Goal: Task Accomplishment & Management: Manage account settings

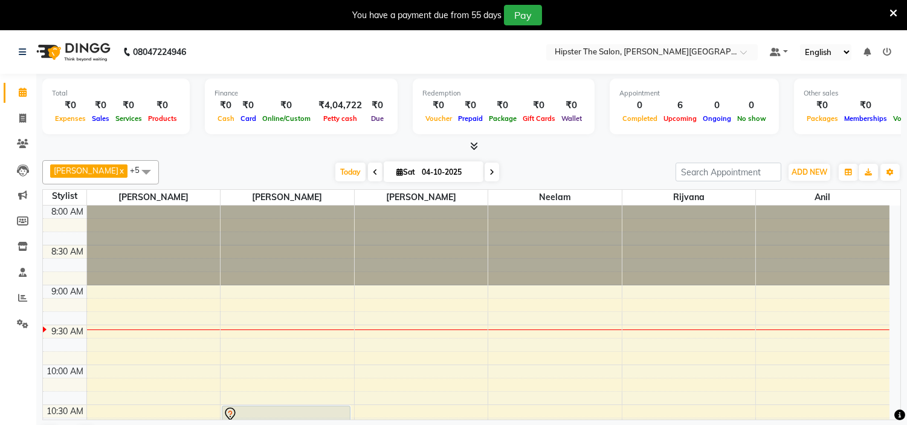
scroll to position [602, 0]
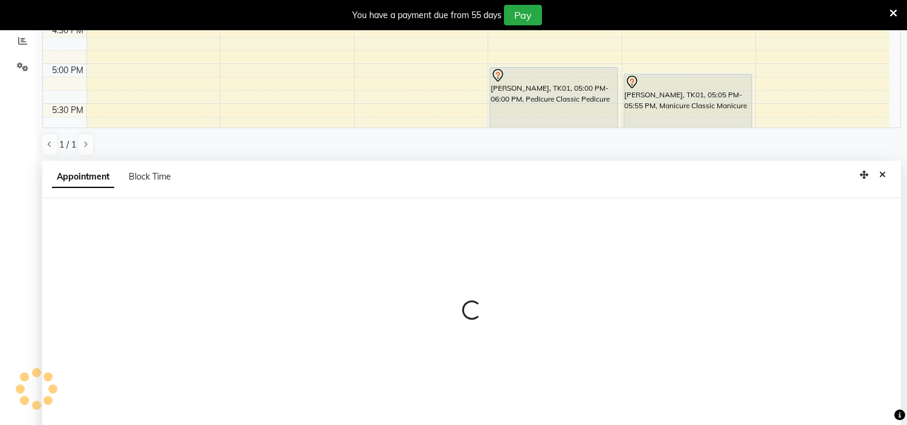
select select "85980"
select select "tentative"
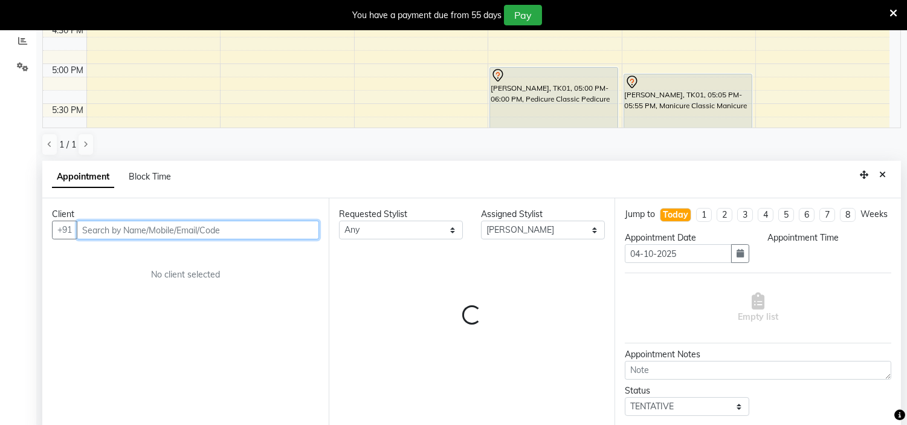
scroll to position [267, 0]
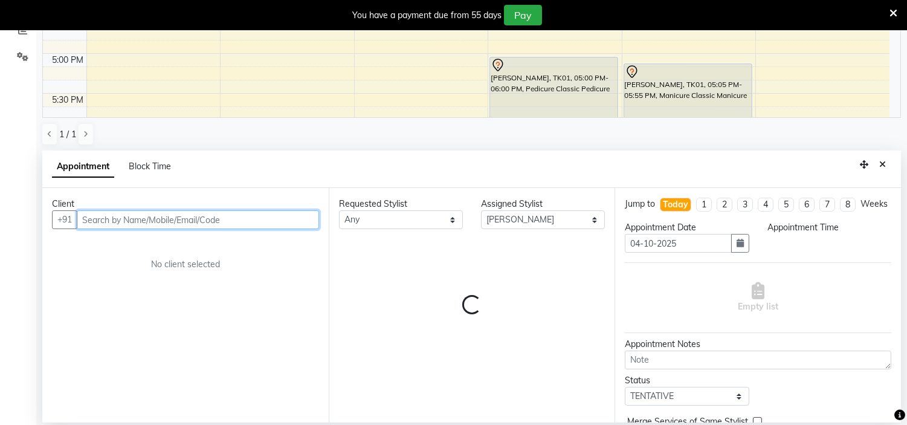
select select "975"
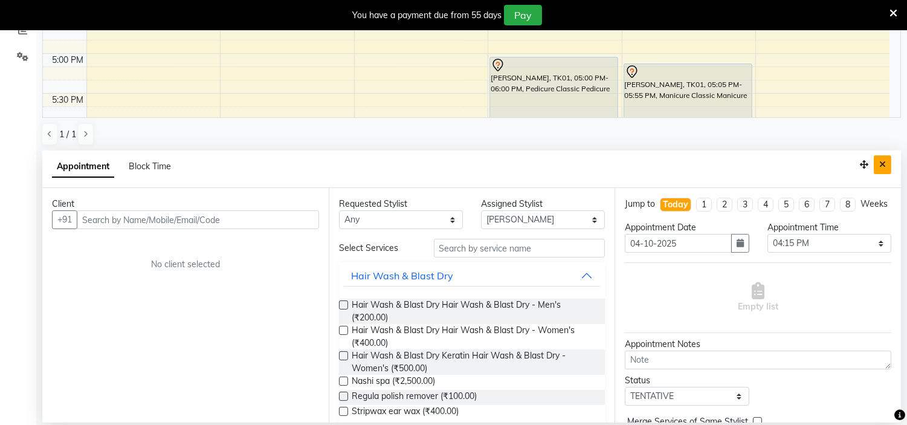
click at [879, 164] on icon "Close" at bounding box center [882, 164] width 7 height 8
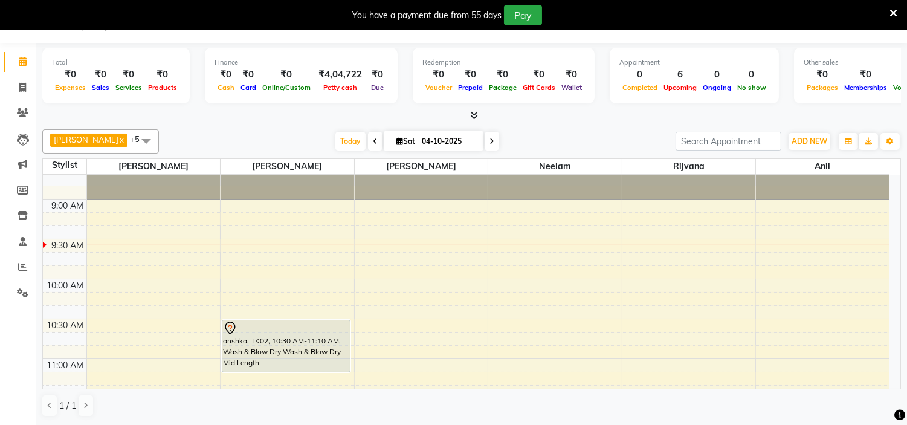
scroll to position [0, 0]
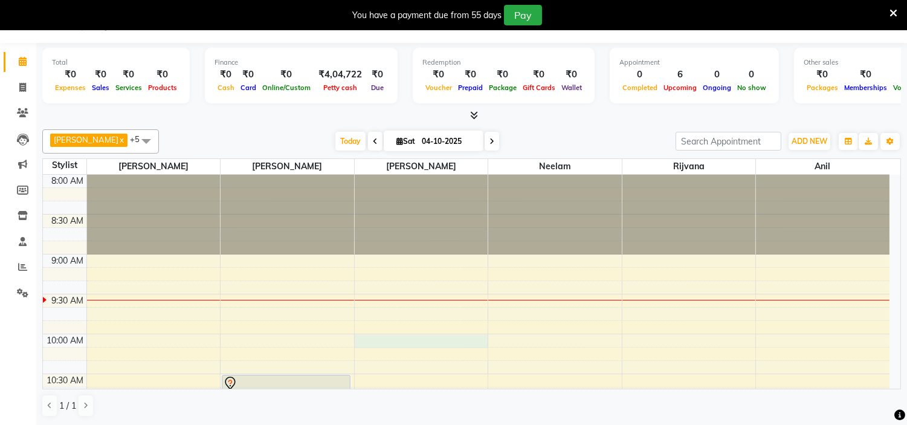
select select "85980"
select select "600"
select select "tentative"
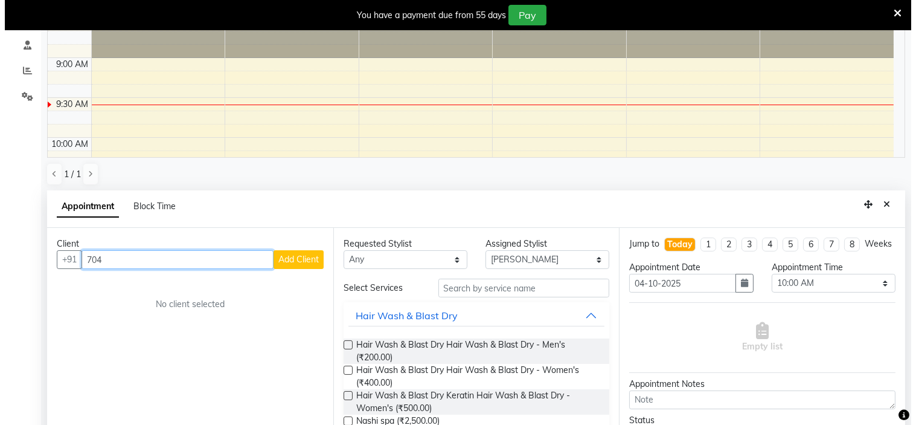
scroll to position [226, 0]
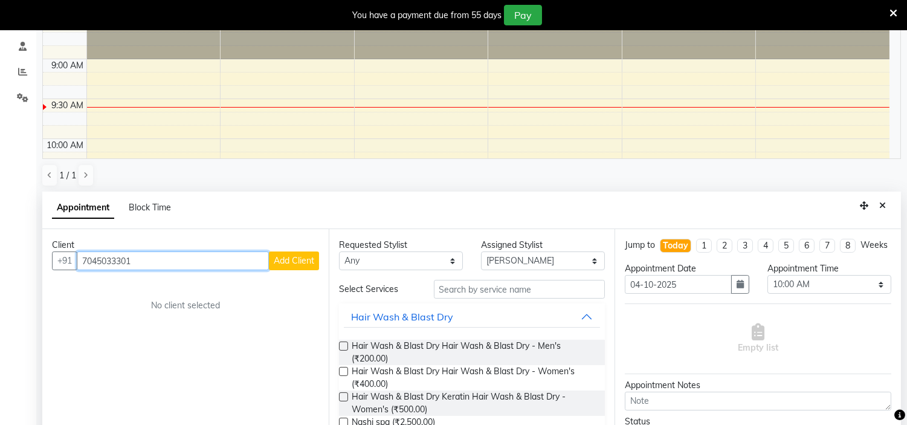
type input "7045033301"
click at [287, 257] on span "Add Client" at bounding box center [294, 260] width 40 height 11
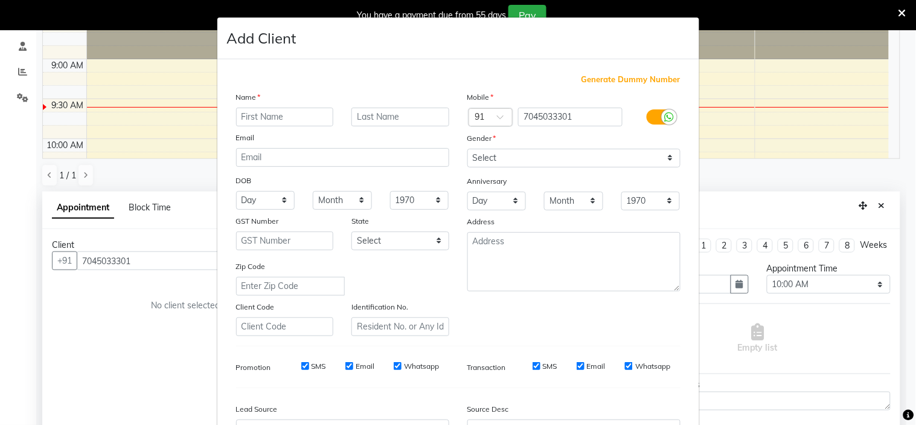
click at [239, 114] on input "text" at bounding box center [285, 117] width 98 height 19
drag, startPoint x: 239, startPoint y: 114, endPoint x: 248, endPoint y: 112, distance: 9.1
click at [248, 112] on input "text" at bounding box center [285, 117] width 98 height 19
click at [245, 114] on input "text" at bounding box center [285, 117] width 98 height 19
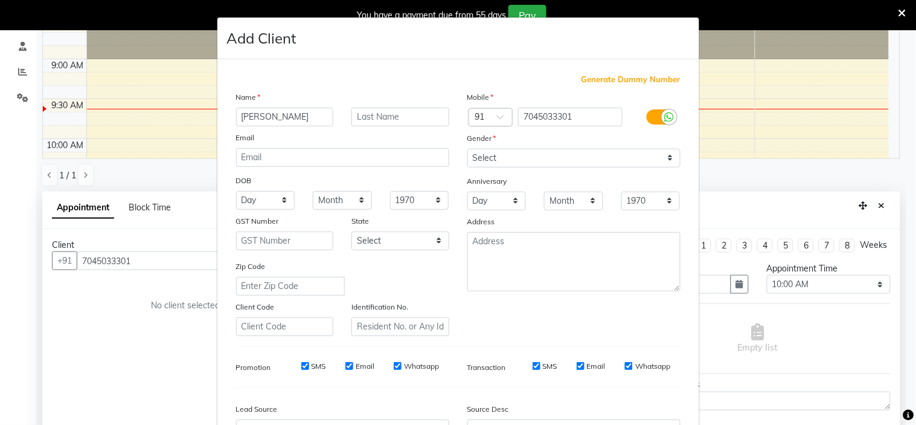
type input "[PERSON_NAME]"
click at [504, 158] on select "Select [DEMOGRAPHIC_DATA] [DEMOGRAPHIC_DATA] Other Prefer Not To Say" at bounding box center [574, 158] width 213 height 19
select select "[DEMOGRAPHIC_DATA]"
click at [468, 149] on select "Select [DEMOGRAPHIC_DATA] [DEMOGRAPHIC_DATA] Other Prefer Not To Say" at bounding box center [574, 158] width 213 height 19
drag, startPoint x: 895, startPoint y: 318, endPoint x: 895, endPoint y: 334, distance: 15.7
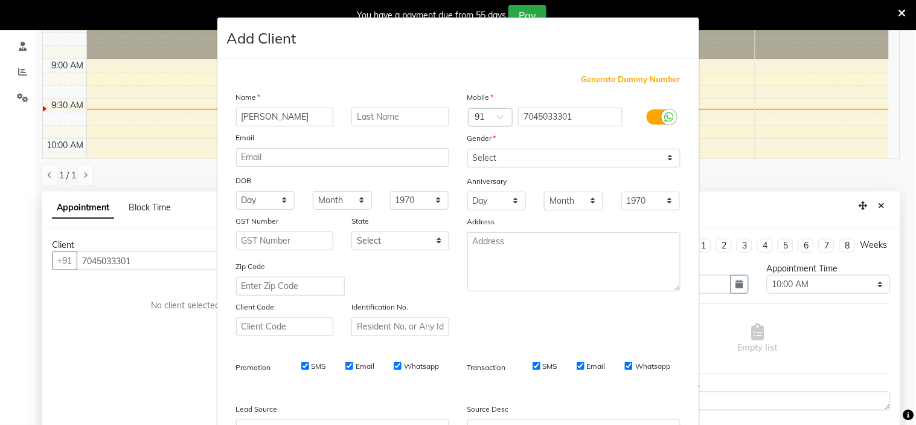
click at [895, 334] on ngb-modal-window "Add Client Generate Dummy Number Name [PERSON_NAME] Email DOB Day 01 02 03 04 0…" at bounding box center [458, 212] width 916 height 425
drag, startPoint x: 895, startPoint y: 334, endPoint x: 911, endPoint y: 289, distance: 48.0
click at [906, 289] on ngb-modal-window "Add Client Generate Dummy Number Name [PERSON_NAME] Email DOB Day 01 02 03 04 0…" at bounding box center [458, 212] width 916 height 425
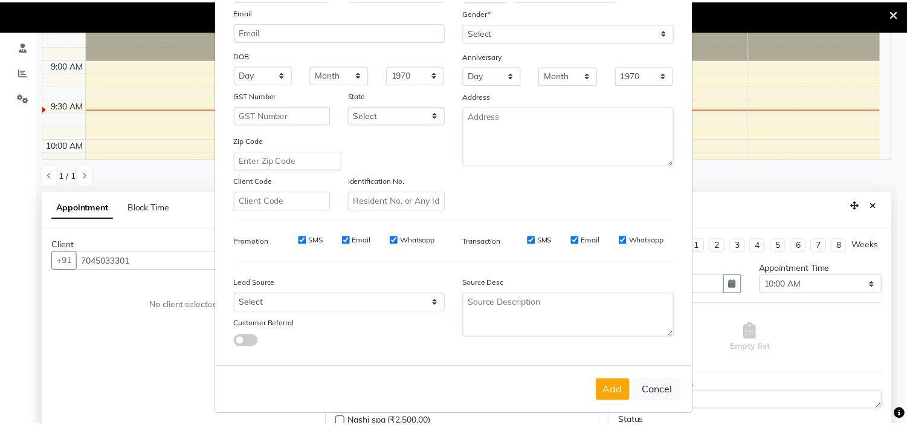
scroll to position [134, 0]
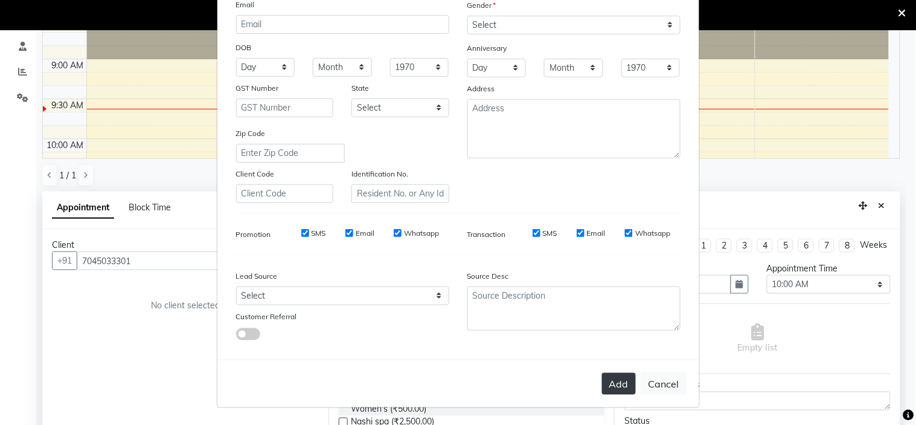
click at [614, 385] on button "Add" at bounding box center [619, 384] width 34 height 22
select select
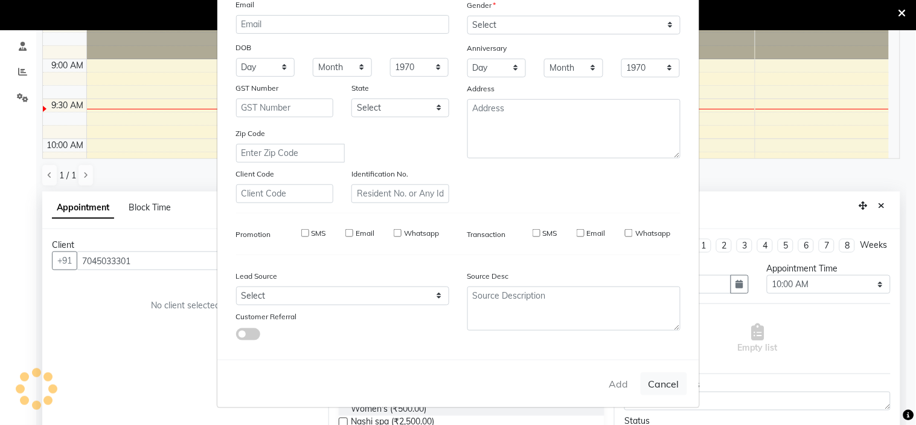
select select
checkbox input "false"
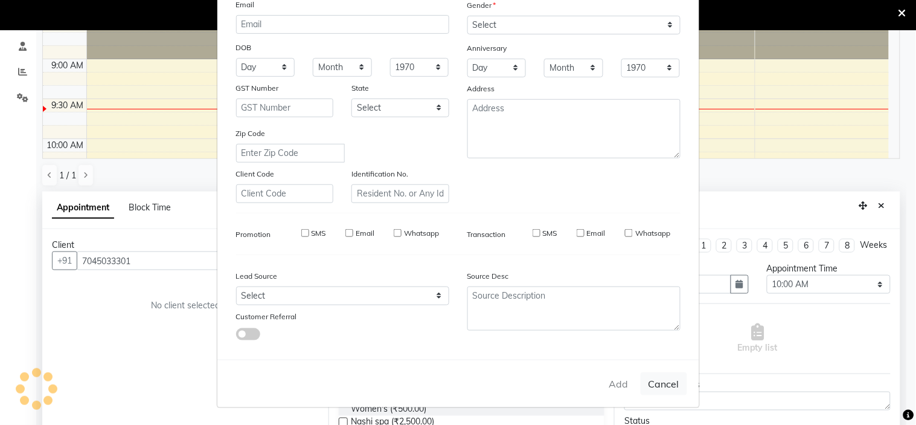
checkbox input "false"
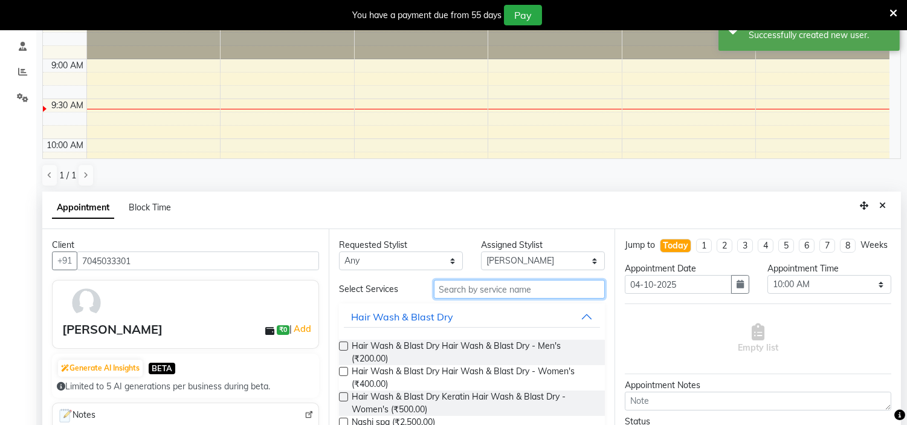
click at [461, 291] on input "text" at bounding box center [520, 289] width 172 height 19
click at [448, 288] on input "text" at bounding box center [520, 289] width 172 height 19
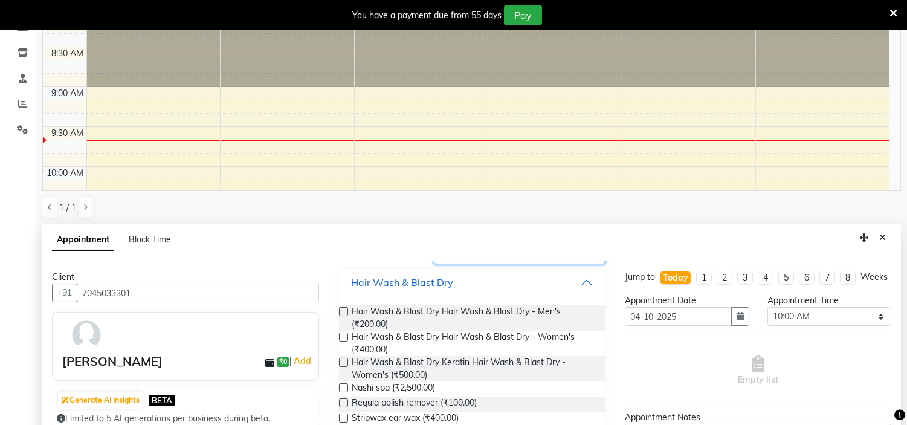
scroll to position [216, 0]
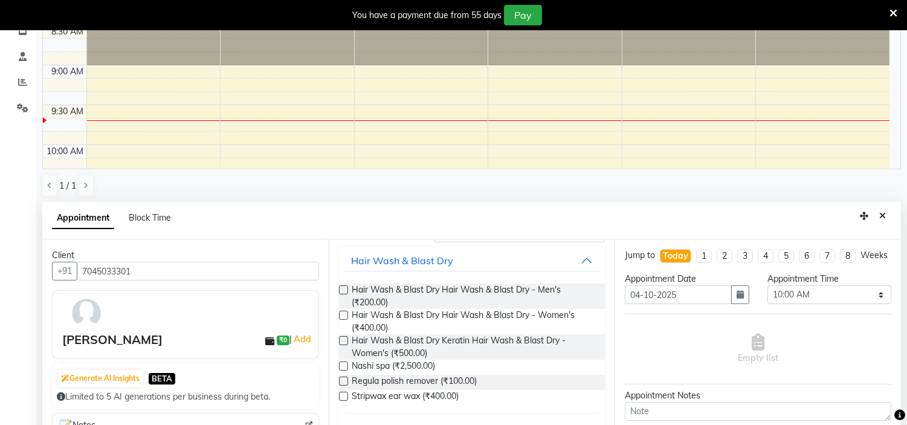
click at [345, 312] on label at bounding box center [343, 315] width 9 height 9
click at [345, 312] on input "checkbox" at bounding box center [343, 316] width 8 height 8
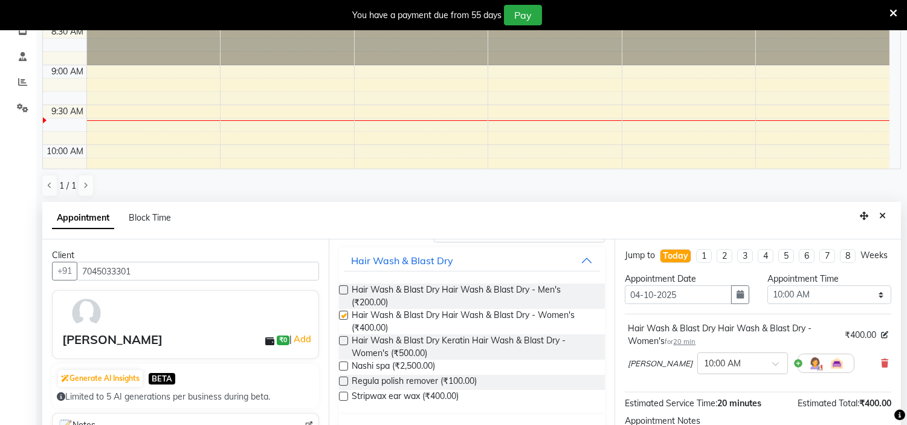
checkbox input "false"
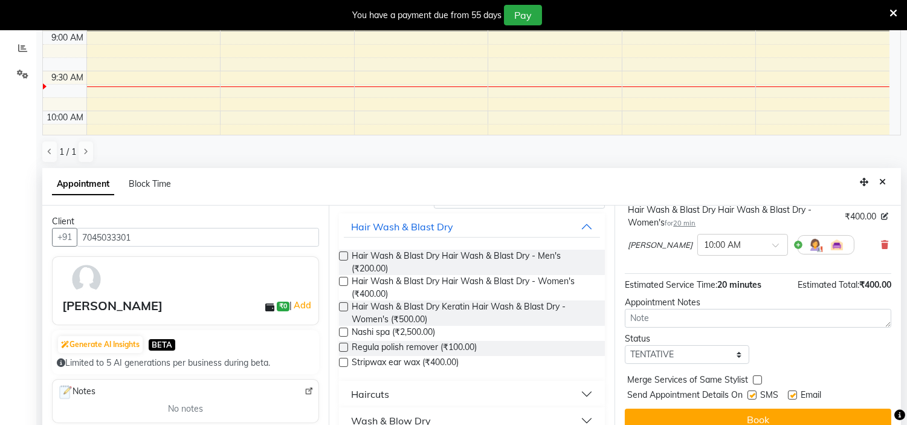
scroll to position [267, 0]
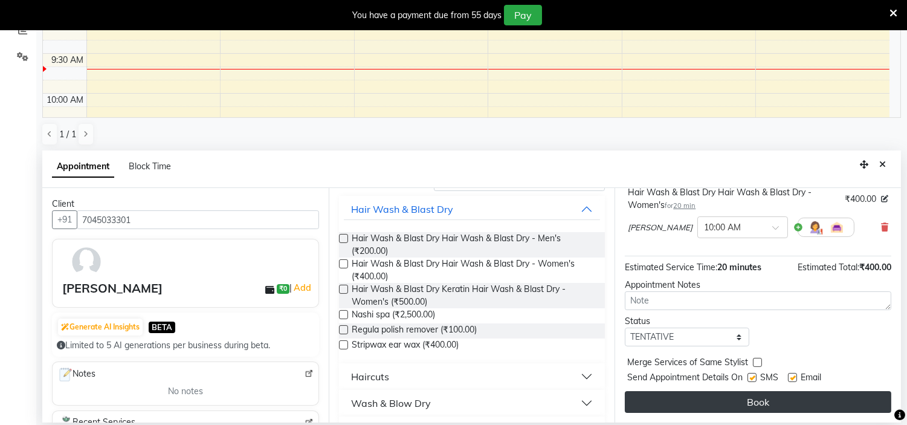
click at [844, 399] on button "Book" at bounding box center [758, 402] width 266 height 22
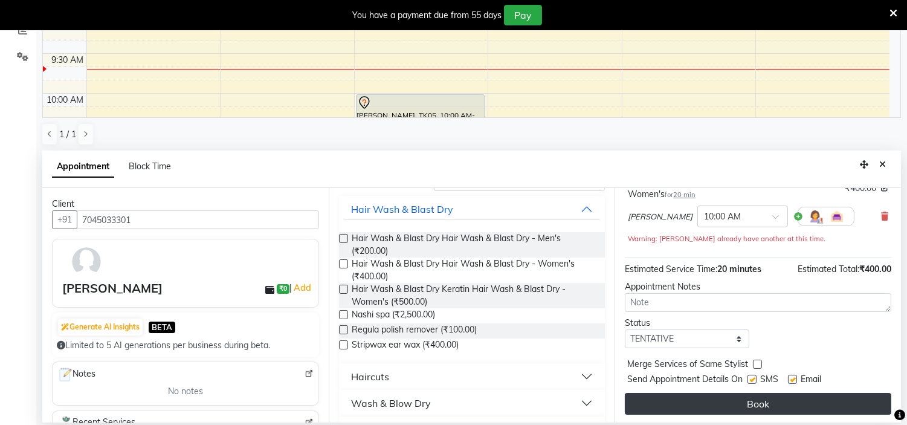
click at [804, 409] on button "Book" at bounding box center [758, 404] width 266 height 22
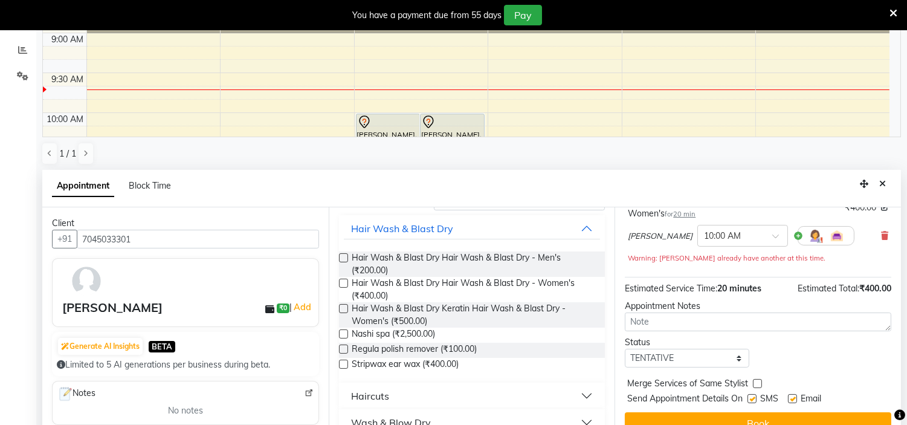
scroll to position [243, 0]
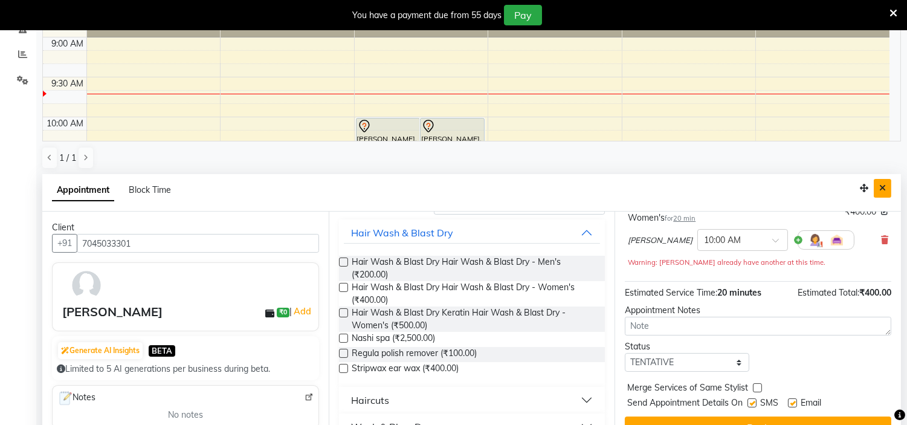
click at [880, 182] on button "Close" at bounding box center [883, 188] width 18 height 19
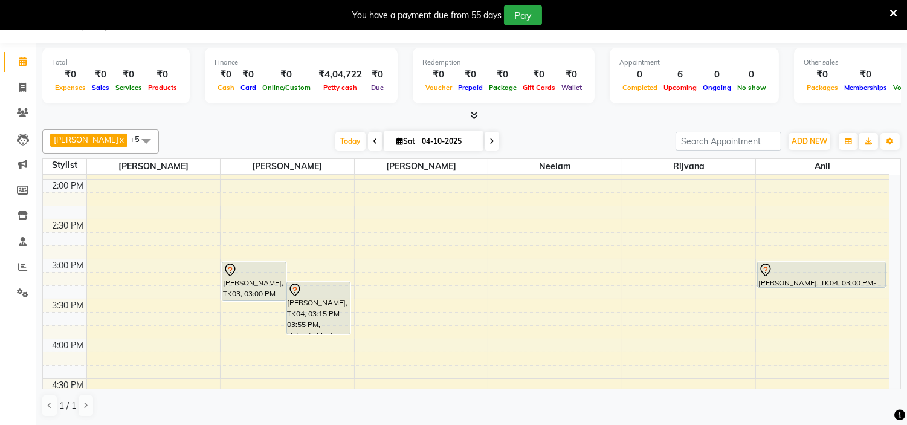
scroll to position [481, 0]
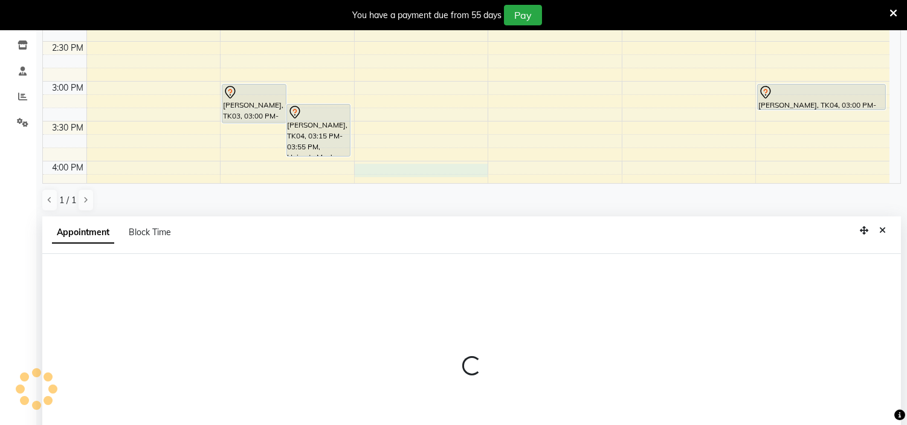
select select "85980"
select select "tentative"
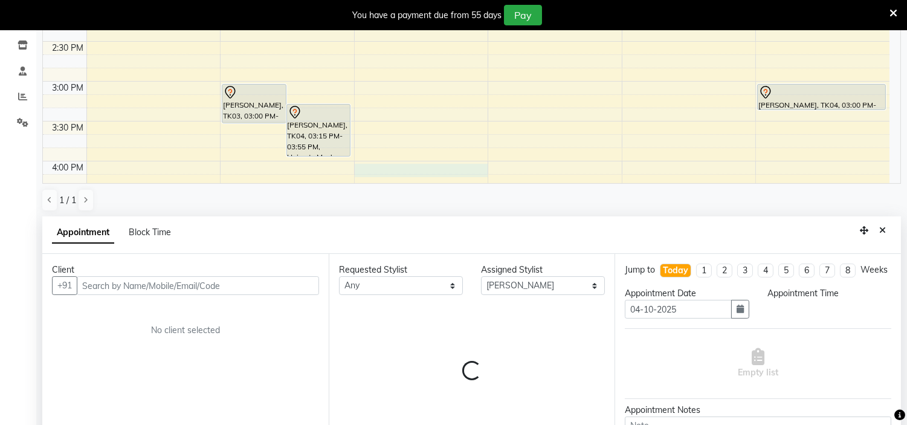
scroll to position [267, 0]
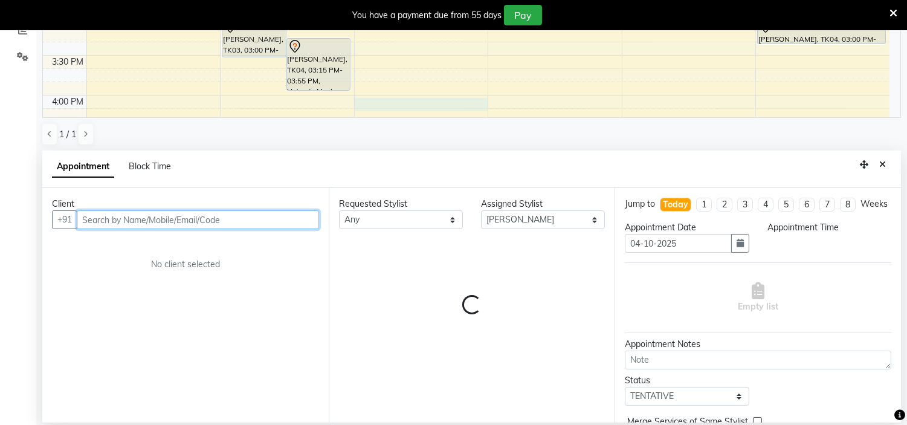
select select "960"
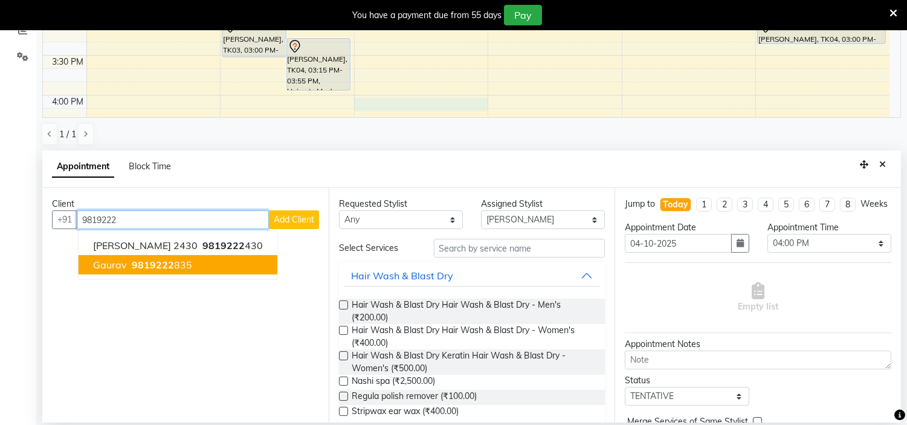
click at [173, 268] on ngb-highlight "9819222 835" at bounding box center [160, 265] width 63 height 12
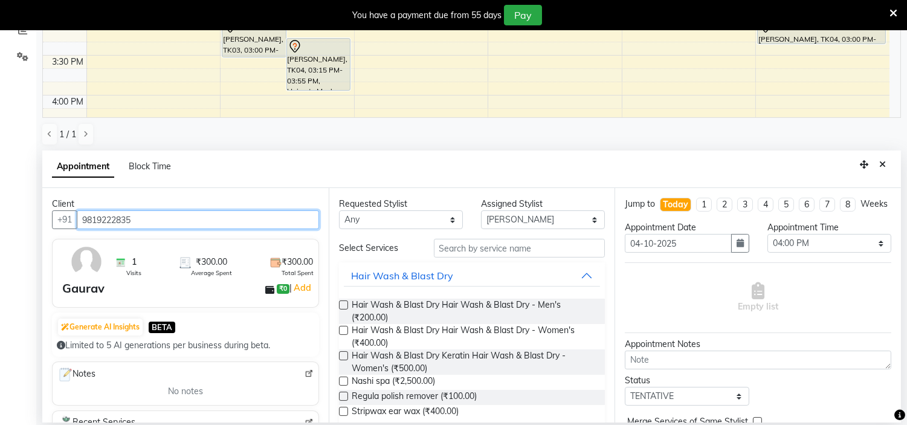
type input "9819222835"
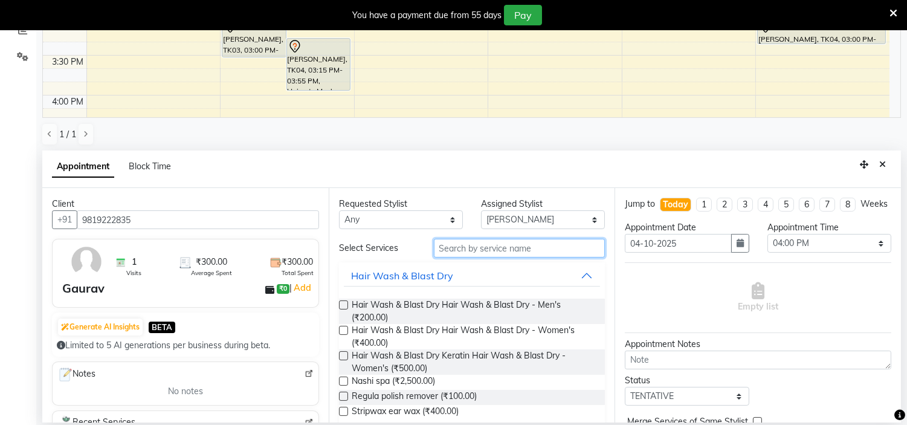
click at [459, 242] on input "text" at bounding box center [520, 248] width 172 height 19
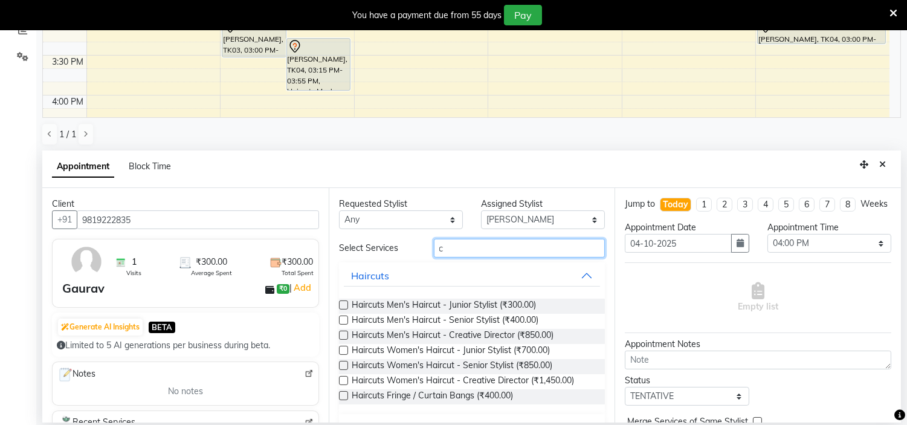
type input "c"
click at [341, 303] on label at bounding box center [343, 304] width 9 height 9
click at [341, 303] on input "checkbox" at bounding box center [343, 306] width 8 height 8
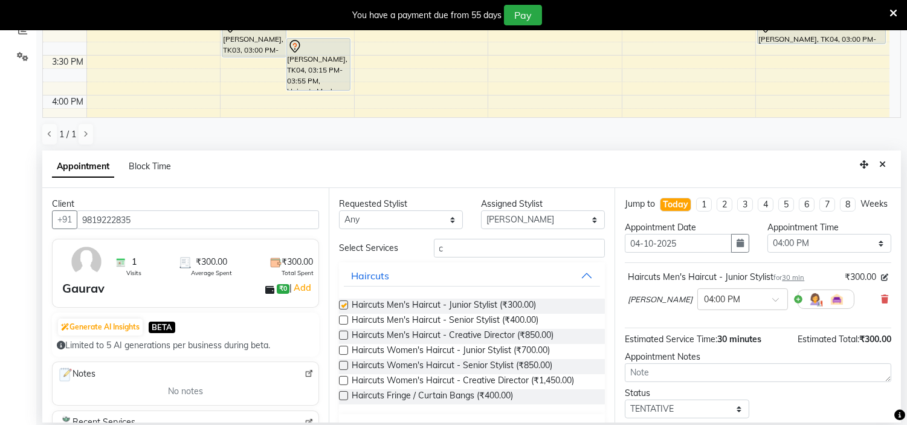
checkbox input "false"
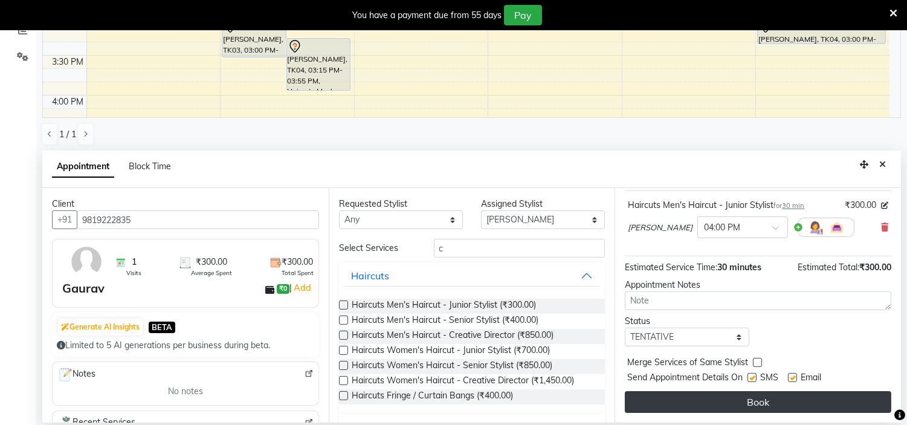
click at [840, 407] on button "Book" at bounding box center [758, 402] width 266 height 22
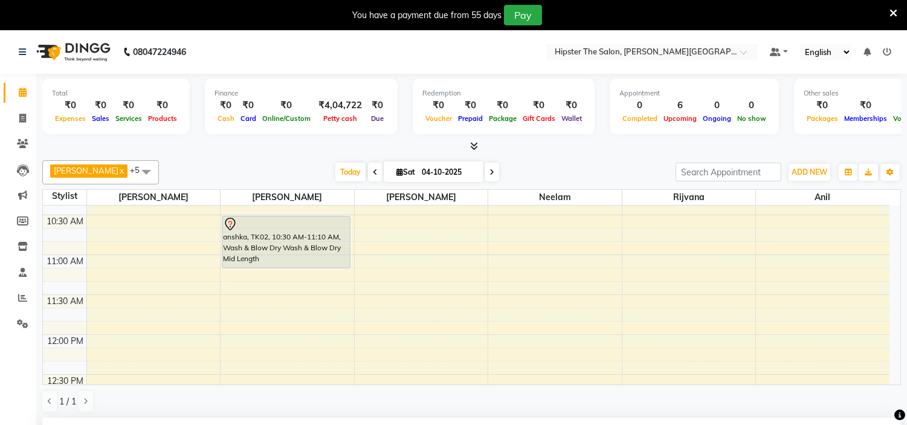
scroll to position [162, 0]
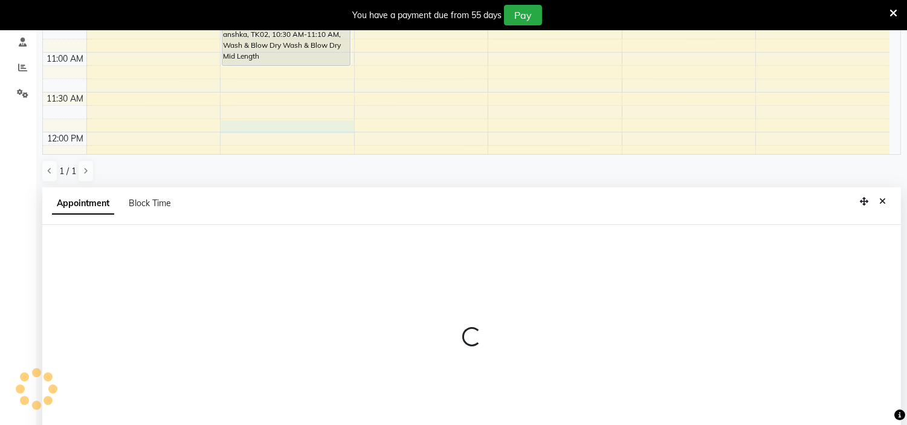
select select "85979"
select select "705"
select select "tentative"
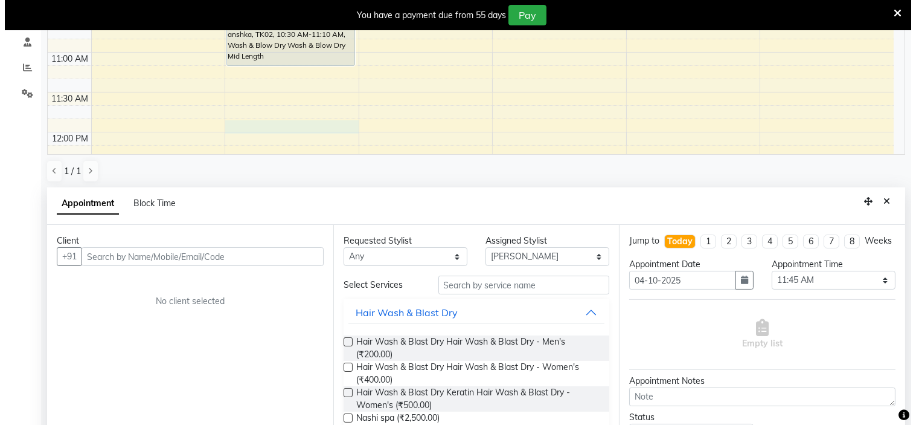
scroll to position [267, 0]
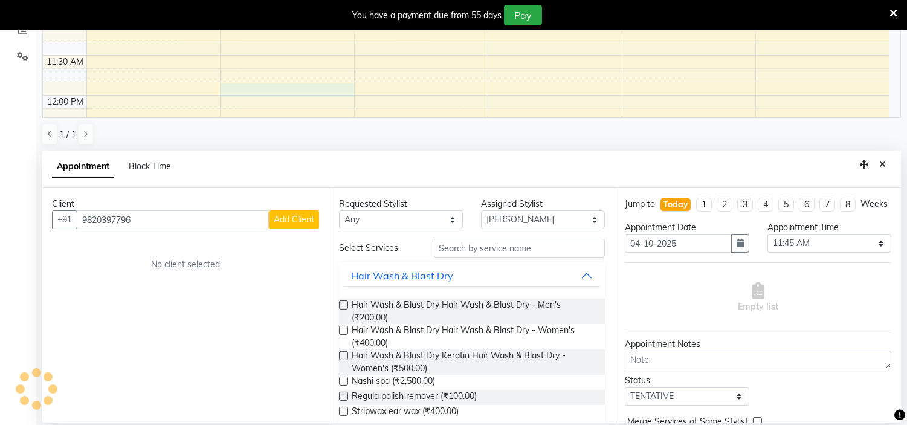
type input "9820397796"
click at [288, 216] on span "Add Client" at bounding box center [294, 219] width 40 height 11
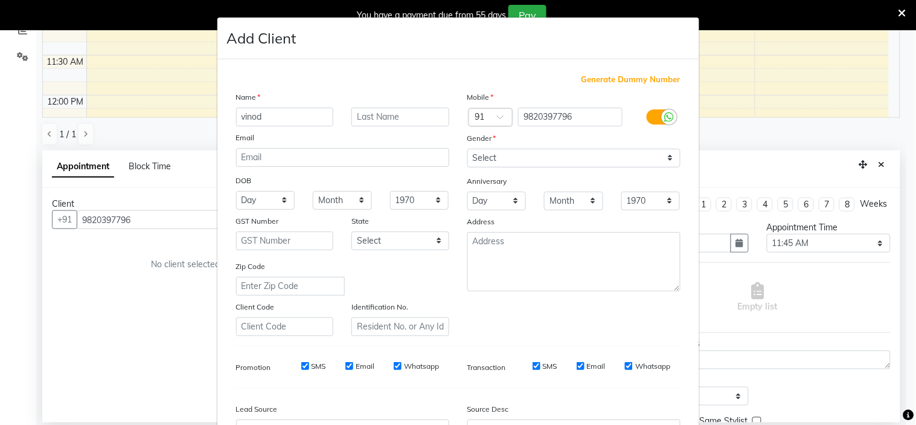
type input "vinod"
click at [511, 152] on select "Select [DEMOGRAPHIC_DATA] [DEMOGRAPHIC_DATA] Other Prefer Not To Say" at bounding box center [574, 158] width 213 height 19
select select "[DEMOGRAPHIC_DATA]"
click at [468, 149] on select "Select [DEMOGRAPHIC_DATA] [DEMOGRAPHIC_DATA] Other Prefer Not To Say" at bounding box center [574, 158] width 213 height 19
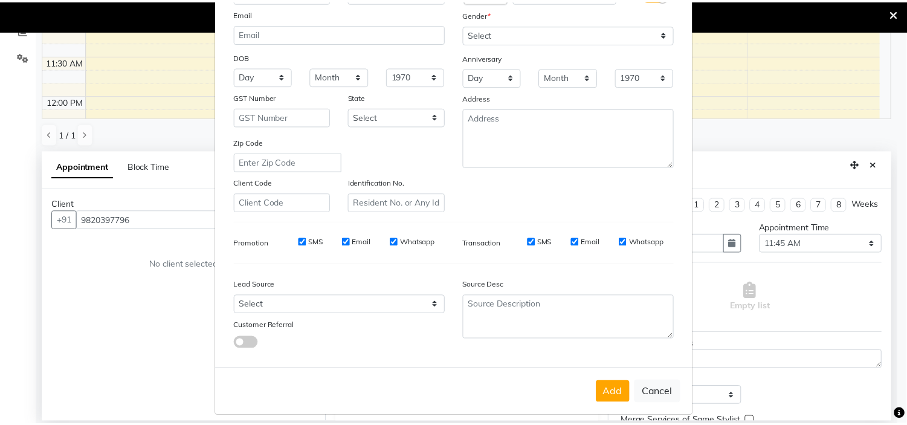
scroll to position [134, 0]
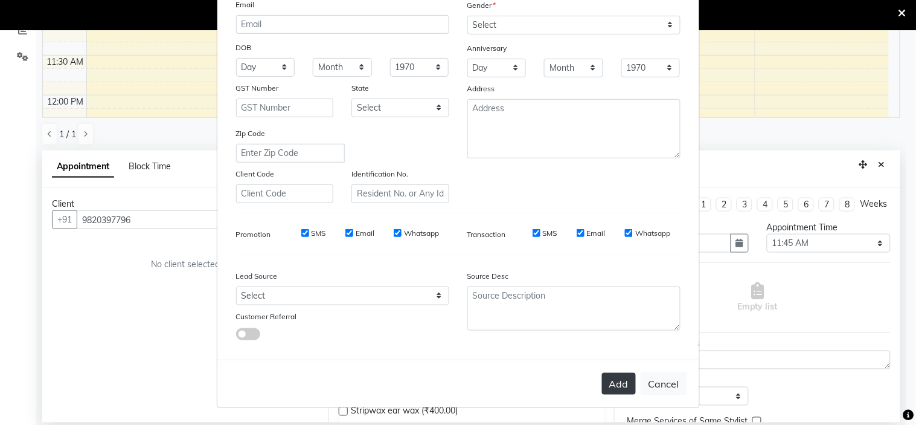
click at [608, 375] on button "Add" at bounding box center [619, 384] width 34 height 22
select select
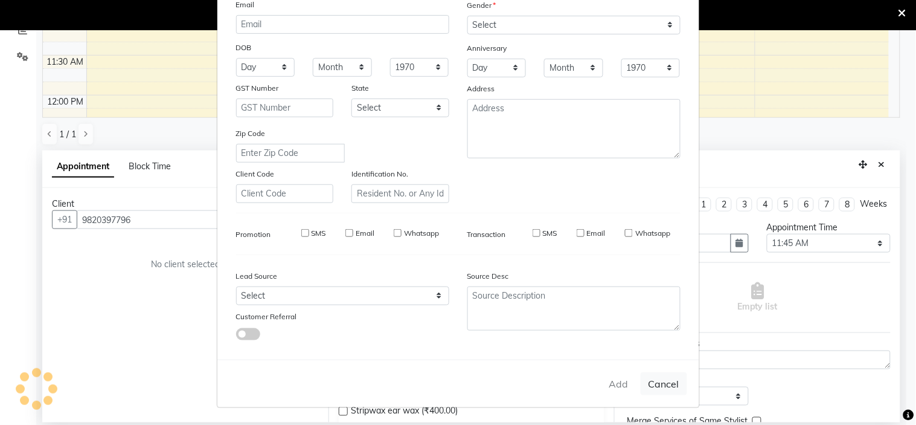
select select
checkbox input "false"
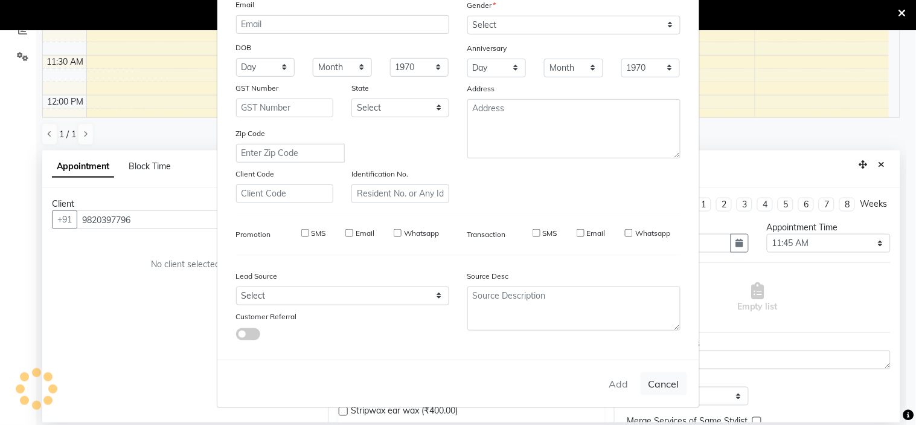
checkbox input "false"
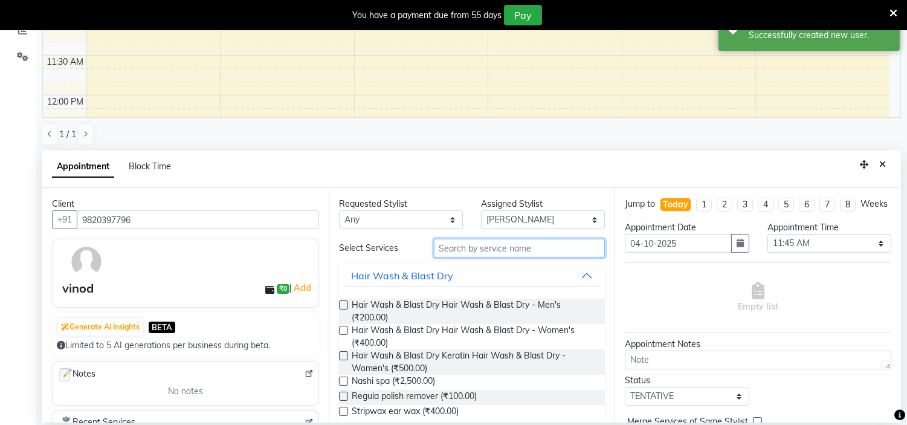
click at [486, 246] on input "text" at bounding box center [520, 248] width 172 height 19
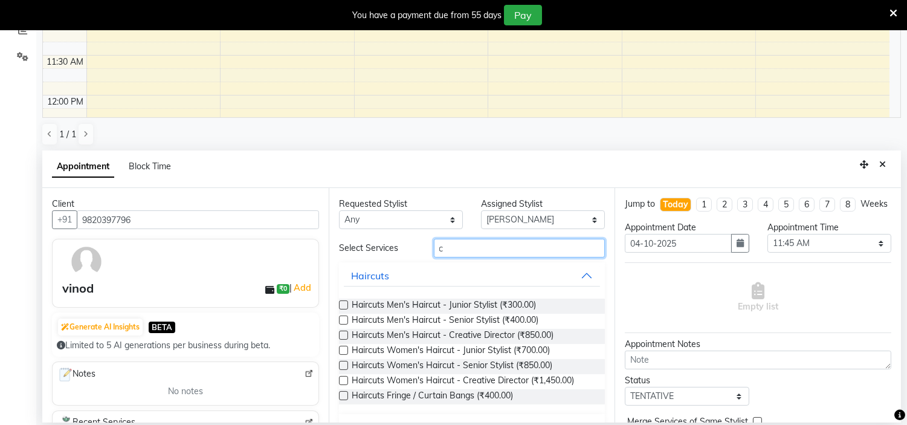
type input "c"
click at [341, 318] on label at bounding box center [343, 319] width 9 height 9
click at [341, 318] on input "checkbox" at bounding box center [343, 321] width 8 height 8
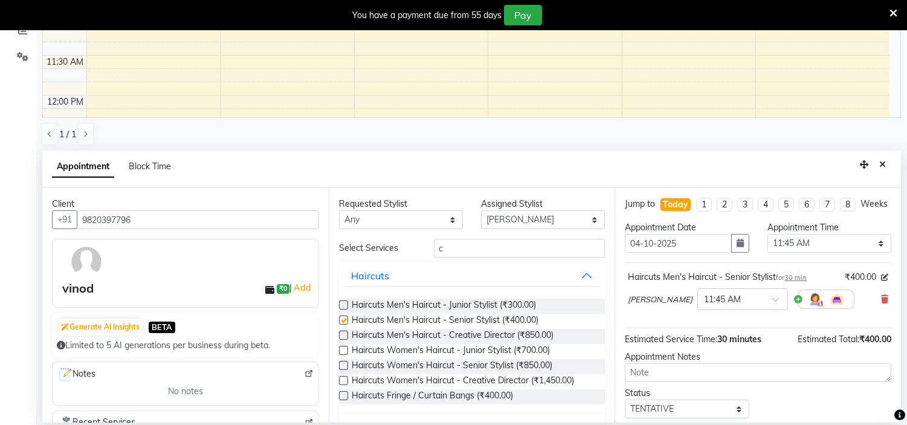
checkbox input "false"
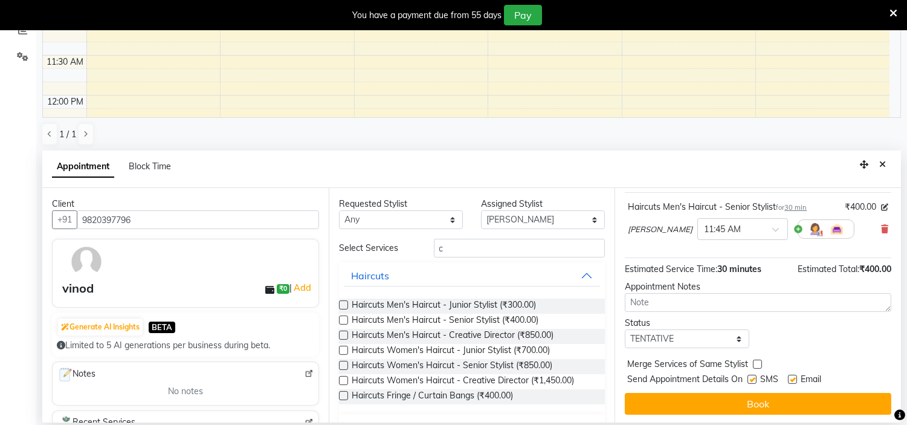
scroll to position [83, 0]
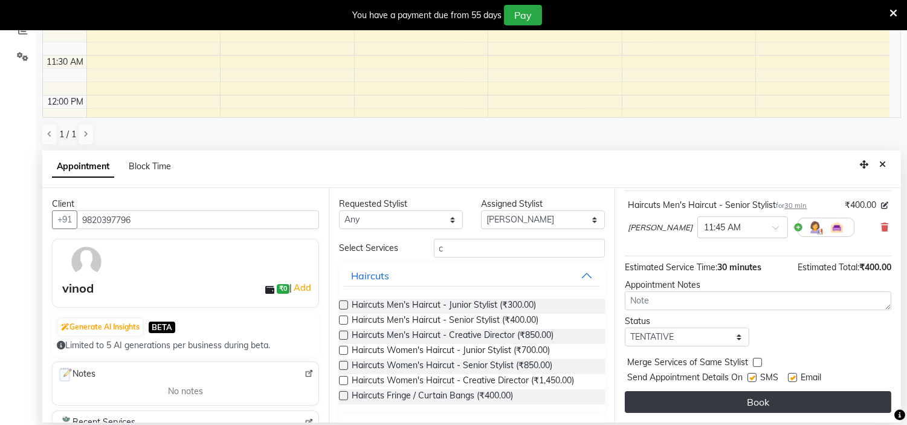
click at [840, 391] on button "Book" at bounding box center [758, 402] width 266 height 22
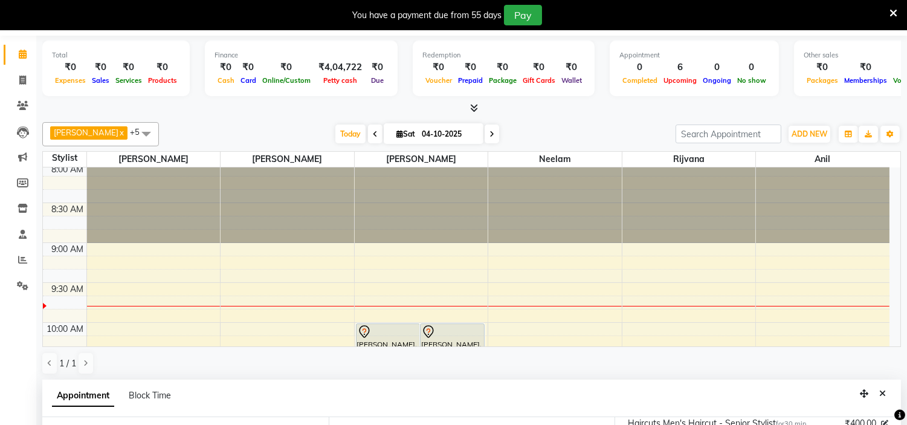
scroll to position [37, 0]
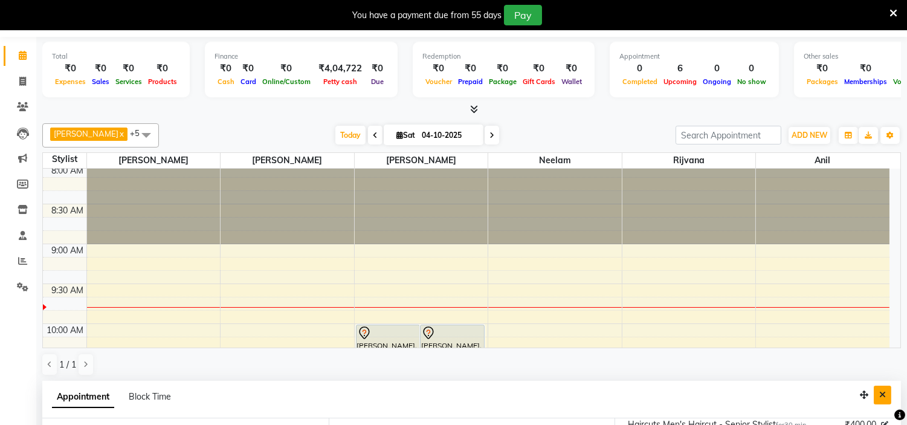
click at [880, 393] on icon "Close" at bounding box center [882, 394] width 7 height 8
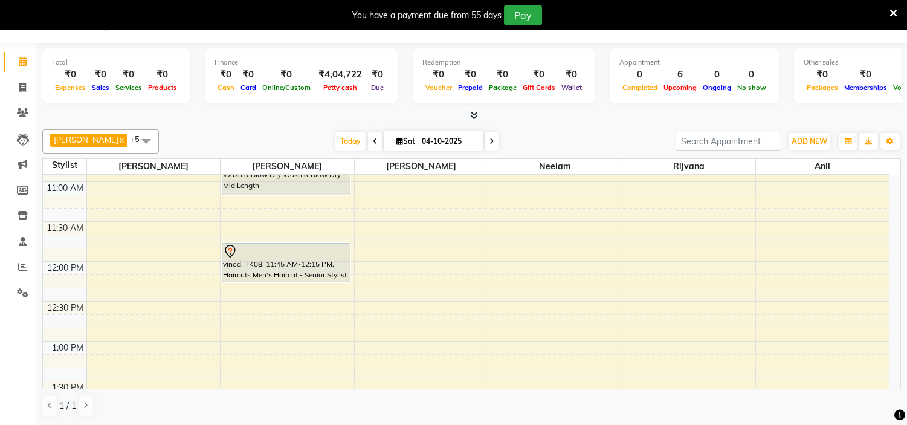
scroll to position [236, 0]
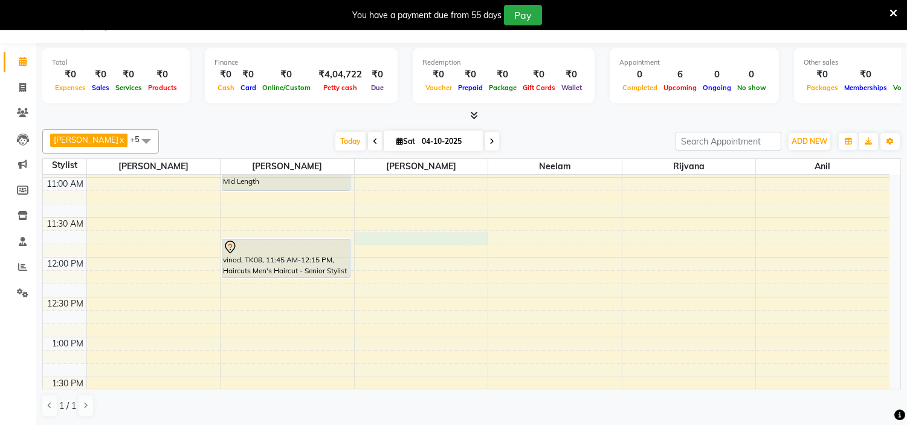
click at [394, 245] on td at bounding box center [487, 249] width 803 height 13
select select "85980"
select select "705"
select select "tentative"
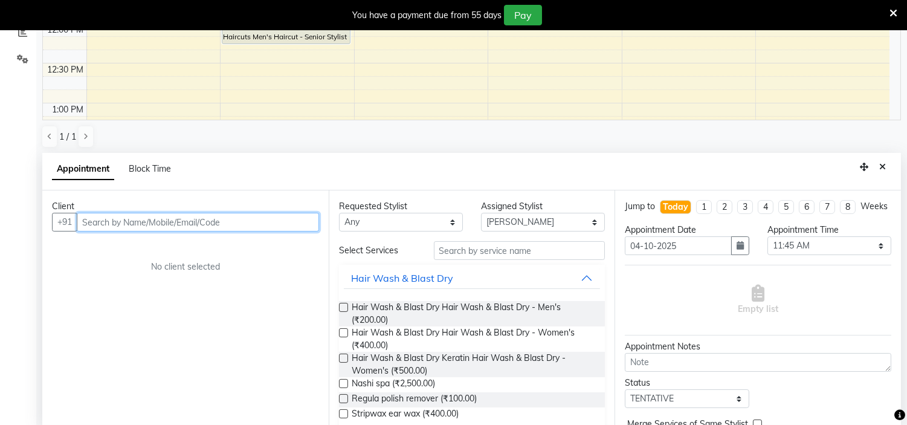
scroll to position [267, 0]
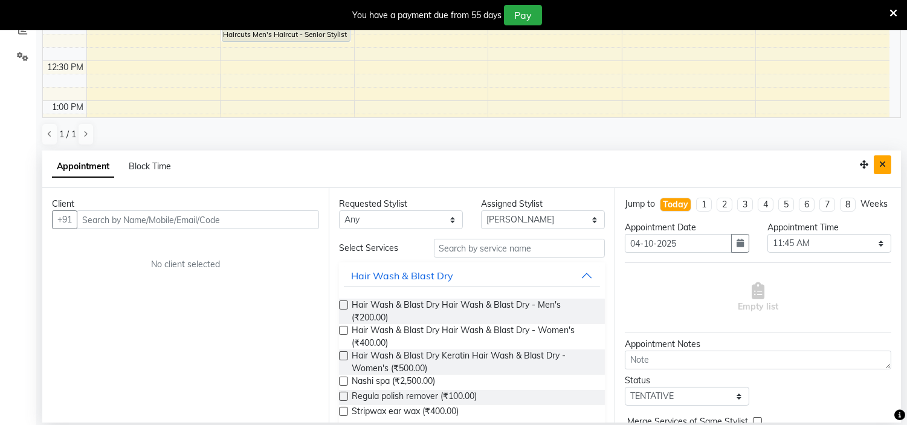
click at [884, 163] on icon "Close" at bounding box center [882, 164] width 7 height 8
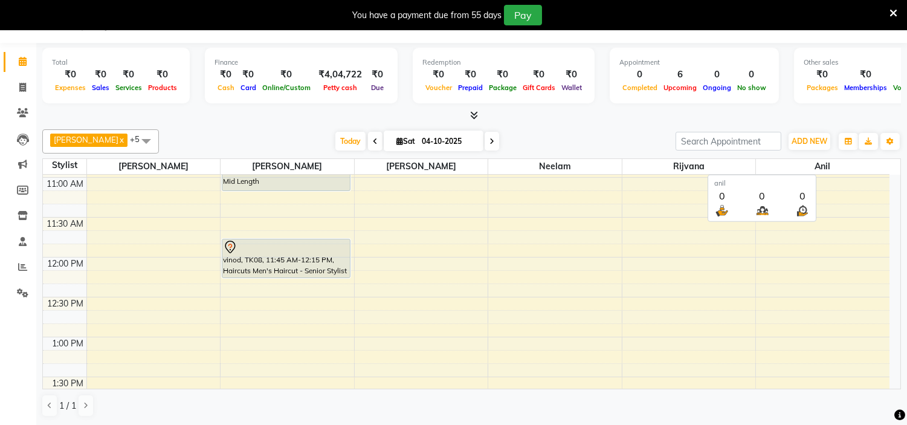
scroll to position [31, 0]
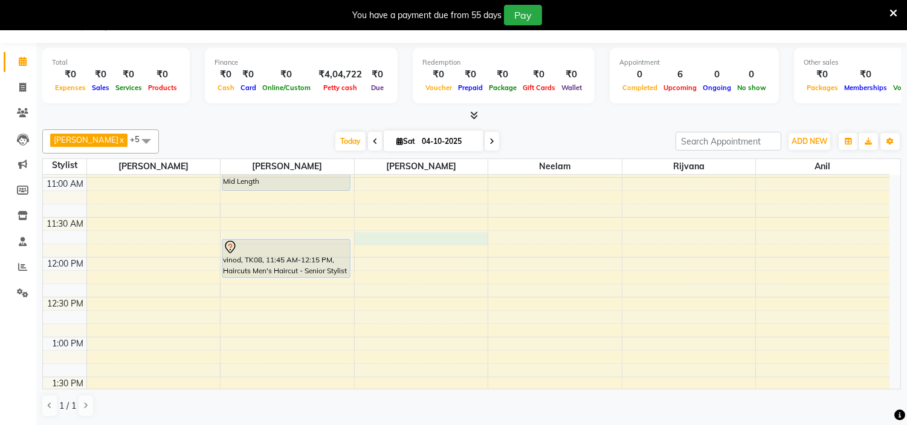
click at [399, 245] on td at bounding box center [487, 249] width 803 height 13
select select "85980"
select select "tentative"
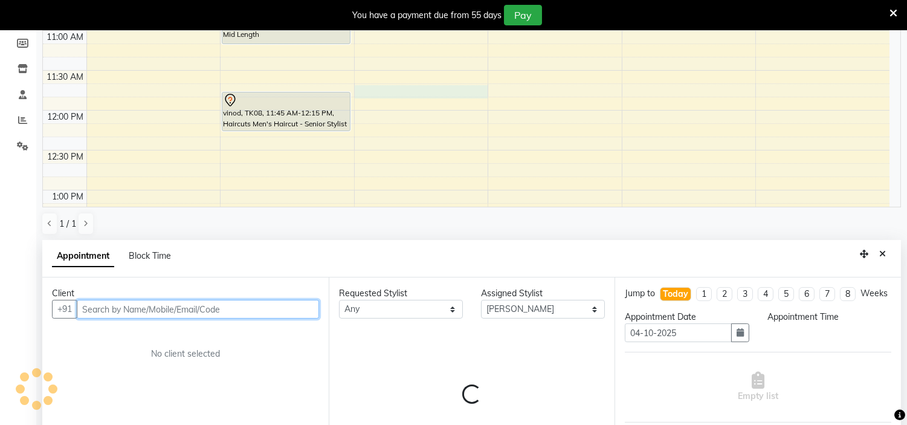
select select "705"
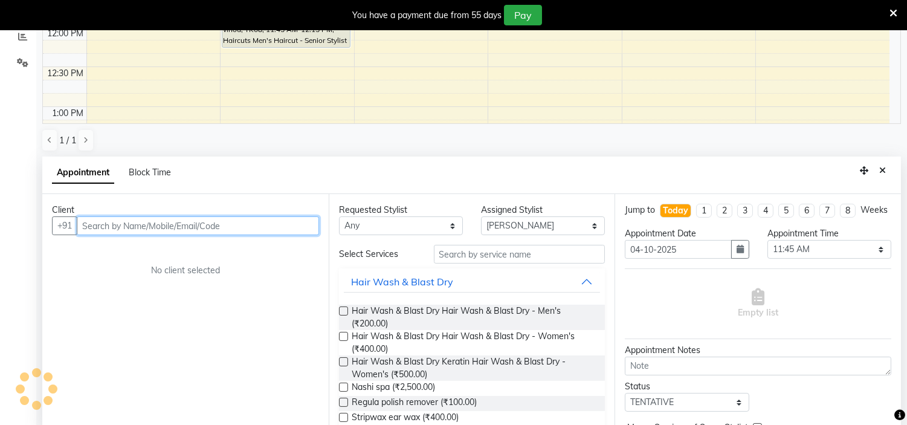
scroll to position [267, 0]
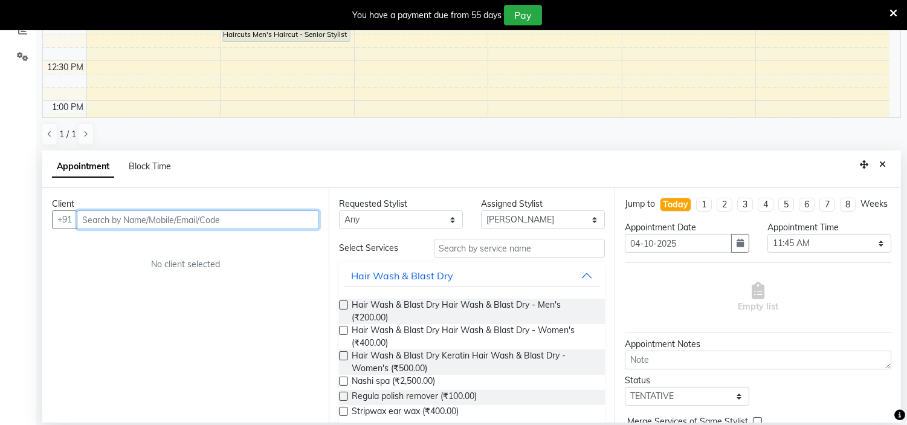
click at [155, 213] on input "text" at bounding box center [198, 219] width 242 height 19
click at [144, 220] on input "text" at bounding box center [198, 219] width 242 height 19
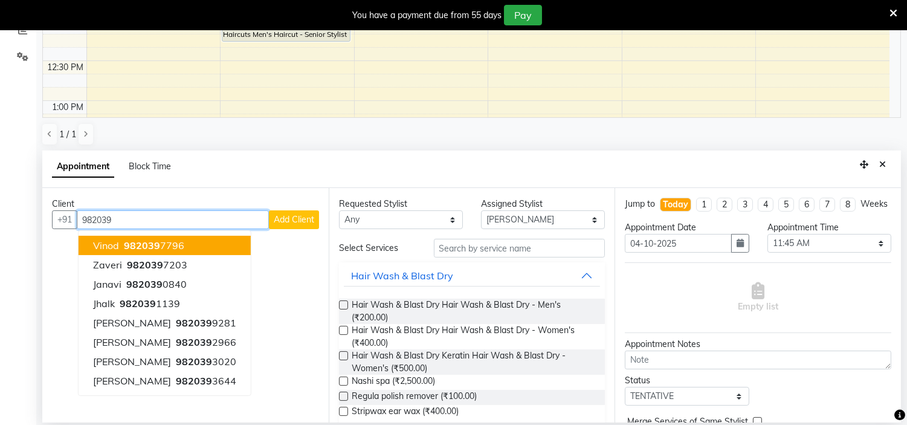
click at [140, 243] on span "982039" at bounding box center [142, 245] width 36 height 12
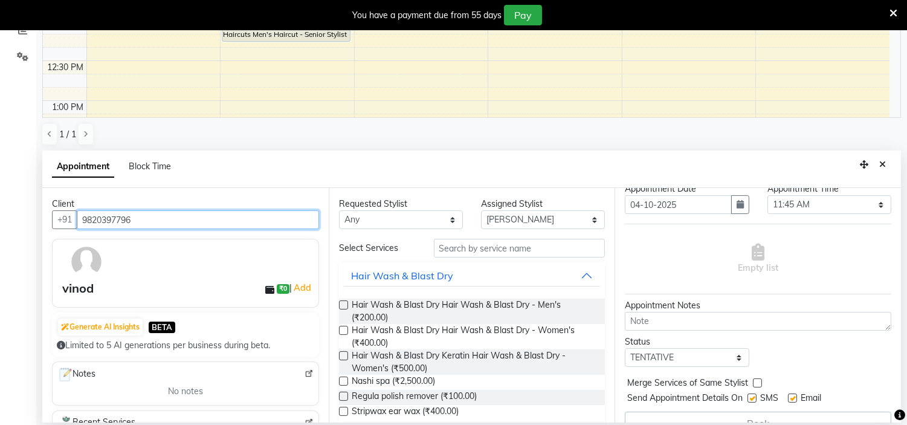
scroll to position [34, 0]
type input "9820397796"
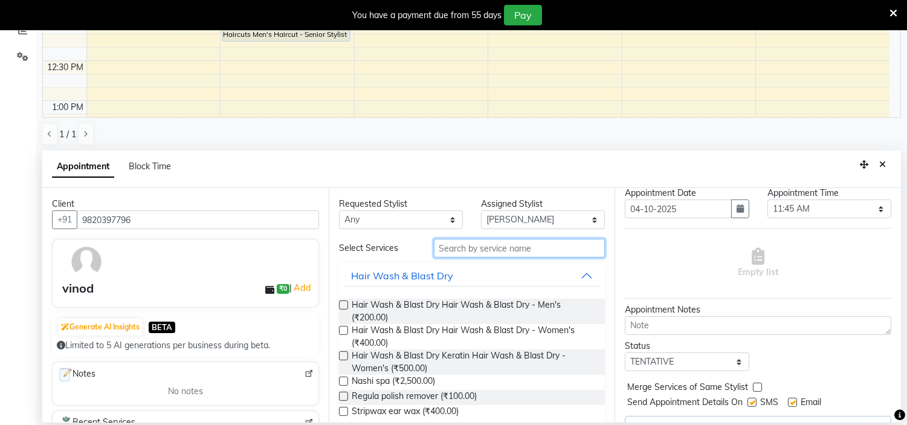
click at [501, 245] on input "text" at bounding box center [520, 248] width 172 height 19
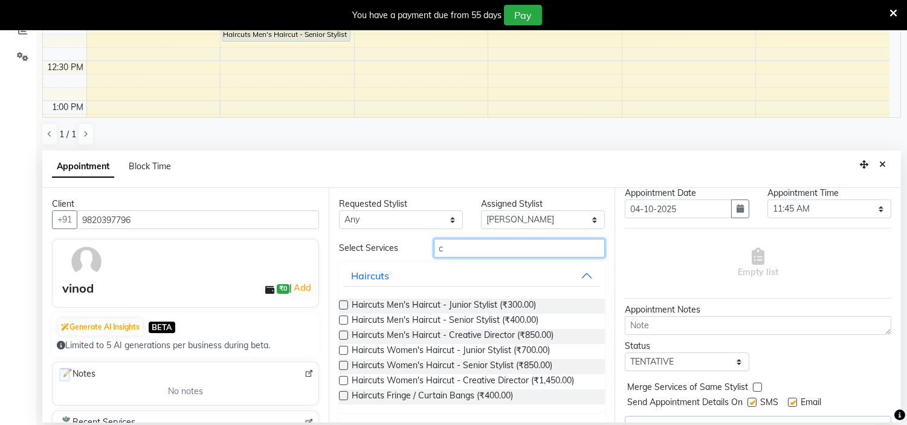
type input "c"
click at [346, 303] on label at bounding box center [343, 304] width 9 height 9
click at [346, 303] on input "checkbox" at bounding box center [343, 306] width 8 height 8
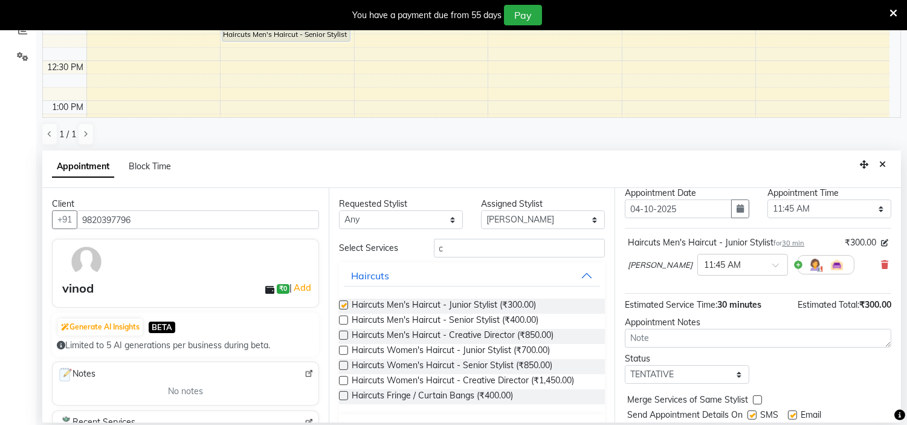
checkbox input "false"
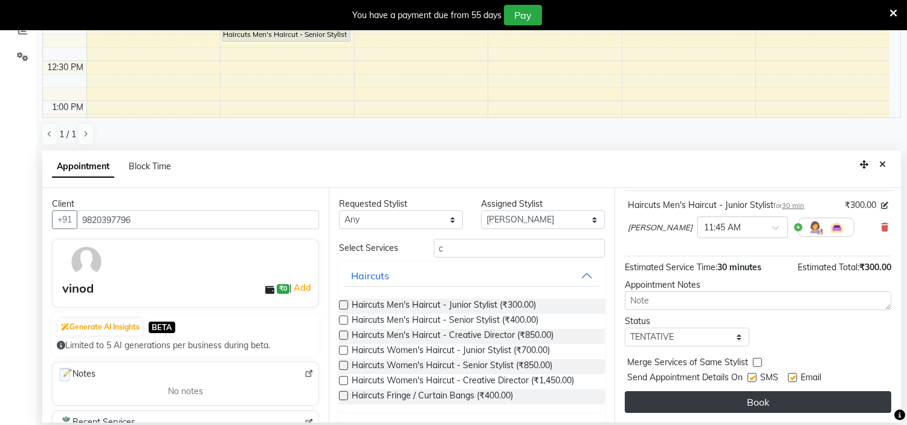
click at [866, 399] on button "Book" at bounding box center [758, 402] width 266 height 22
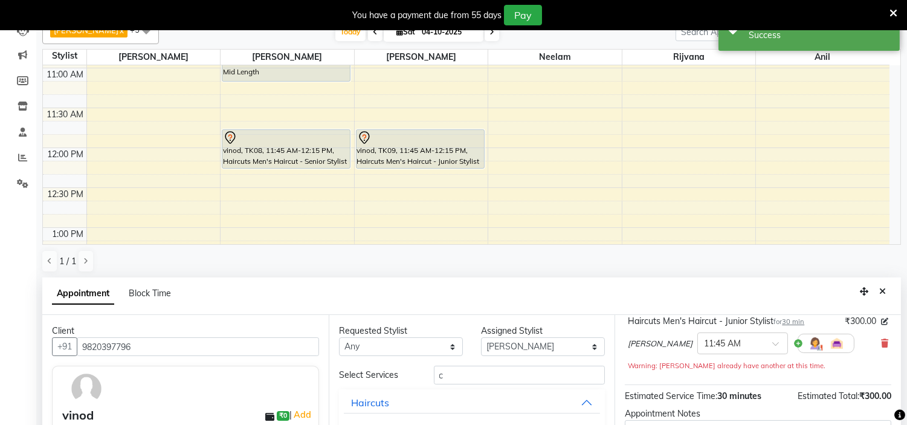
scroll to position [105, 0]
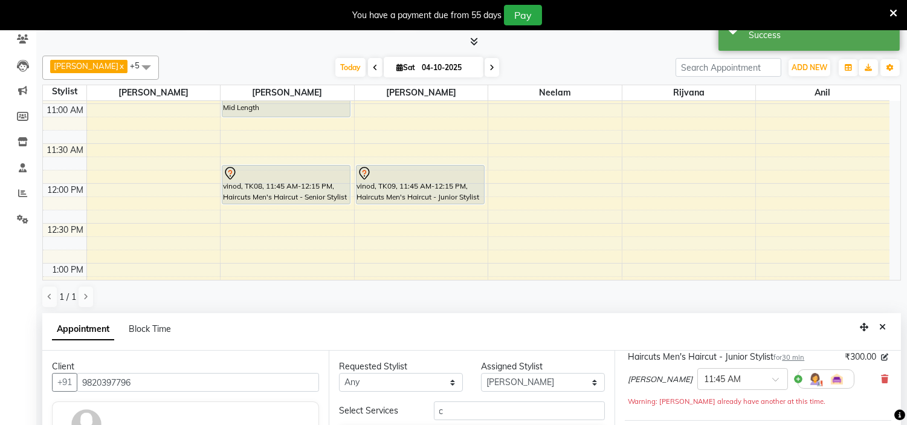
click at [886, 316] on div "Appointment Block Time" at bounding box center [471, 331] width 858 height 37
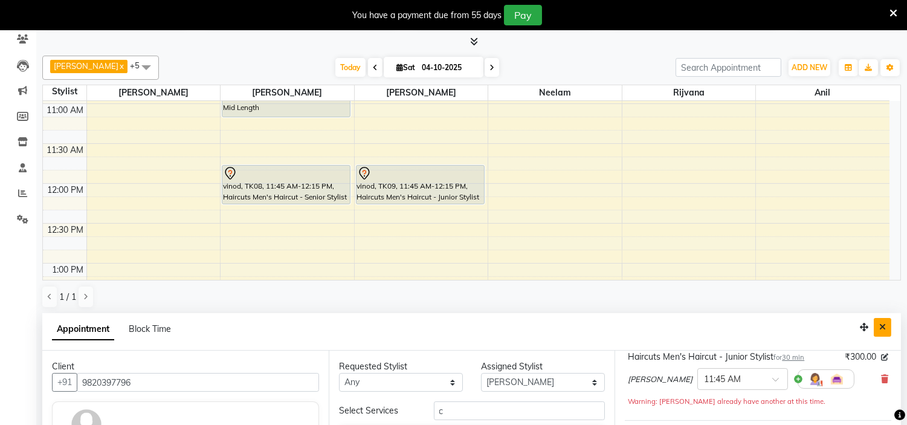
click at [885, 320] on button "Close" at bounding box center [883, 327] width 18 height 19
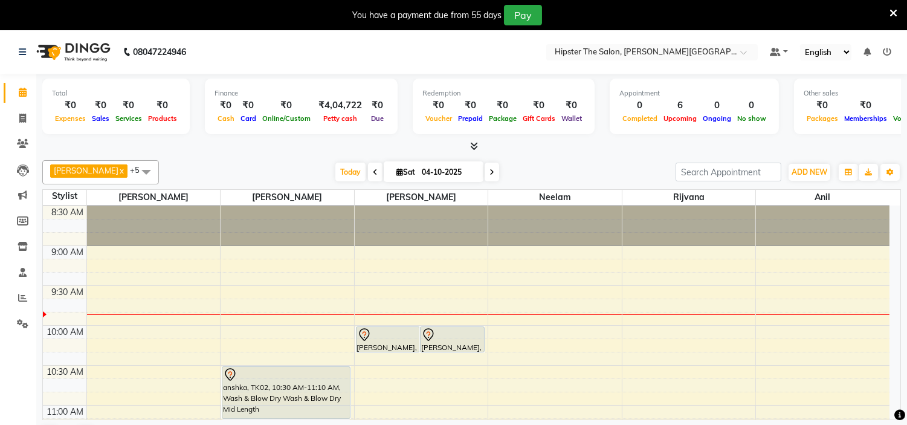
scroll to position [43, 0]
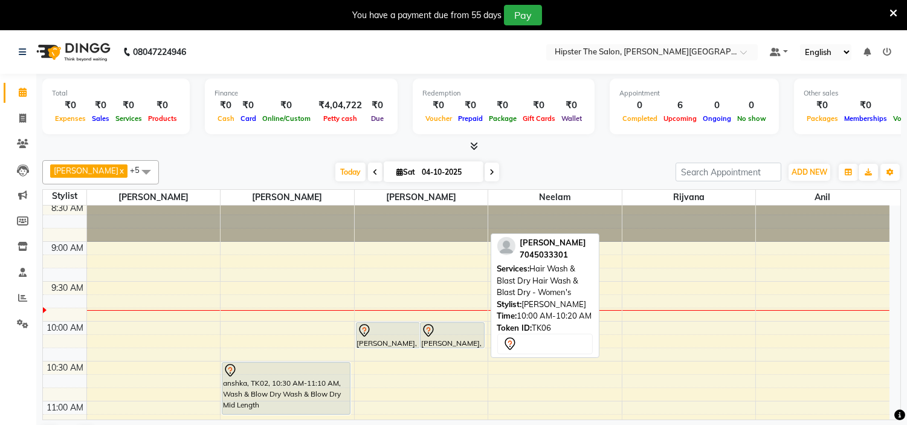
click at [423, 335] on icon at bounding box center [428, 330] width 14 height 14
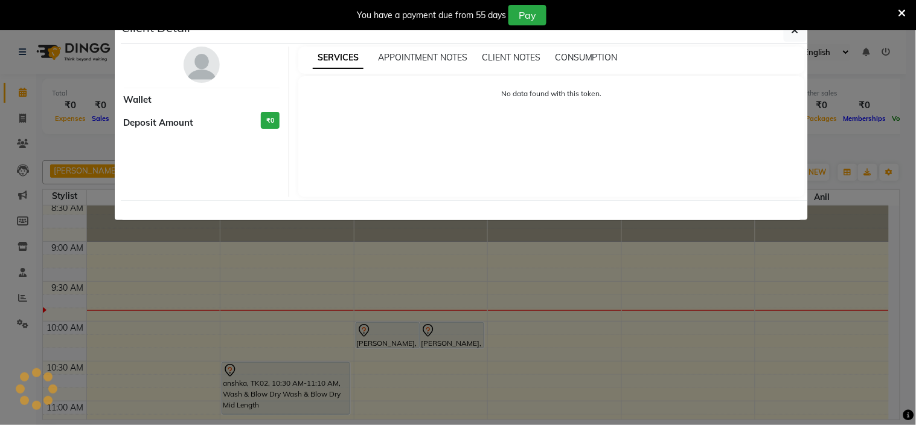
select select "7"
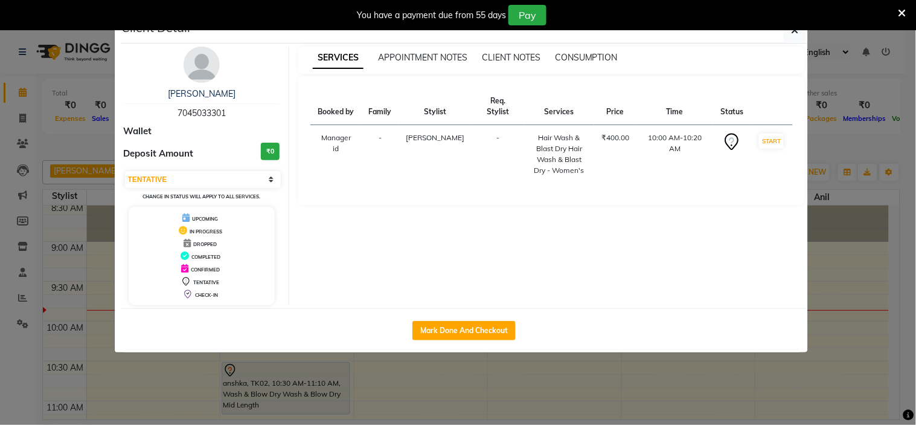
click at [421, 388] on ngb-modal-window "Client Detail [PERSON_NAME] 7045033301 Wallet Deposit Amount ₹0 Select IN SERVI…" at bounding box center [458, 212] width 916 height 425
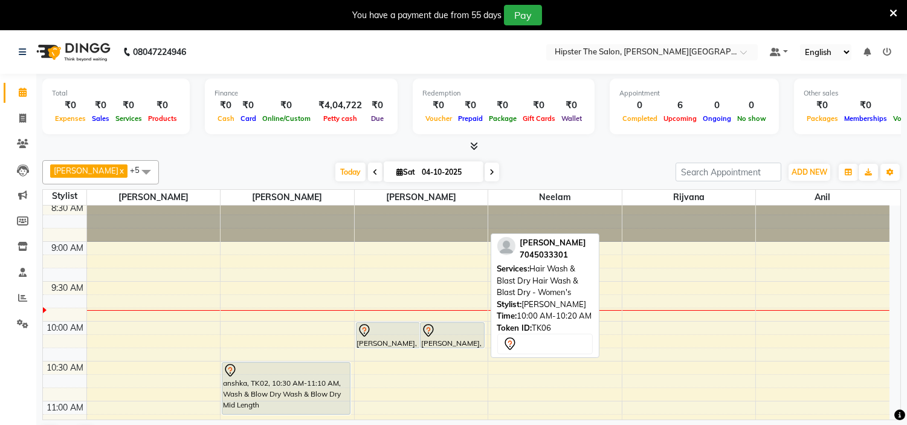
click at [427, 333] on icon at bounding box center [428, 330] width 14 height 14
select select "7"
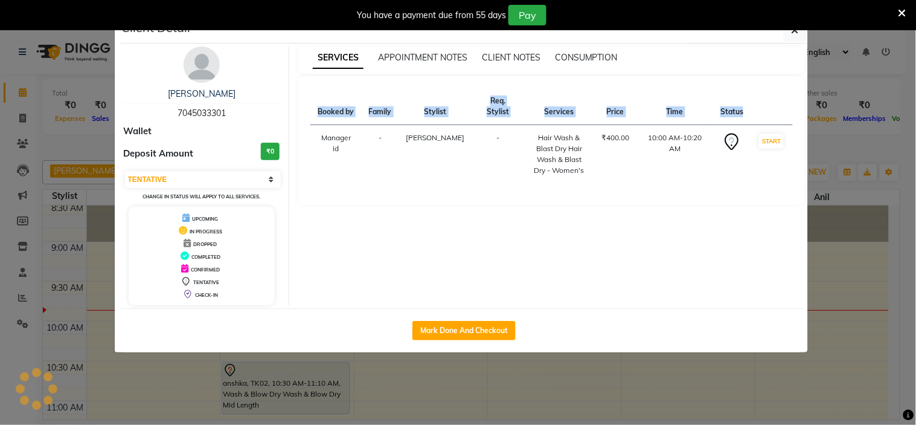
click at [427, 333] on ngb-modal-window "Client Detail [PERSON_NAME] 7045033301 Wallet Deposit Amount ₹0 Select IN SERVI…" at bounding box center [458, 212] width 916 height 425
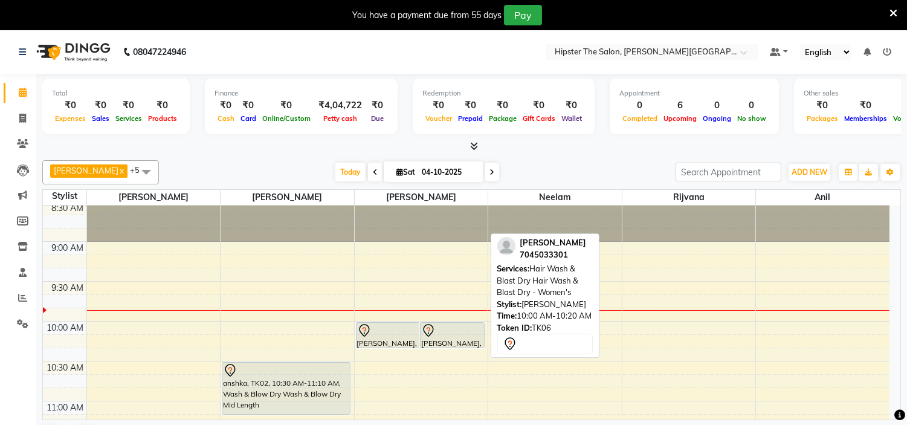
click at [427, 333] on icon at bounding box center [428, 330] width 14 height 14
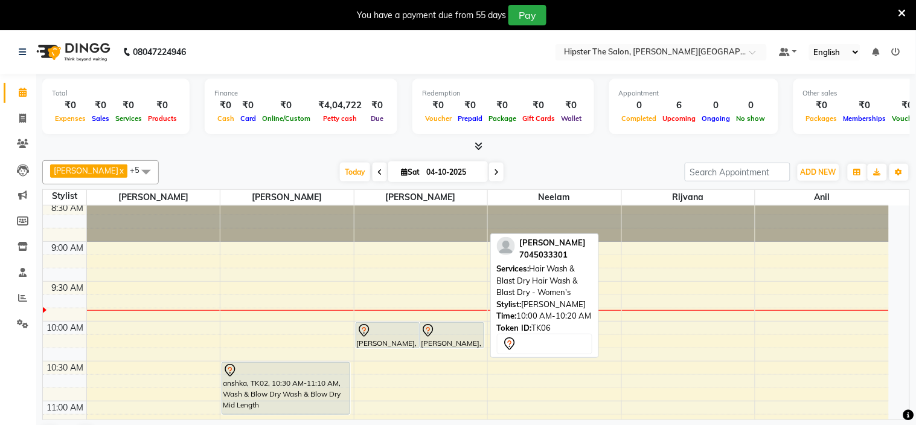
select select "7"
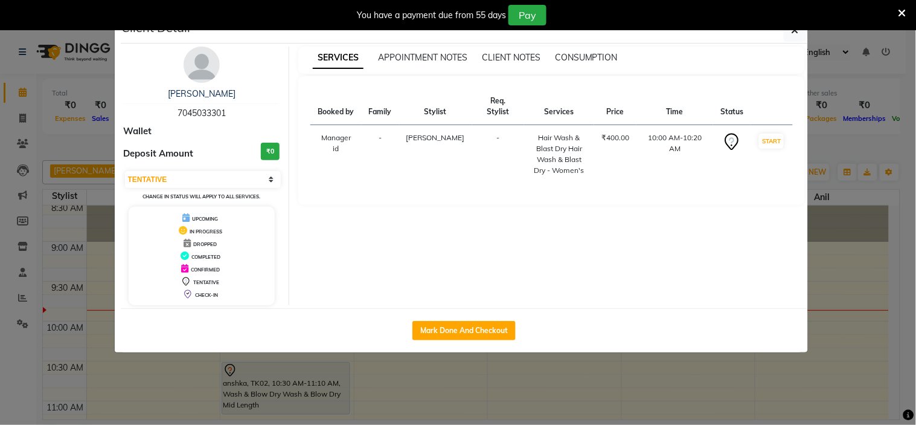
click at [405, 356] on ngb-modal-window "Client Detail [PERSON_NAME] 7045033301 Wallet Deposit Amount ₹0 Select IN SERVI…" at bounding box center [458, 212] width 916 height 425
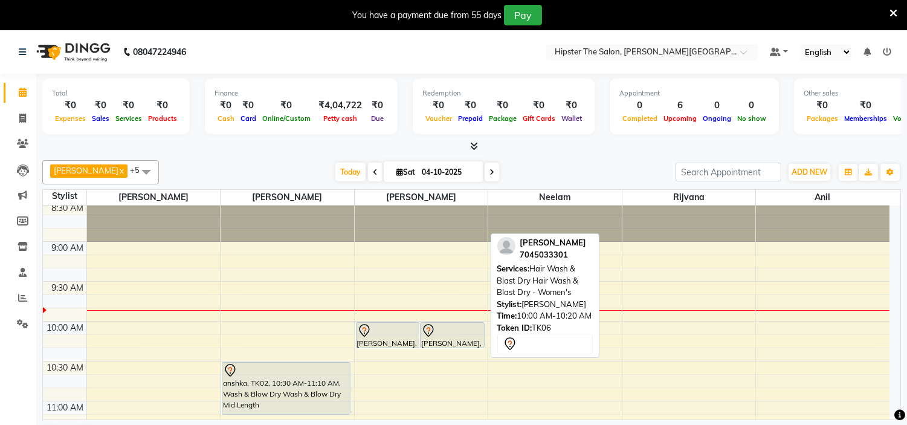
click at [436, 341] on div "[PERSON_NAME], TK06, 10:00 AM-10:20 AM, Hair Wash & Blast Dry Hair Wash & Blast…" at bounding box center [451, 335] width 63 height 25
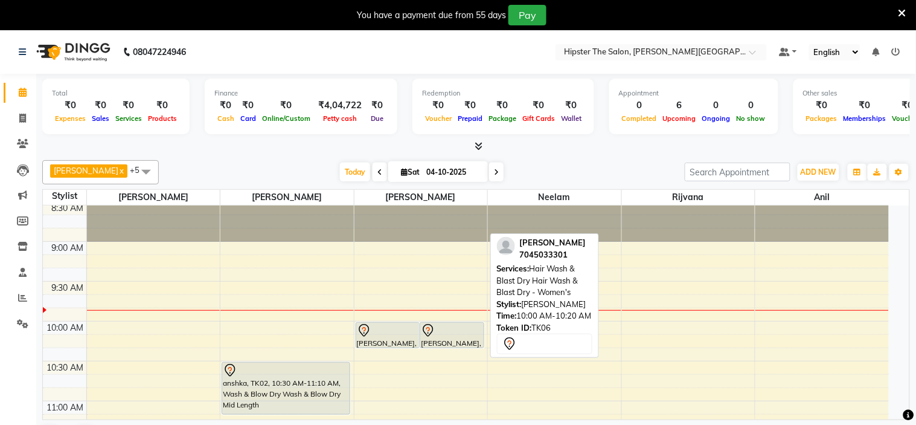
select select "7"
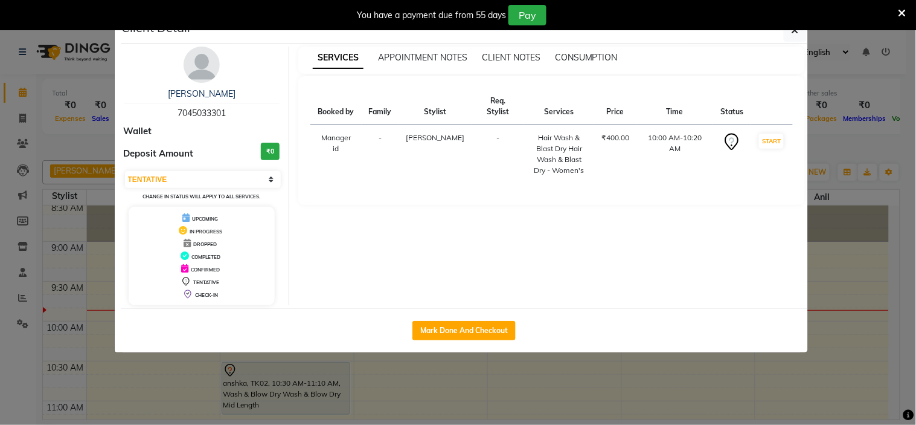
click at [436, 341] on div "Mark Done And Checkout" at bounding box center [465, 330] width 688 height 44
click at [396, 355] on ngb-modal-window "Client Detail [PERSON_NAME] 7045033301 Wallet Deposit Amount ₹0 Select IN SERVI…" at bounding box center [458, 212] width 916 height 425
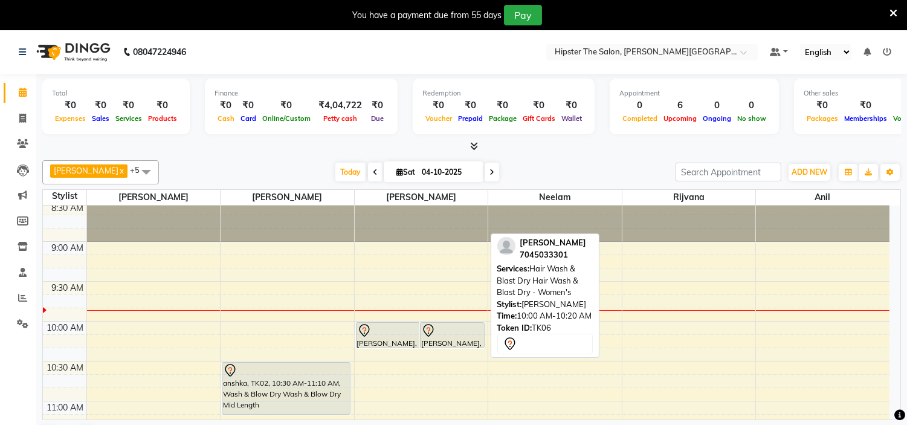
click at [422, 338] on div "[PERSON_NAME], TK06, 10:00 AM-10:20 AM, Hair Wash & Blast Dry Hair Wash & Blast…" at bounding box center [451, 335] width 63 height 25
select select "7"
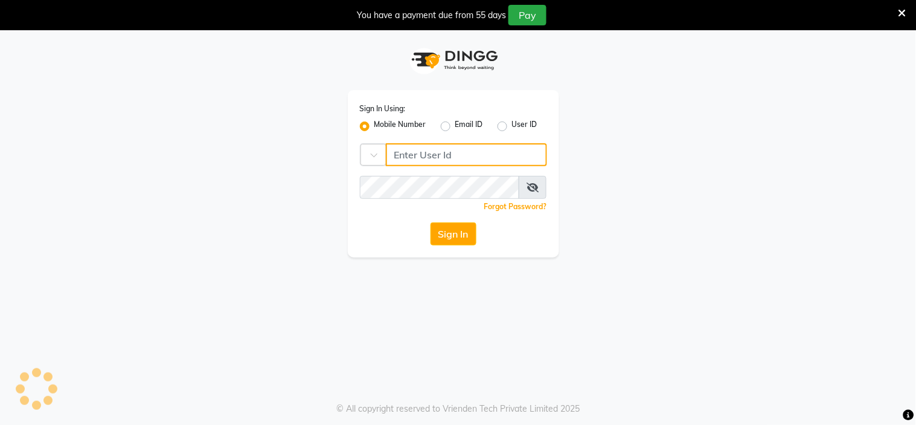
type input "9967174162"
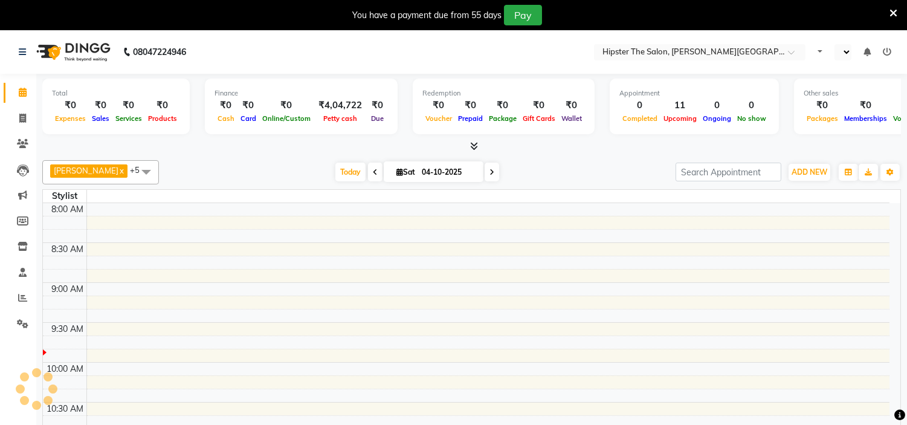
select select "en"
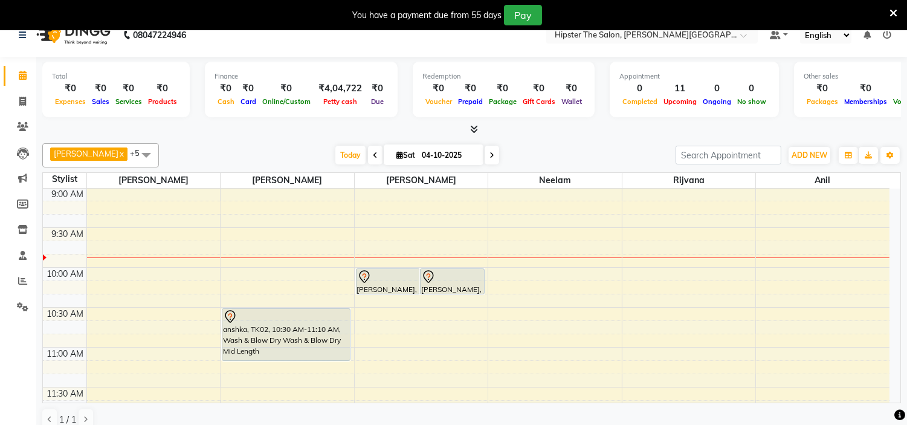
scroll to position [80, 0]
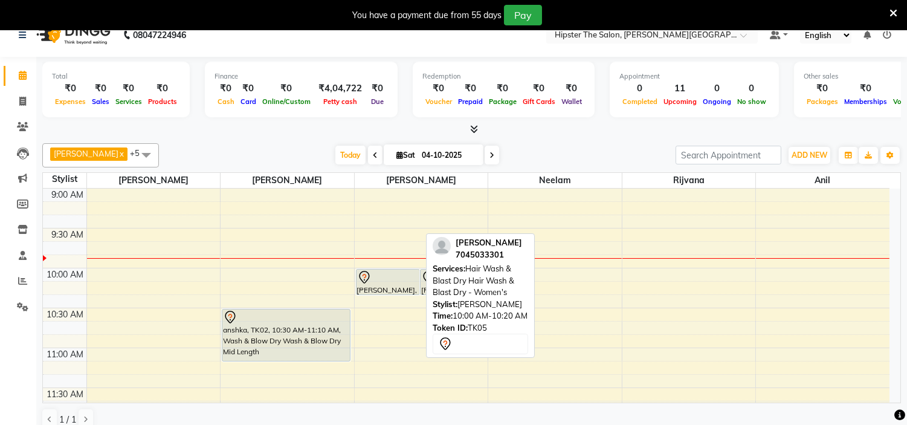
click at [382, 282] on div at bounding box center [388, 277] width 62 height 14
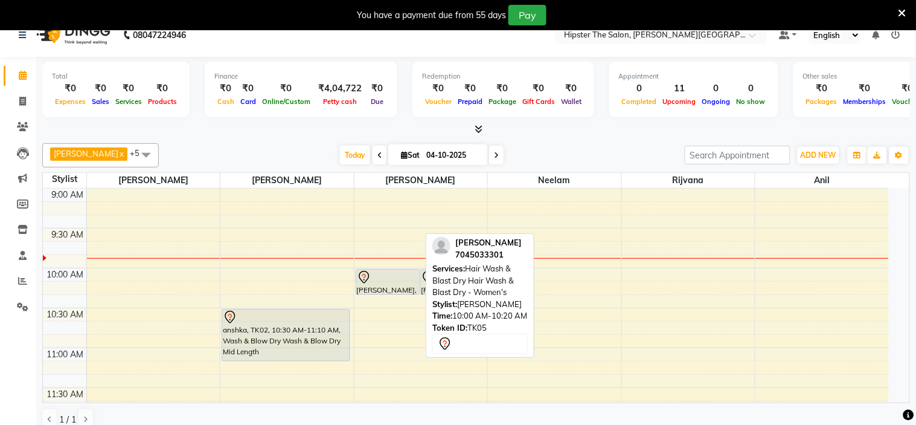
select select "7"
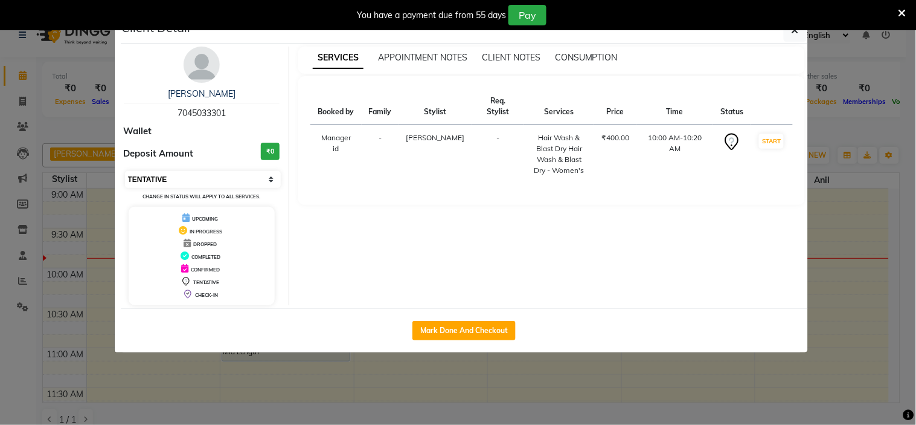
click at [273, 180] on select "Select IN SERVICE CONFIRMED TENTATIVE CHECK IN MARK DONE DROPPED UPCOMING" at bounding box center [203, 179] width 156 height 17
click at [297, 349] on div "Mark Done And Checkout" at bounding box center [465, 330] width 688 height 44
click at [363, 371] on ngb-modal-window "Client Detail [PERSON_NAME] 7045033301 Wallet Deposit Amount ₹0 Select IN SERVI…" at bounding box center [458, 212] width 916 height 425
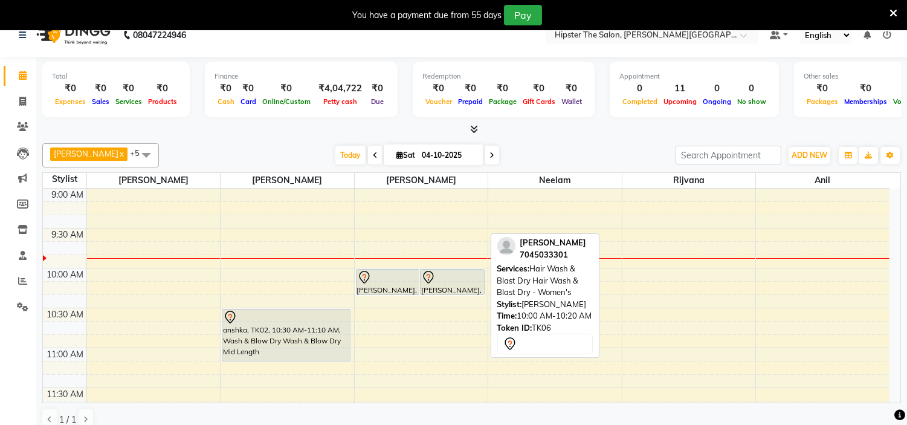
click at [452, 278] on div at bounding box center [452, 277] width 62 height 14
select select "7"
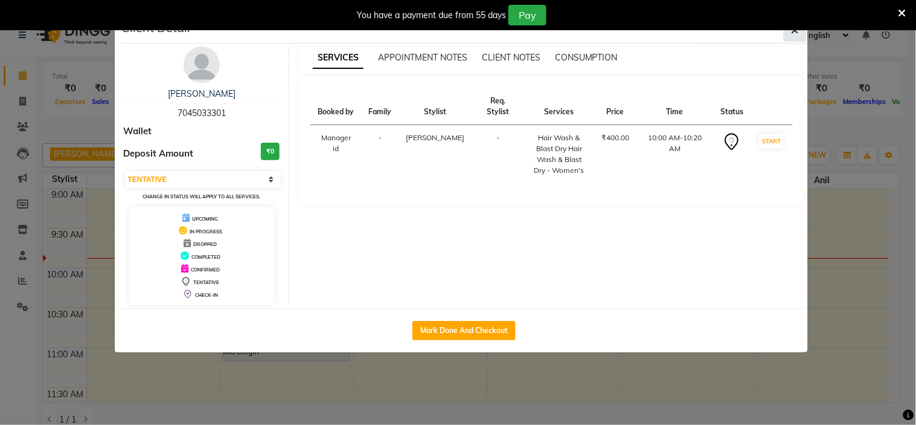
click at [793, 32] on icon "button" at bounding box center [795, 30] width 7 height 10
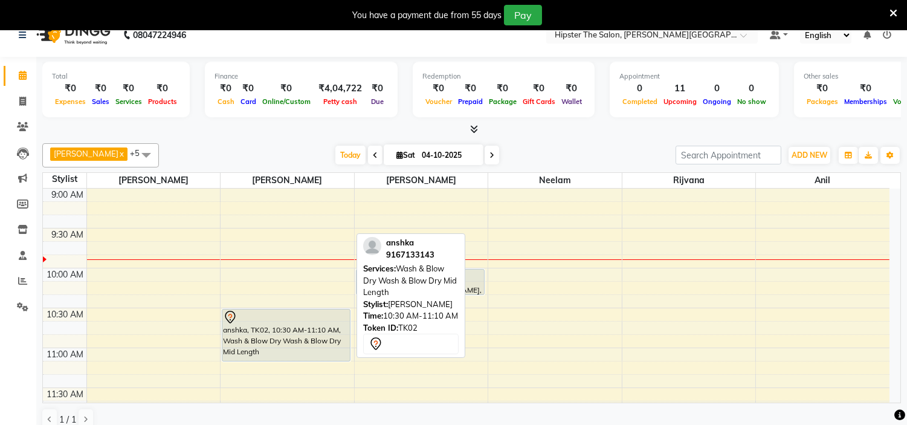
click at [266, 352] on div "anshka, TK02, 10:30 AM-11:10 AM, Wash & Blow Dry Wash & Blow Dry Mid Length" at bounding box center [285, 334] width 127 height 51
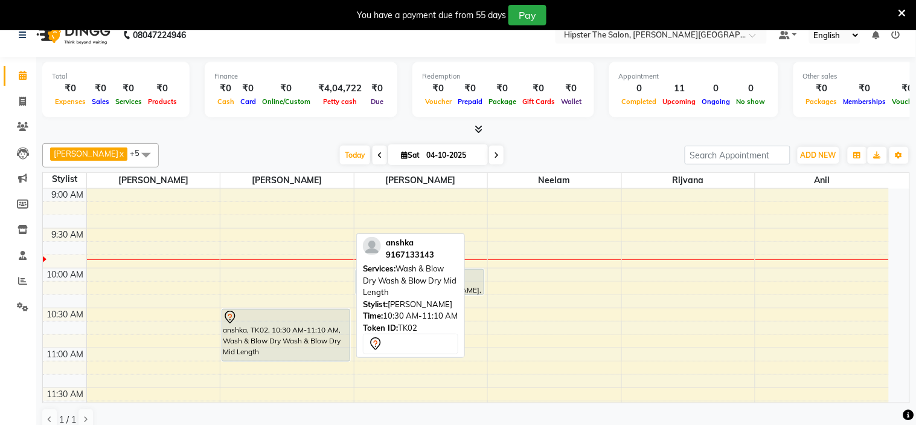
select select "7"
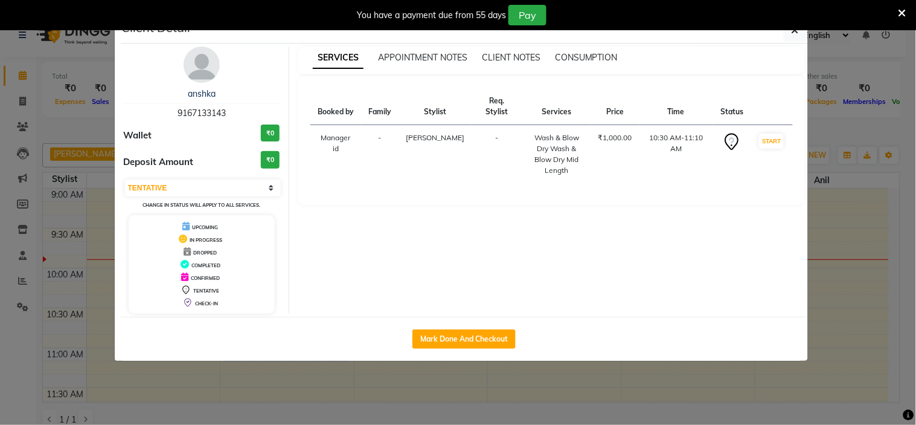
click at [262, 382] on ngb-modal-window "Client Detail anshka 9167133143 Wallet ₹0 Deposit Amount ₹0 Select IN SERVICE C…" at bounding box center [458, 212] width 916 height 425
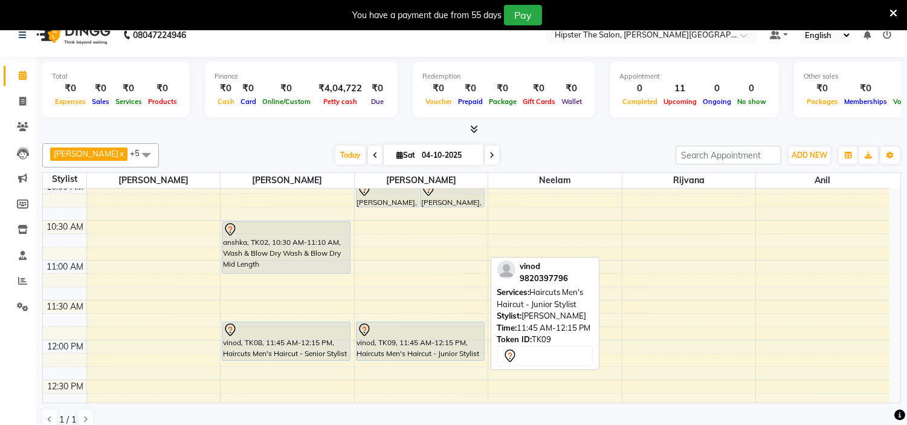
scroll to position [167, 0]
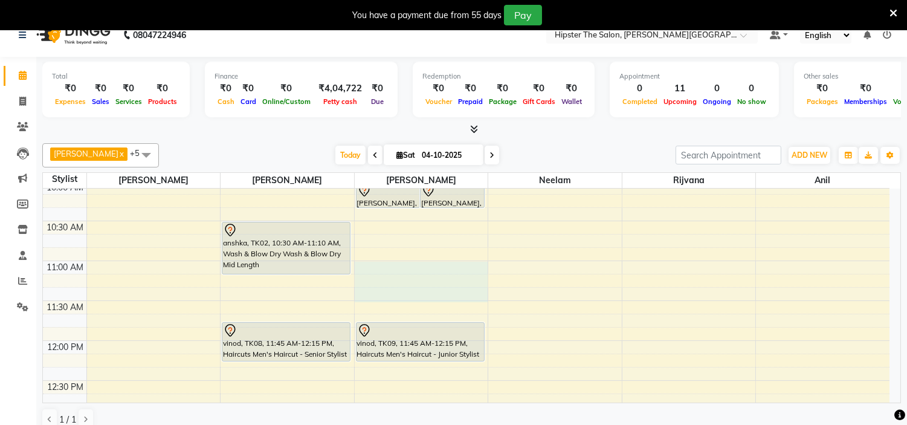
drag, startPoint x: 384, startPoint y: 266, endPoint x: 381, endPoint y: 290, distance: 23.7
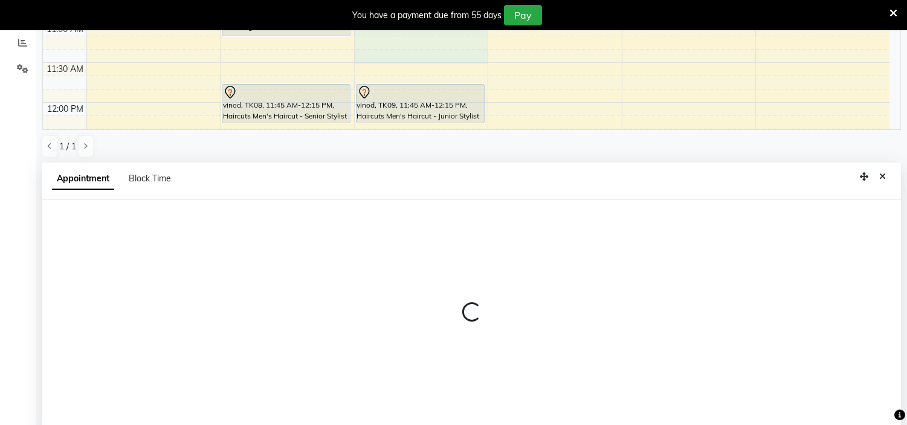
scroll to position [267, 0]
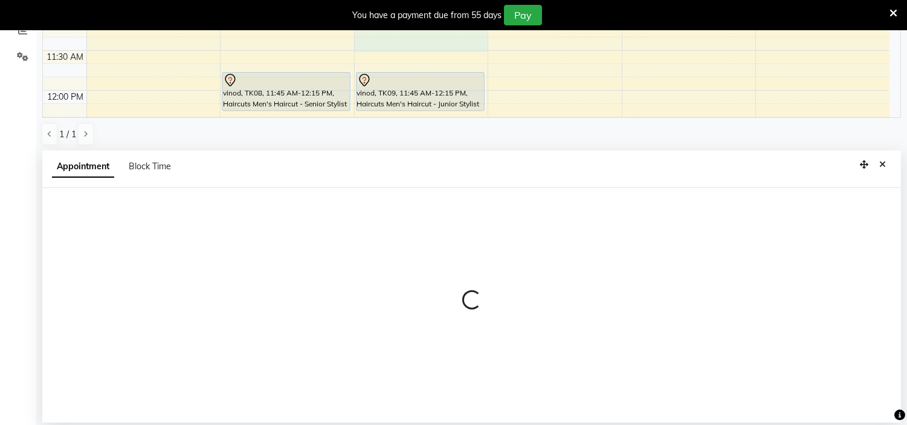
select select "85980"
select select "660"
select select "tentative"
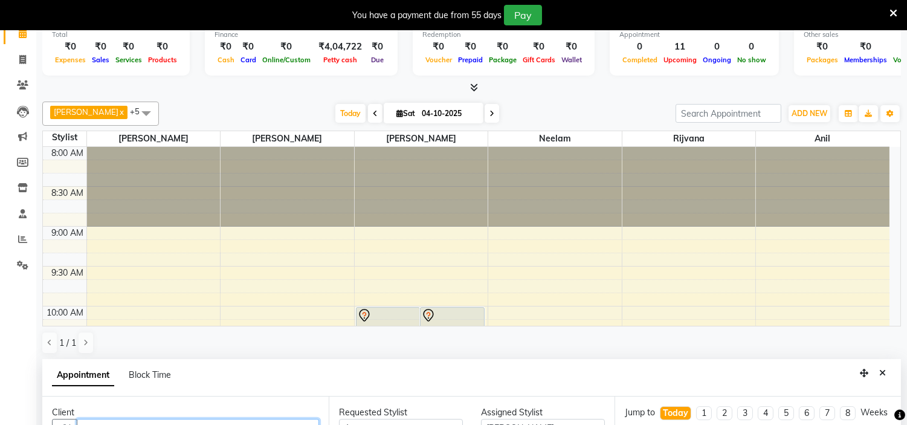
scroll to position [56, 0]
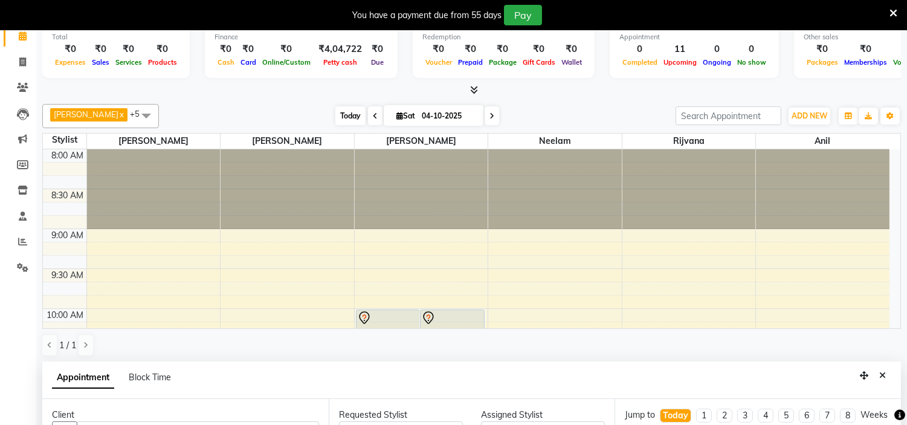
click at [335, 109] on span "Today" at bounding box center [350, 115] width 30 height 19
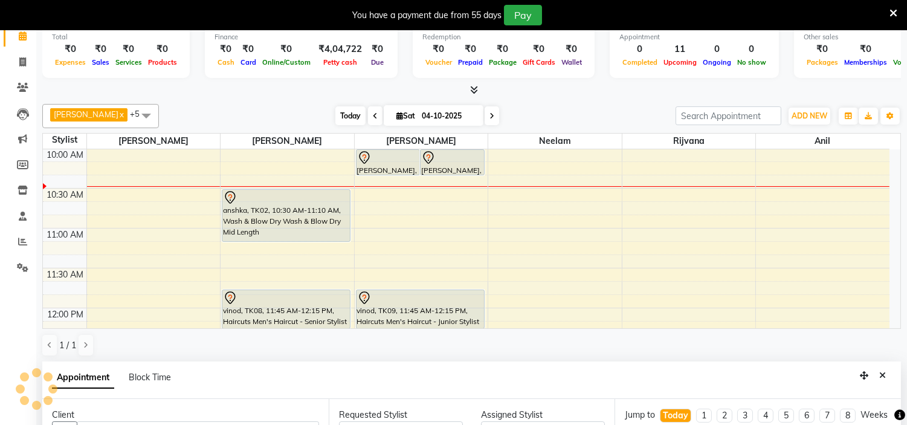
click at [335, 109] on span "Today" at bounding box center [350, 115] width 30 height 19
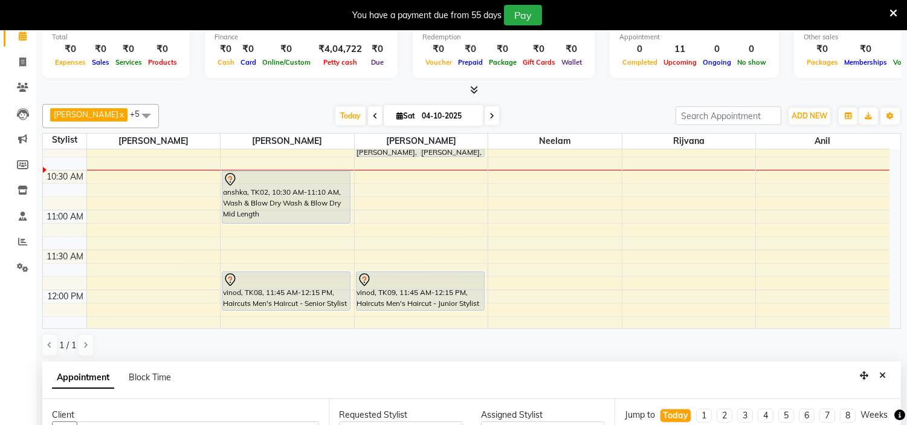
scroll to position [179, 0]
click at [335, 115] on span "Today" at bounding box center [350, 115] width 30 height 19
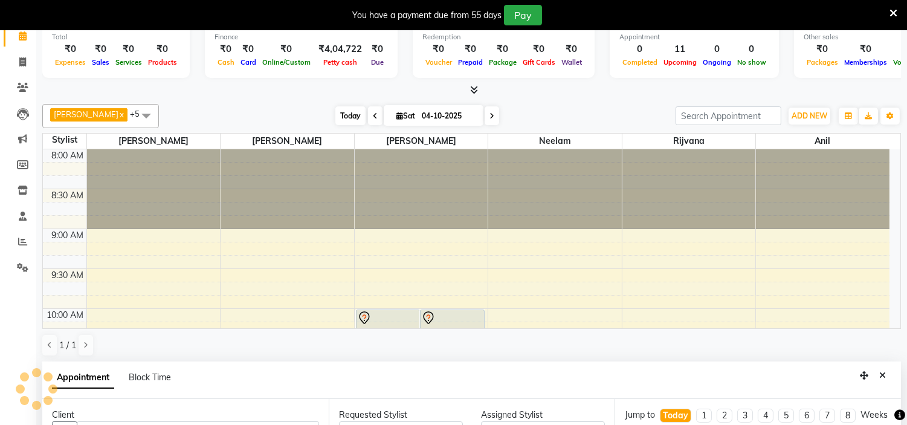
scroll to position [160, 0]
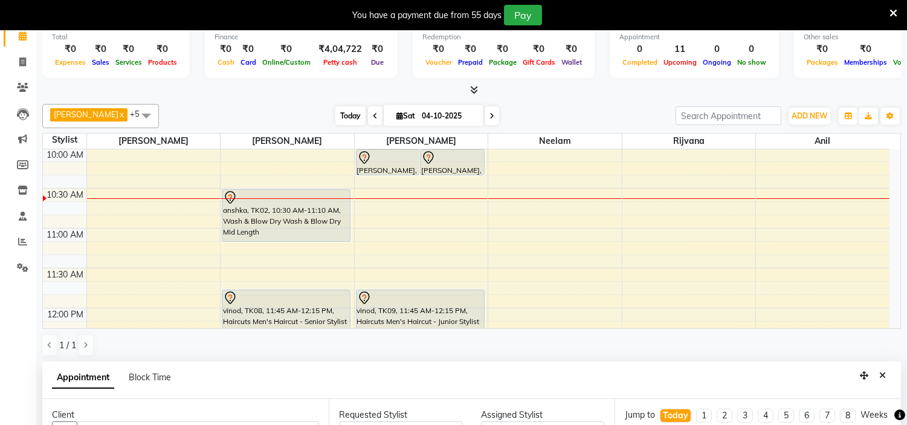
click at [335, 112] on span "Today" at bounding box center [350, 115] width 30 height 19
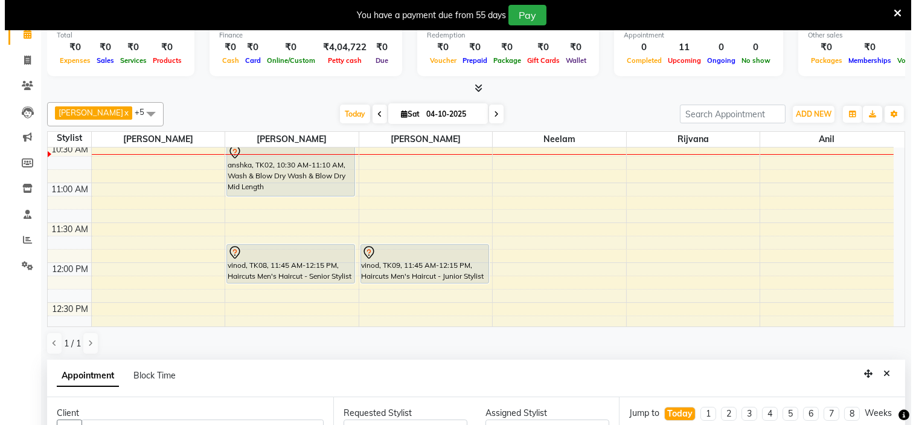
scroll to position [203, 0]
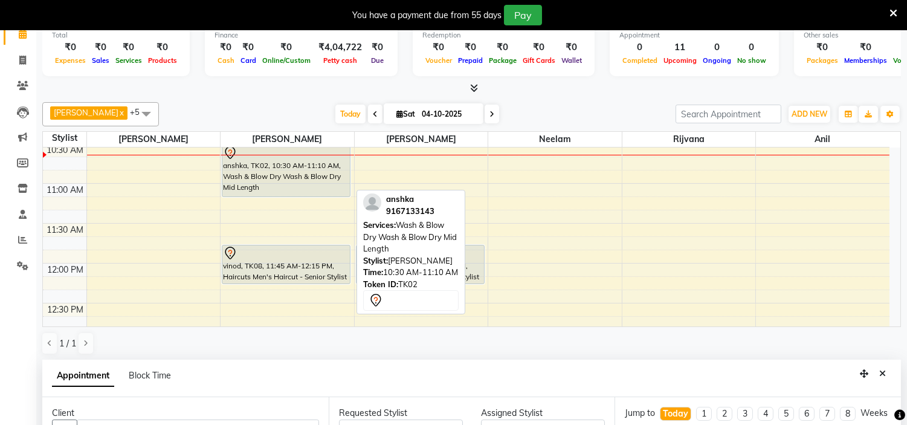
click at [287, 173] on div "anshka, TK02, 10:30 AM-11:10 AM, Wash & Blow Dry Wash & Blow Dry Mid Length" at bounding box center [285, 170] width 127 height 51
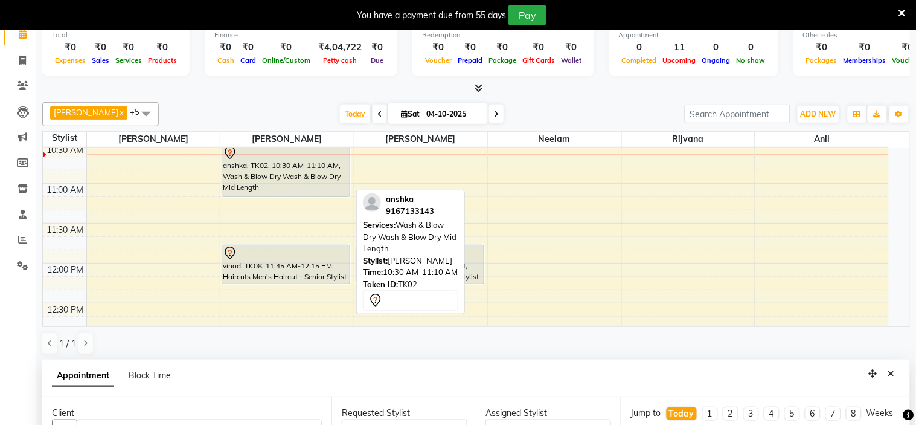
select select "7"
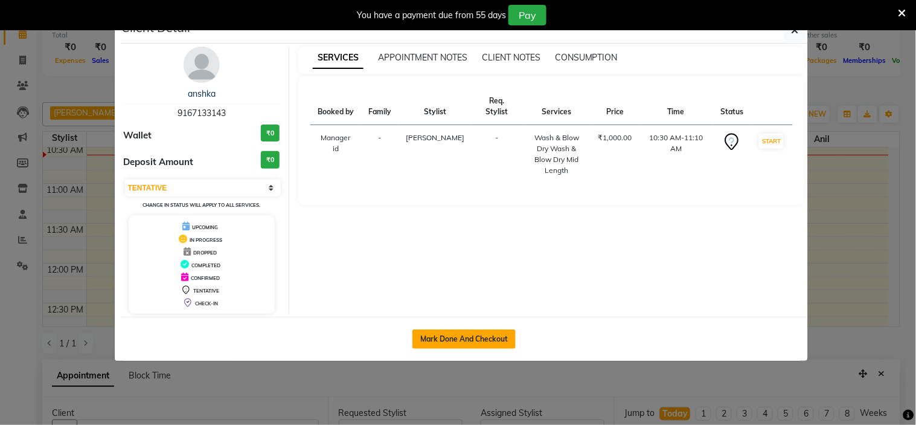
click at [441, 341] on button "Mark Done And Checkout" at bounding box center [464, 338] width 103 height 19
select select "service"
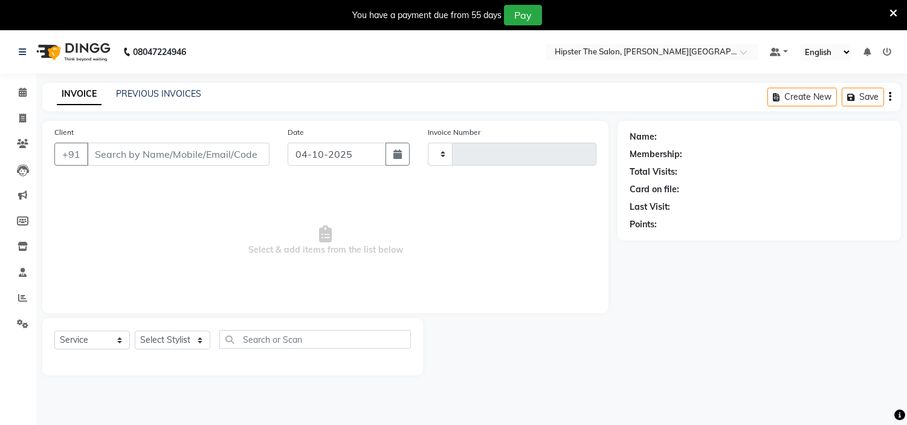
type input "1489"
select select "8592"
type input "9167133143"
select select "85979"
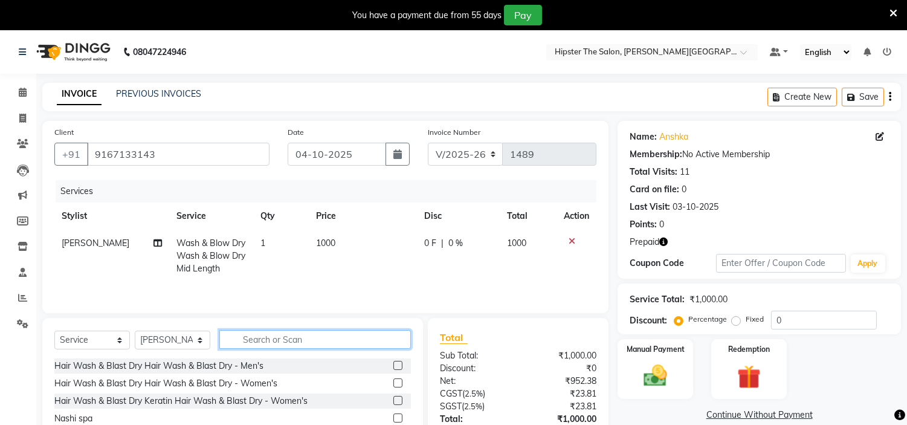
click at [254, 343] on input "text" at bounding box center [315, 339] width 192 height 19
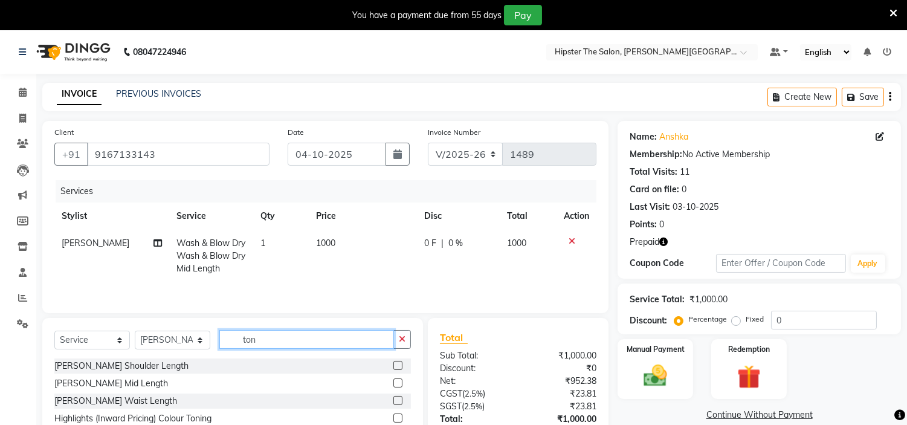
scroll to position [89, 0]
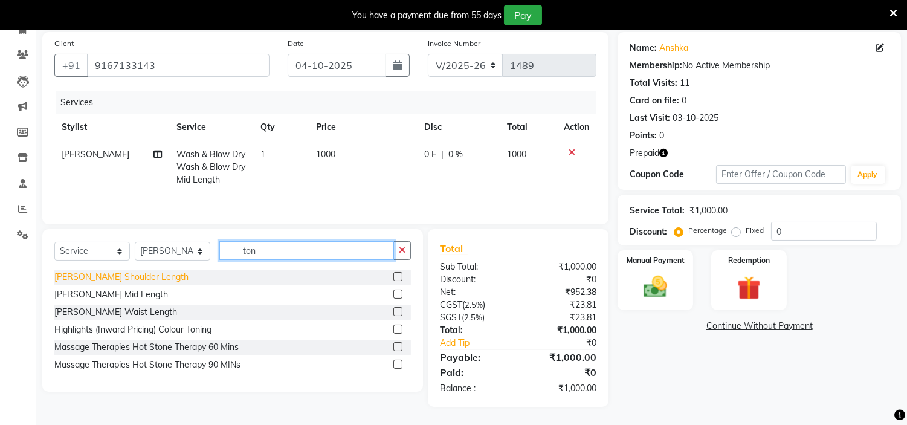
type input "ton"
click at [122, 275] on div "[PERSON_NAME] Shoulder Length" at bounding box center [121, 277] width 134 height 13
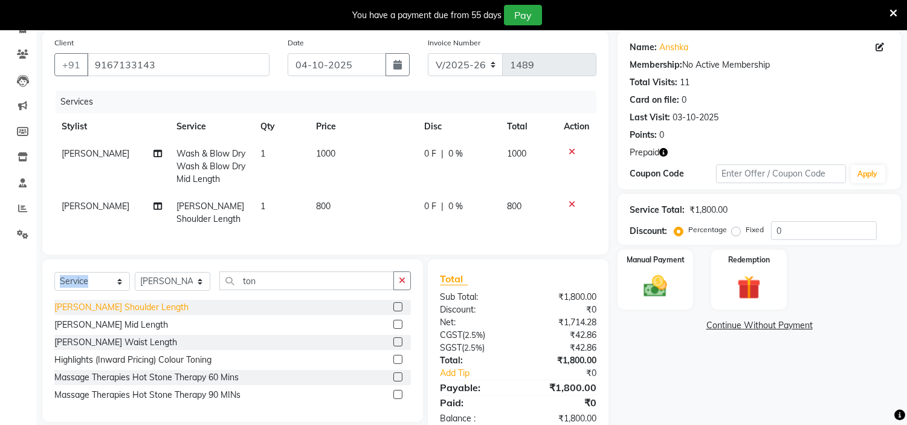
checkbox input "false"
click at [122, 275] on div "Select Service Product Membership Package Voucher Prepaid Gift Card Select Styl…" at bounding box center [232, 340] width 381 height 163
click at [662, 152] on icon "button" at bounding box center [663, 152] width 8 height 8
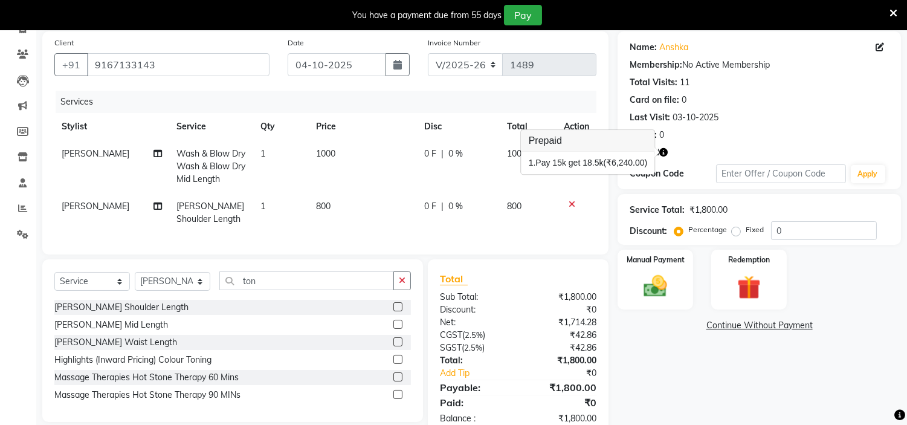
click at [341, 233] on div "Services Stylist Service Qty Price Disc Total Action [PERSON_NAME] Wash & Blow …" at bounding box center [325, 167] width 542 height 152
click at [733, 284] on img at bounding box center [749, 287] width 40 height 30
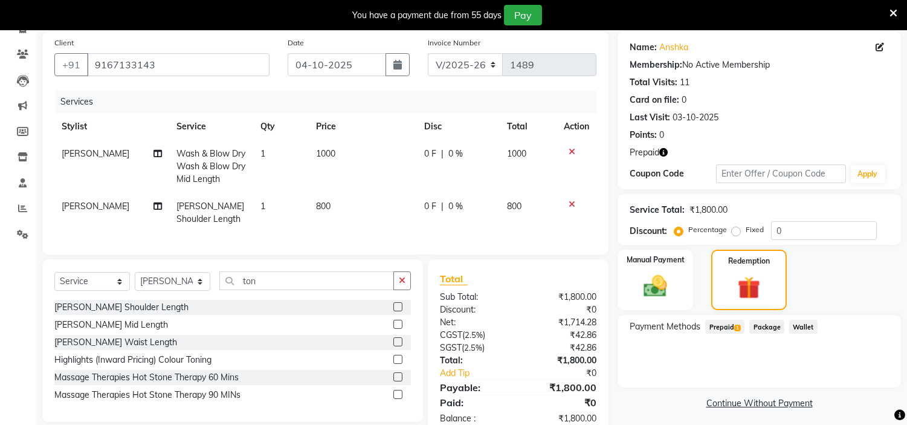
click at [720, 326] on span "Prepaid 1" at bounding box center [724, 327] width 39 height 14
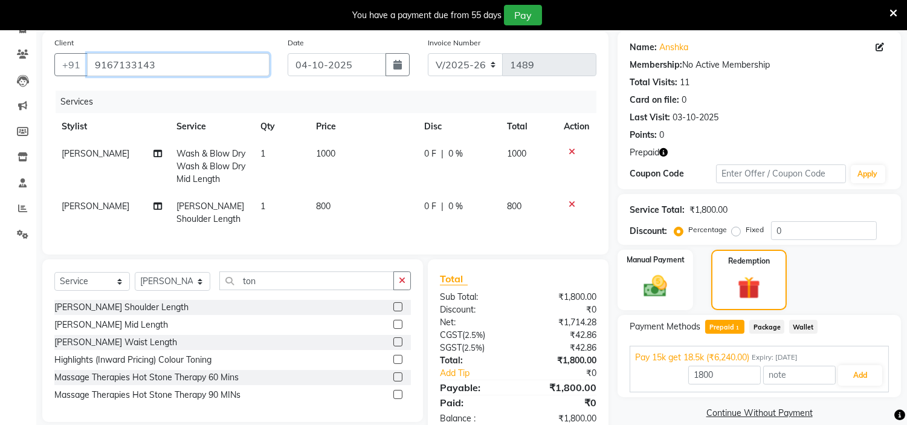
click at [175, 62] on input "9167133143" at bounding box center [178, 64] width 182 height 23
click at [853, 375] on button "Add" at bounding box center [860, 375] width 44 height 21
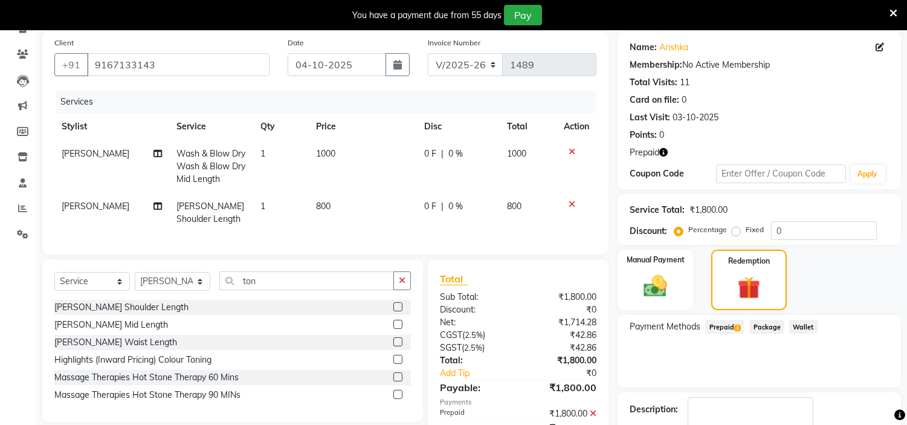
scroll to position [162, 0]
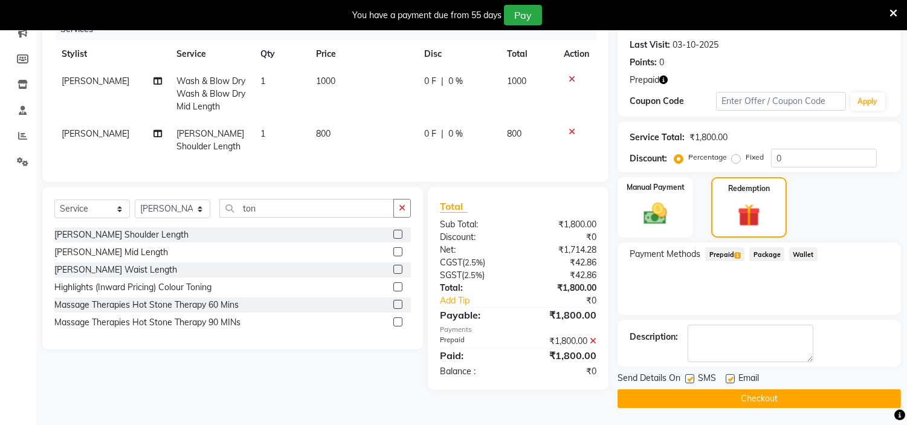
click at [714, 398] on button "Checkout" at bounding box center [758, 398] width 283 height 19
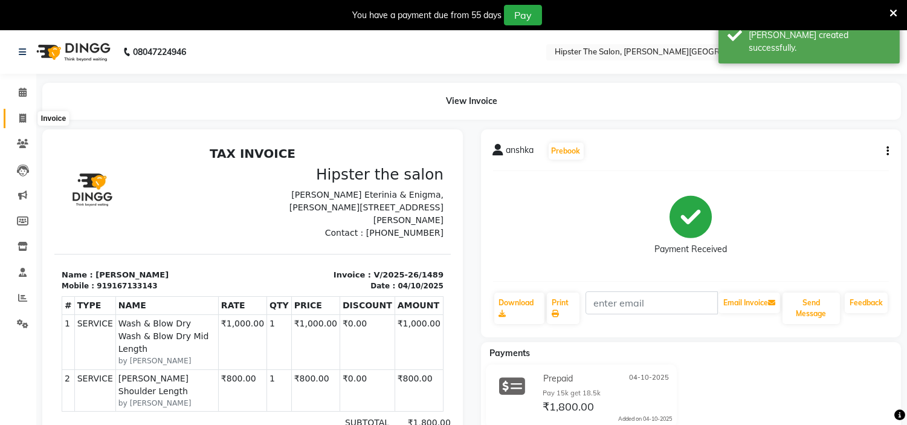
click at [23, 117] on icon at bounding box center [22, 118] width 7 height 9
select select "service"
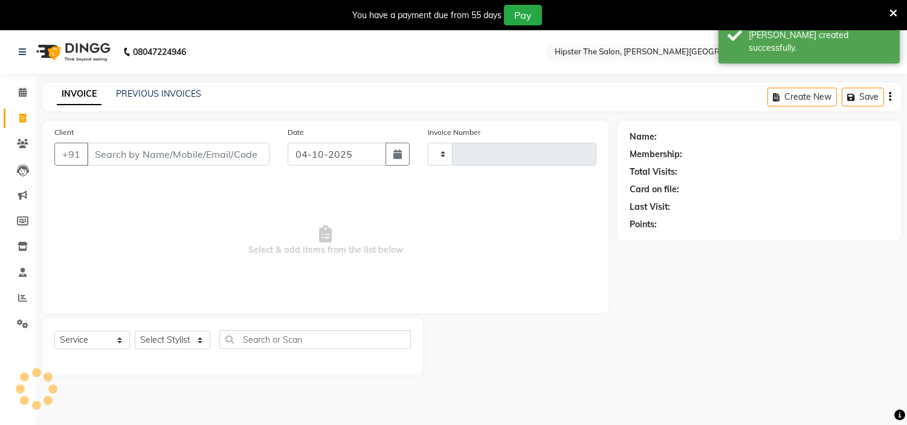
scroll to position [30, 0]
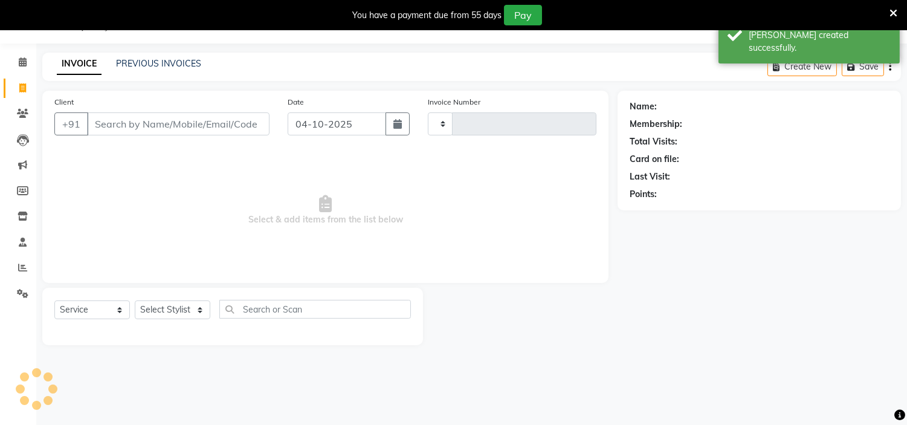
type input "1490"
select select "8592"
click at [124, 130] on input "Client" at bounding box center [178, 123] width 182 height 23
type input "9167133143"
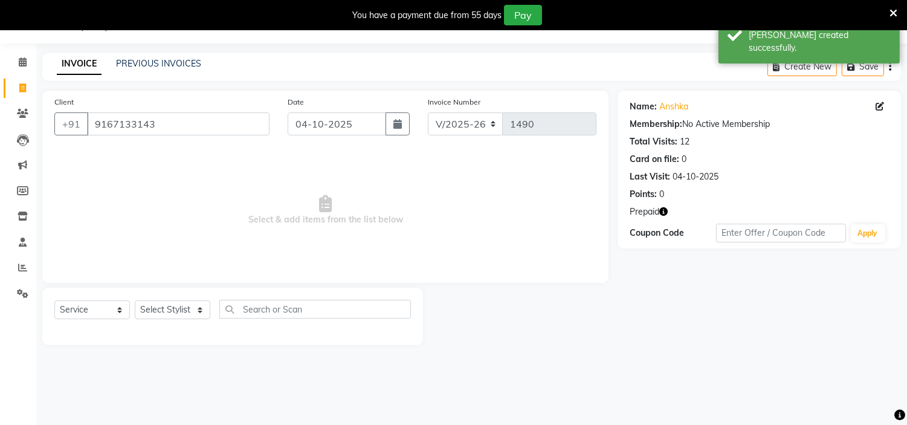
click at [661, 209] on icon "button" at bounding box center [663, 211] width 8 height 8
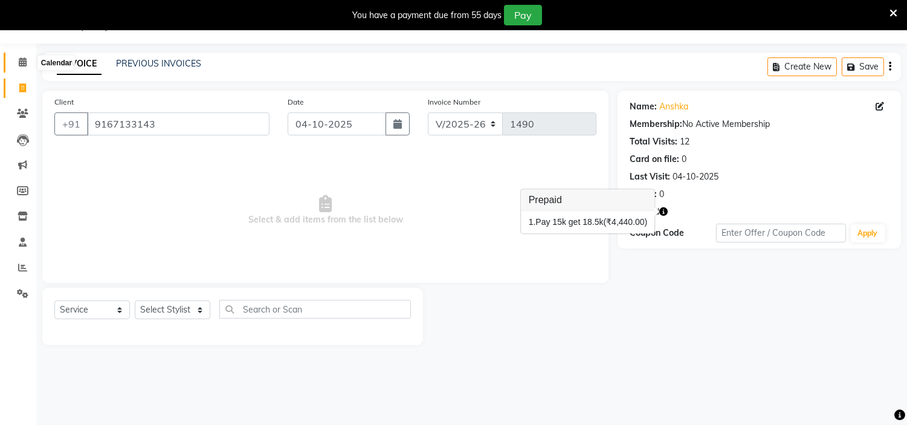
click at [23, 61] on icon at bounding box center [23, 61] width 8 height 9
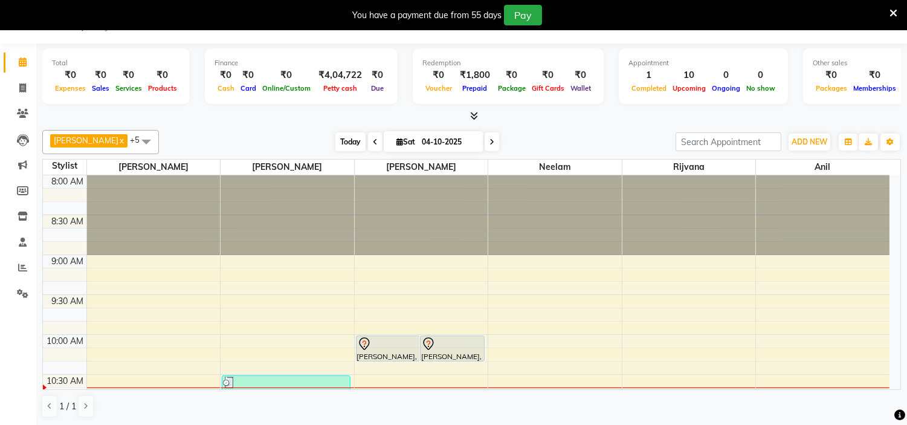
click at [335, 140] on span "Today" at bounding box center [350, 141] width 30 height 19
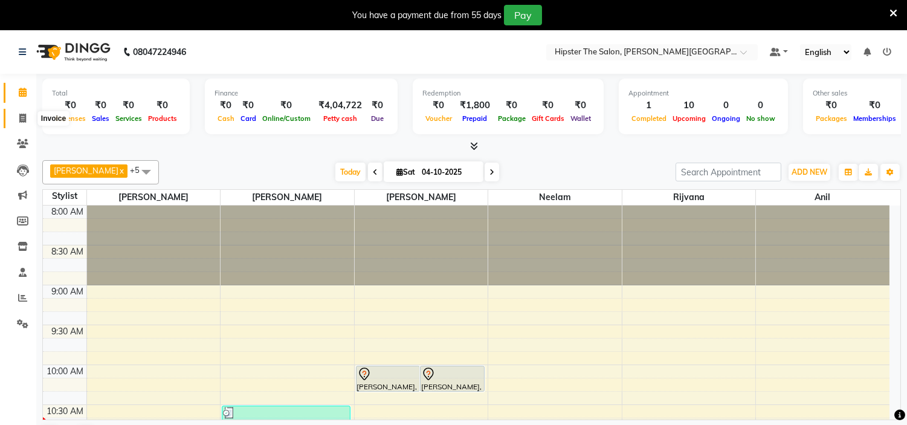
click at [24, 118] on icon at bounding box center [22, 118] width 7 height 9
select select "service"
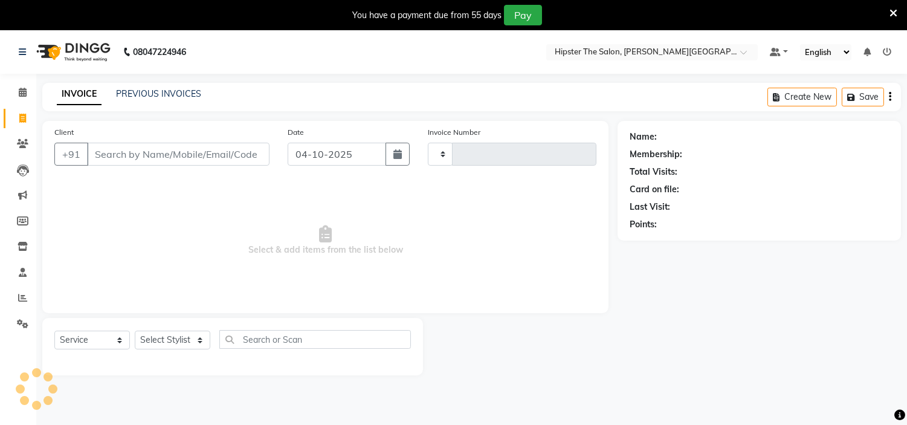
type input "1490"
select select "8592"
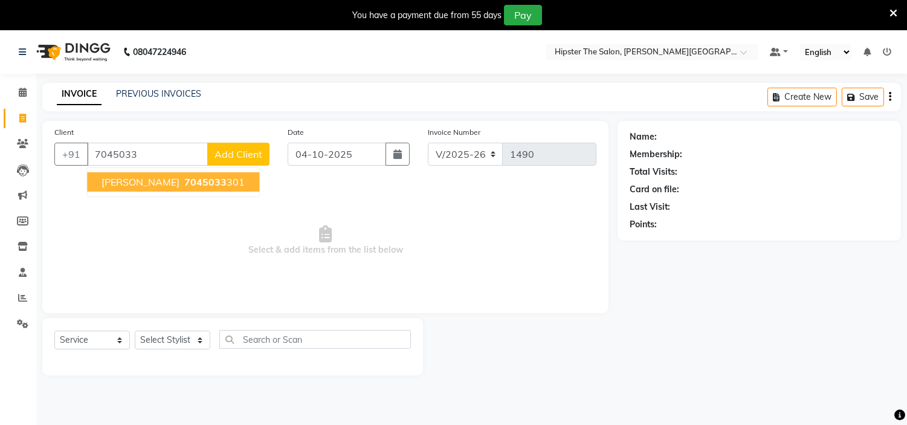
click at [159, 194] on ngb-typeahead-window "[PERSON_NAME] 7045033 301" at bounding box center [172, 182] width 173 height 30
click at [184, 181] on span "7045033" at bounding box center [205, 182] width 42 height 12
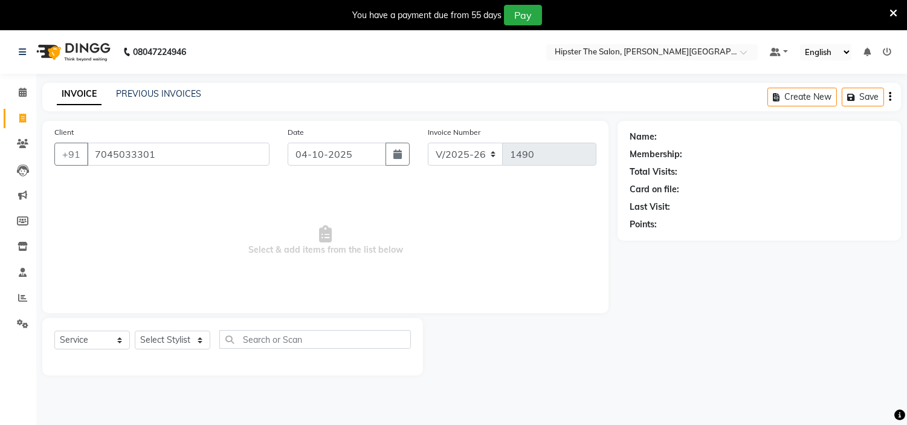
type input "7045033301"
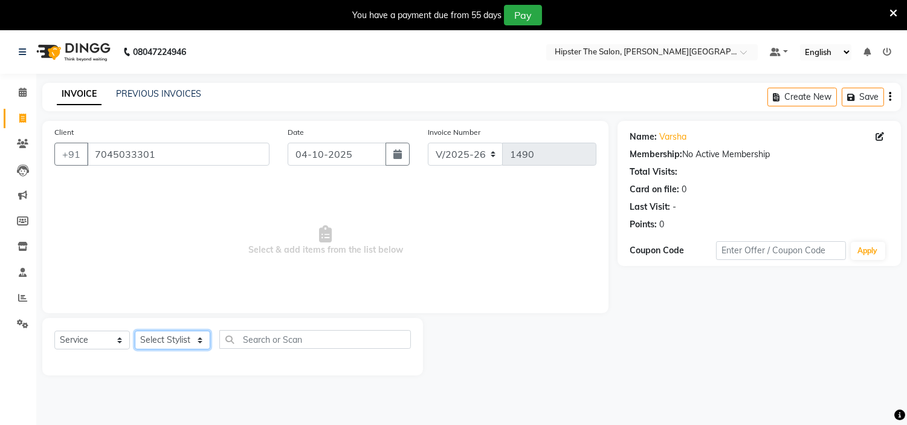
click at [197, 342] on select "Select Stylist [PERSON_NAME] [PERSON_NAME] [PERSON_NAME] Manager id [PERSON_NAM…" at bounding box center [173, 339] width 76 height 19
select select "85980"
click at [135, 331] on select "Select Stylist [PERSON_NAME] [PERSON_NAME] [PERSON_NAME] Manager id [PERSON_NAM…" at bounding box center [173, 339] width 76 height 19
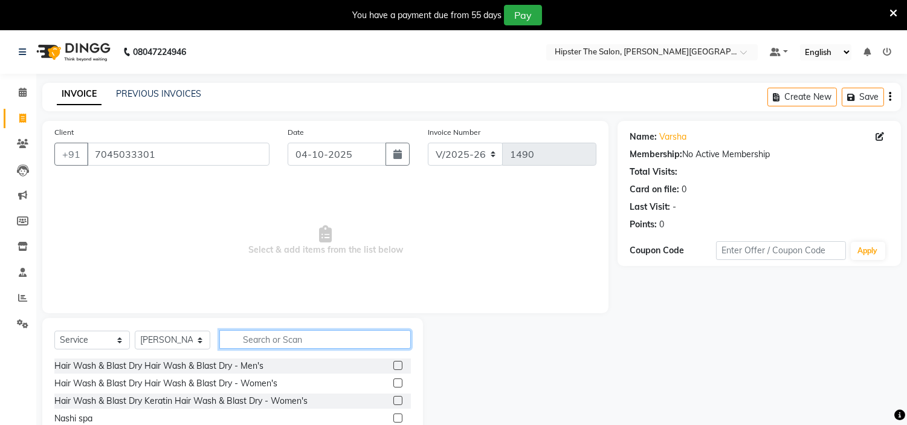
click at [268, 340] on input "text" at bounding box center [315, 339] width 192 height 19
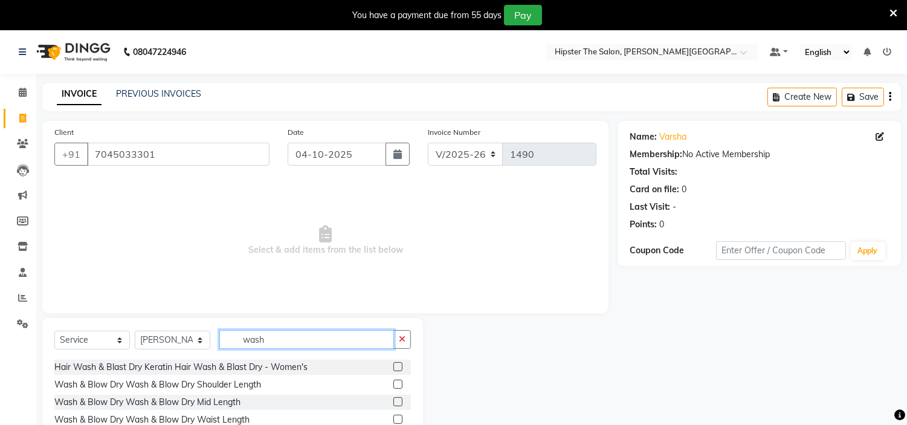
scroll to position [33, 0]
type input "wash"
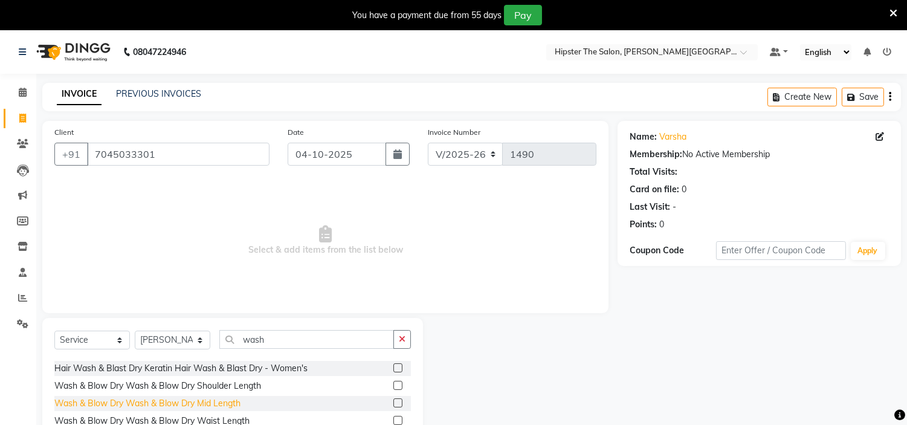
click at [239, 405] on div "Wash & Blow Dry Wash & Blow Dry Mid Length" at bounding box center [147, 403] width 186 height 13
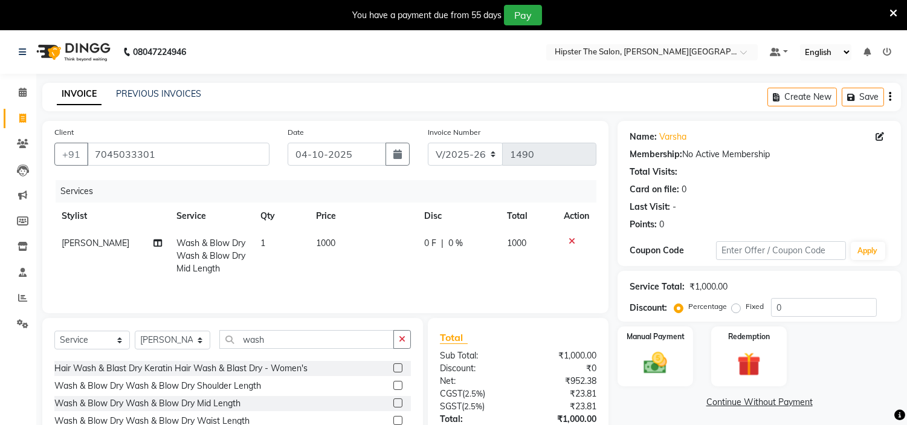
click at [570, 239] on icon at bounding box center [571, 241] width 7 height 8
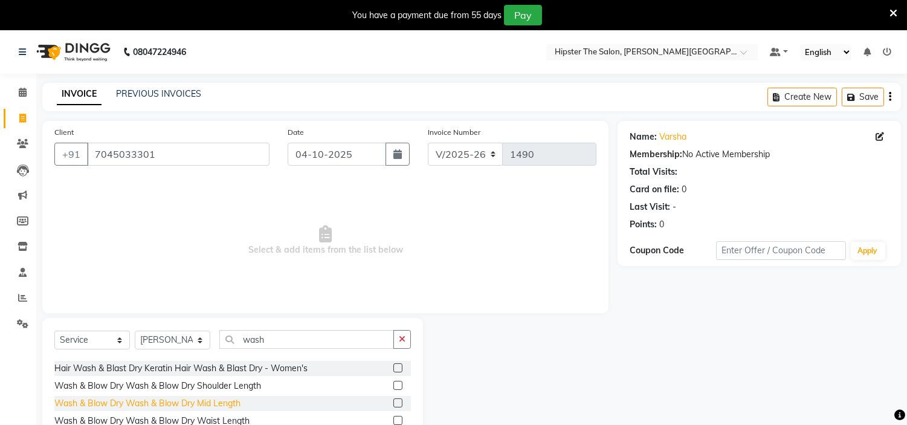
click at [193, 401] on div "Wash & Blow Dry Wash & Blow Dry Mid Length" at bounding box center [147, 403] width 186 height 13
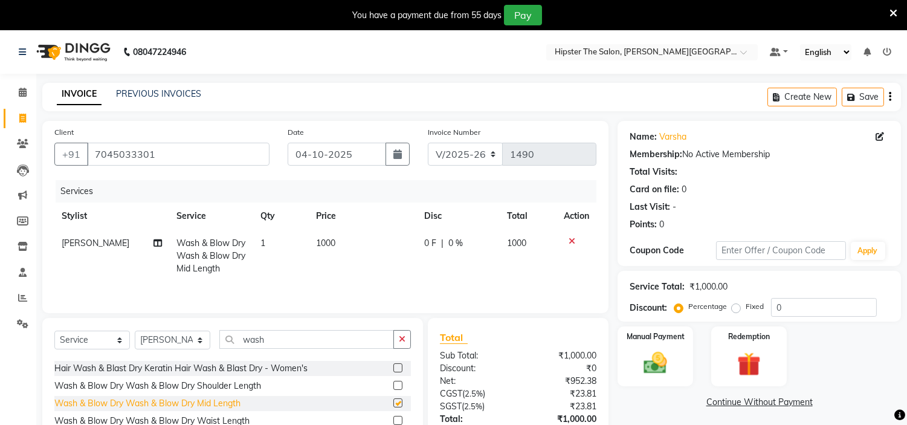
checkbox input "false"
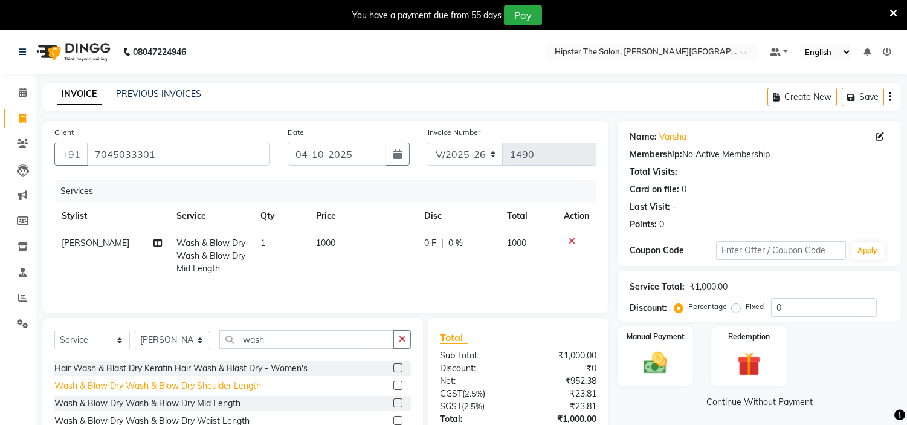
click at [222, 388] on div "Wash & Blow Dry Wash & Blow Dry Shoulder Length" at bounding box center [157, 385] width 207 height 13
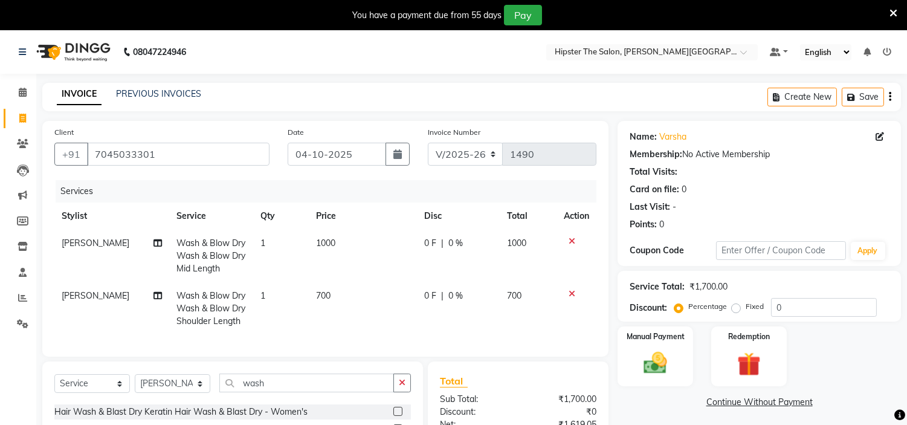
checkbox input "false"
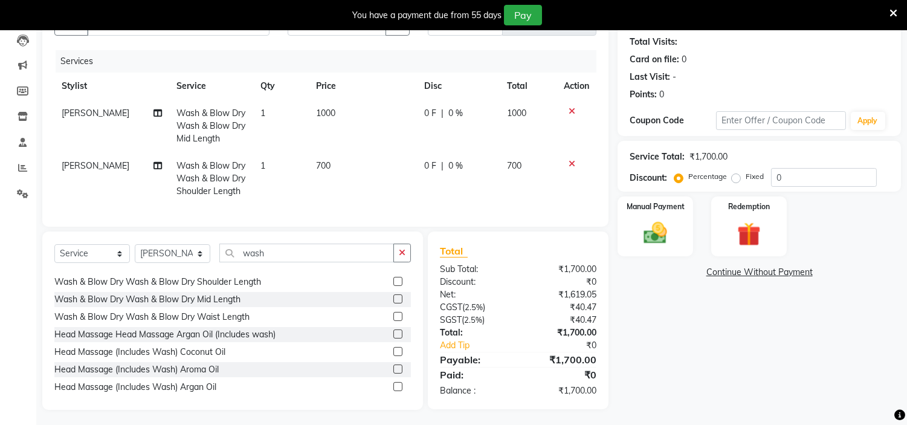
scroll to position [54, 0]
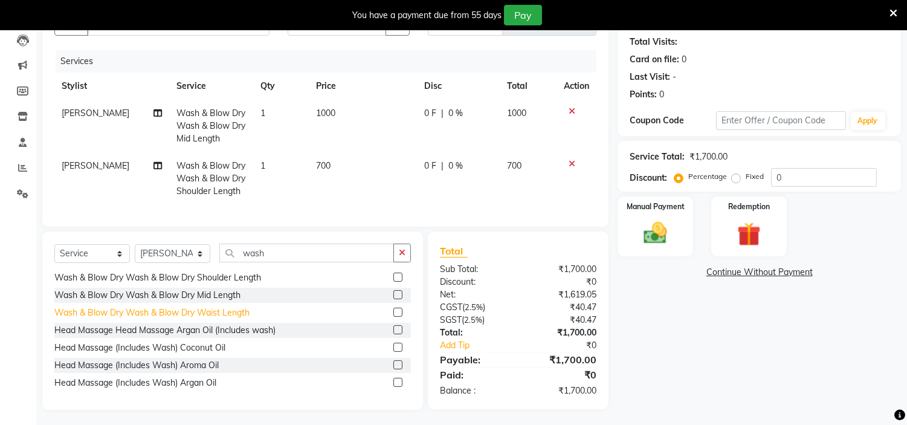
click at [227, 319] on div "Wash & Blow Dry Wash & Blow Dry Waist Length" at bounding box center [151, 312] width 195 height 13
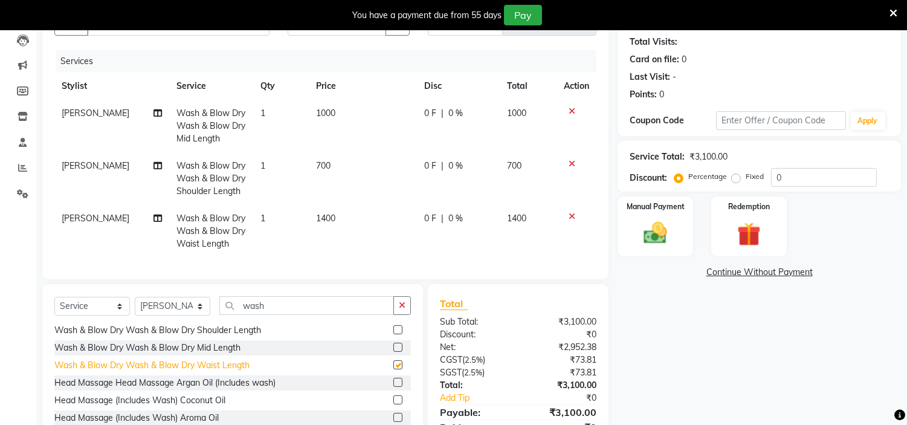
checkbox input "false"
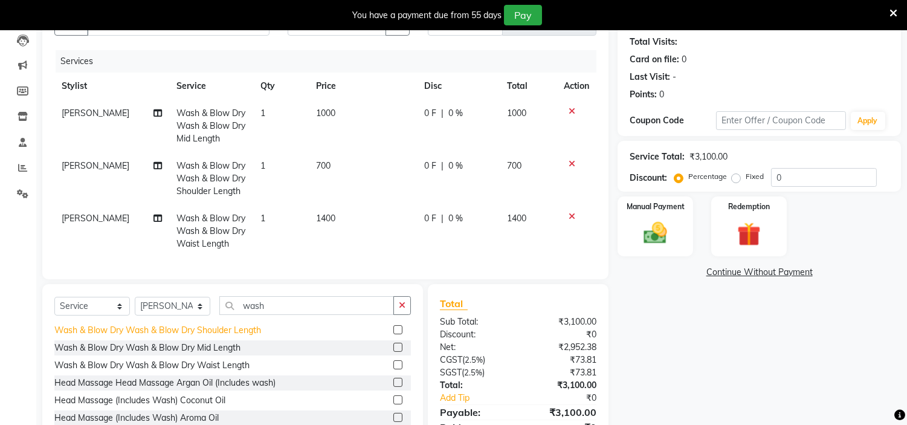
click at [239, 337] on div "Wash & Blow Dry Wash & Blow Dry Shoulder Length" at bounding box center [157, 330] width 207 height 13
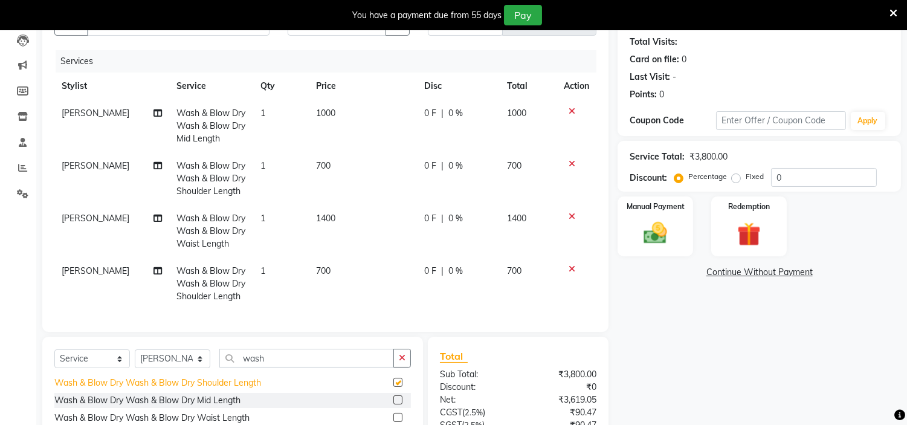
checkbox input "false"
click at [570, 215] on icon at bounding box center [571, 216] width 7 height 8
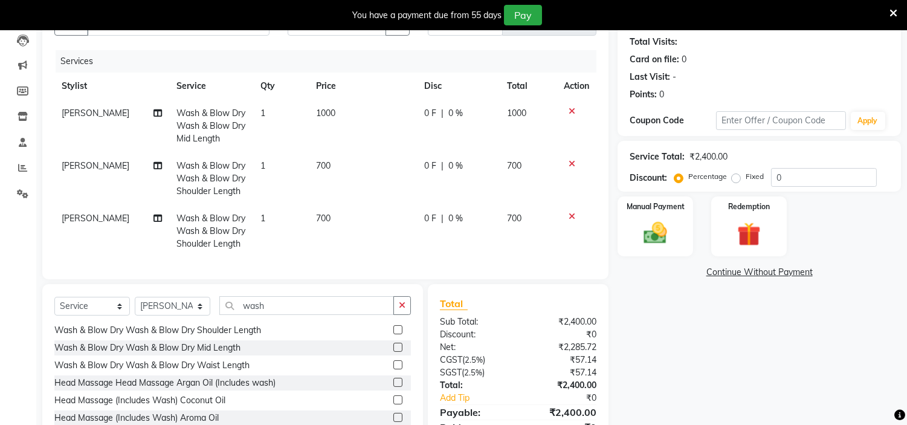
click at [566, 166] on div at bounding box center [576, 163] width 25 height 8
click at [570, 163] on icon at bounding box center [571, 163] width 7 height 8
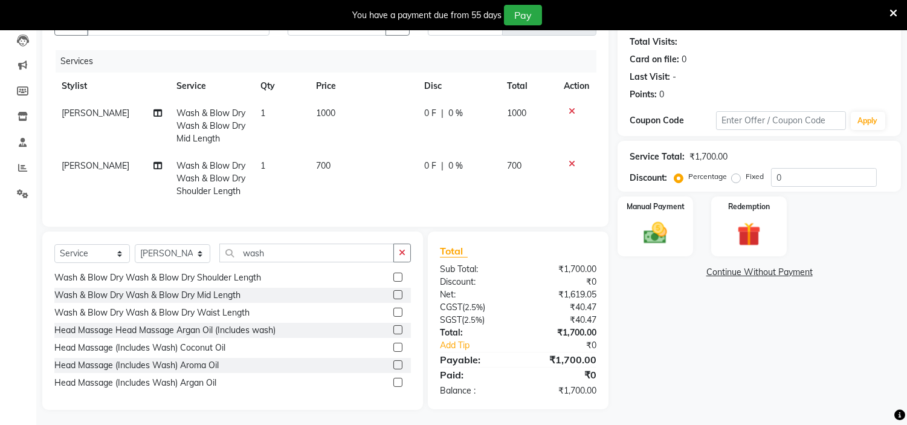
click at [571, 109] on icon at bounding box center [571, 111] width 7 height 8
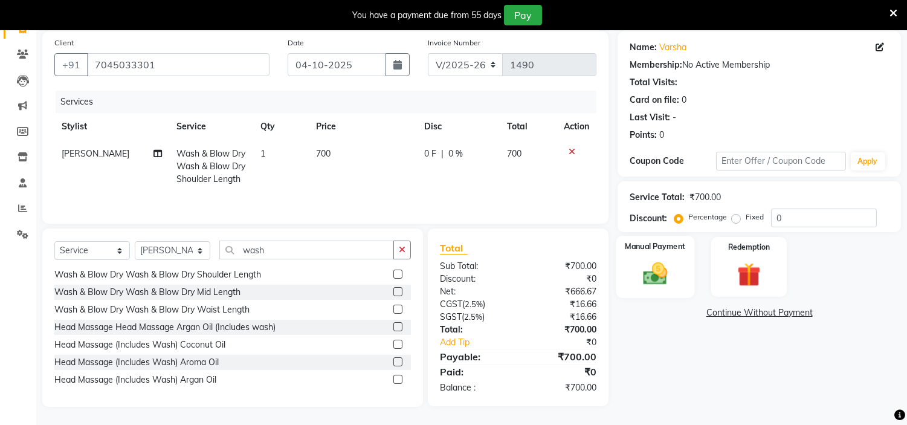
click at [672, 277] on img at bounding box center [656, 274] width 40 height 28
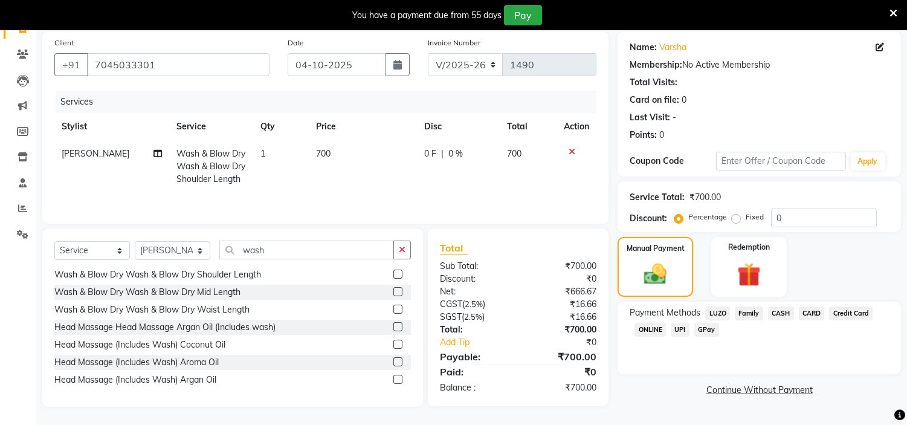
click at [816, 311] on span "CARD" at bounding box center [812, 313] width 26 height 14
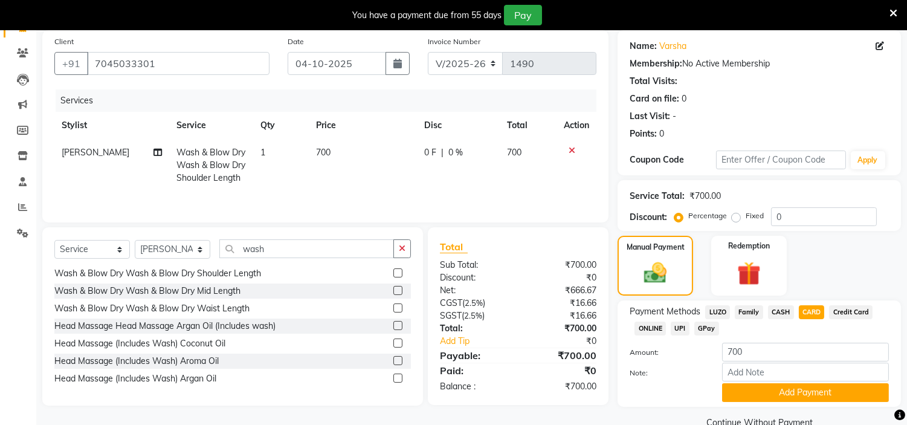
scroll to position [115, 0]
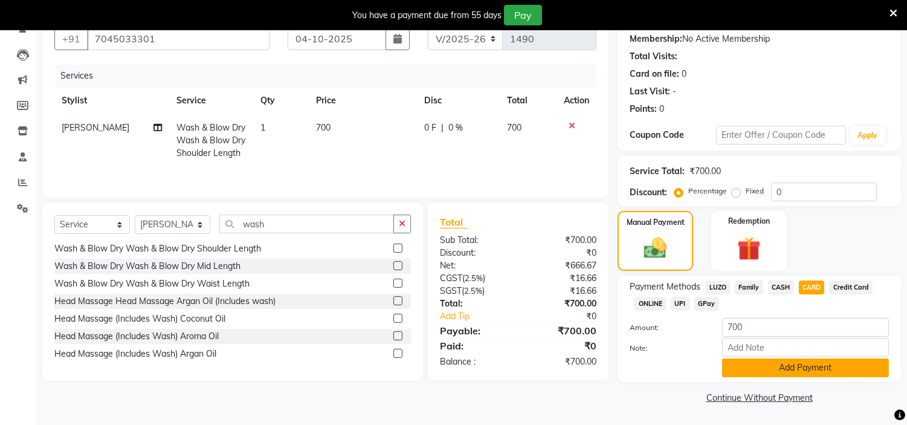
click at [792, 365] on button "Add Payment" at bounding box center [805, 367] width 167 height 19
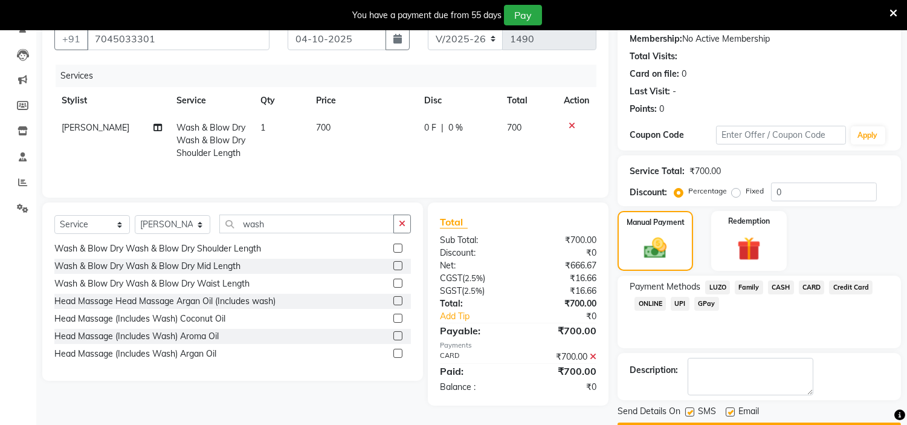
scroll to position [149, 0]
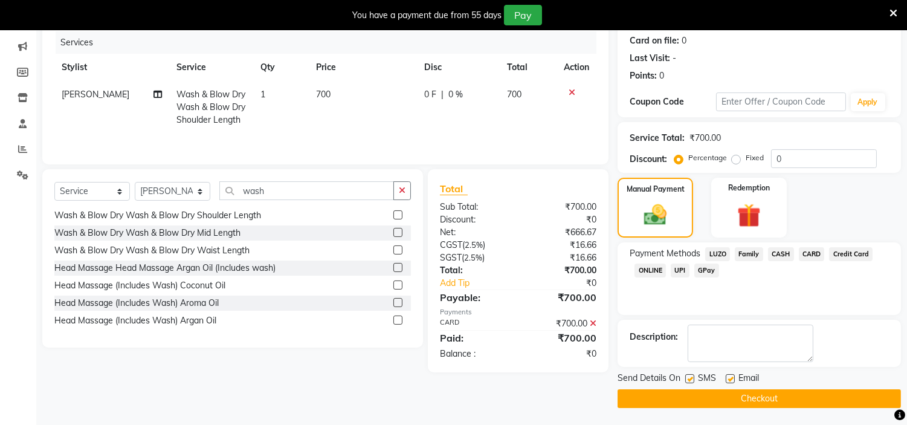
click at [713, 407] on main "INVOICE PREVIOUS INVOICES Create New Save Client [PHONE_NUMBER] Date [DATE] Inv…" at bounding box center [471, 180] width 871 height 492
click at [710, 397] on button "Checkout" at bounding box center [758, 398] width 283 height 19
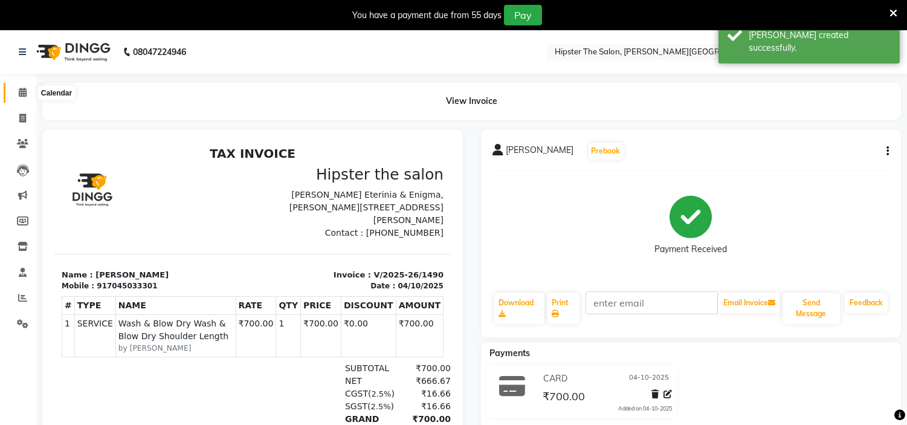
click at [22, 89] on icon at bounding box center [23, 92] width 8 height 9
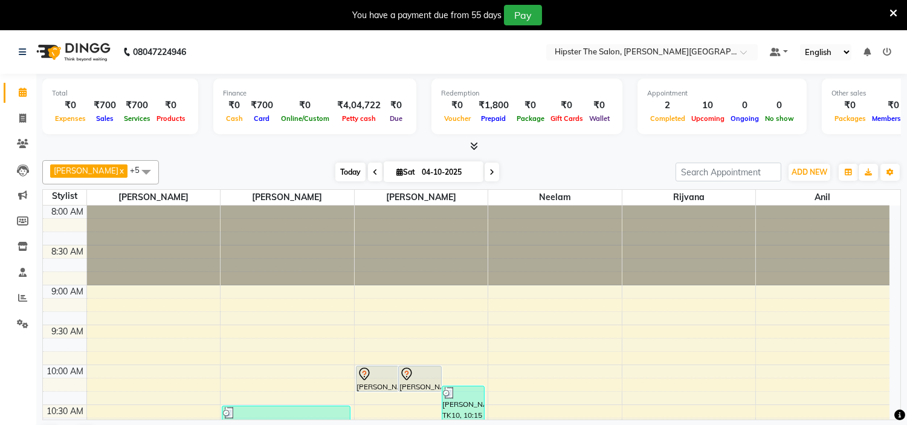
click at [335, 178] on span "Today" at bounding box center [350, 172] width 30 height 19
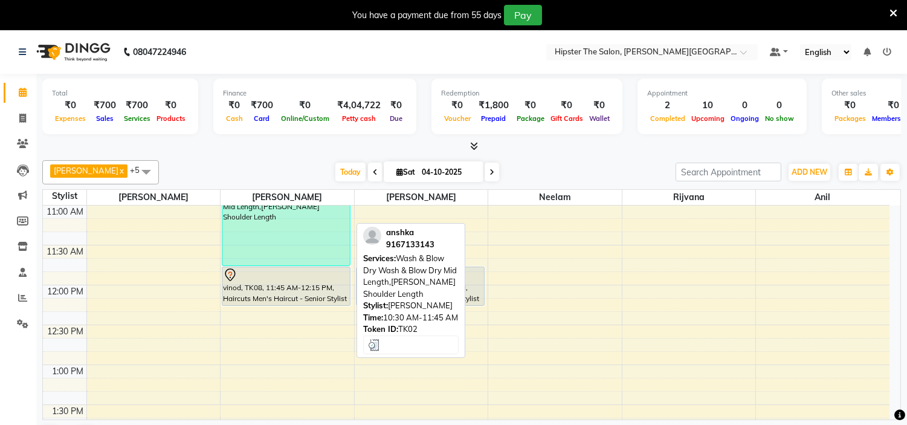
scroll to position [240, 0]
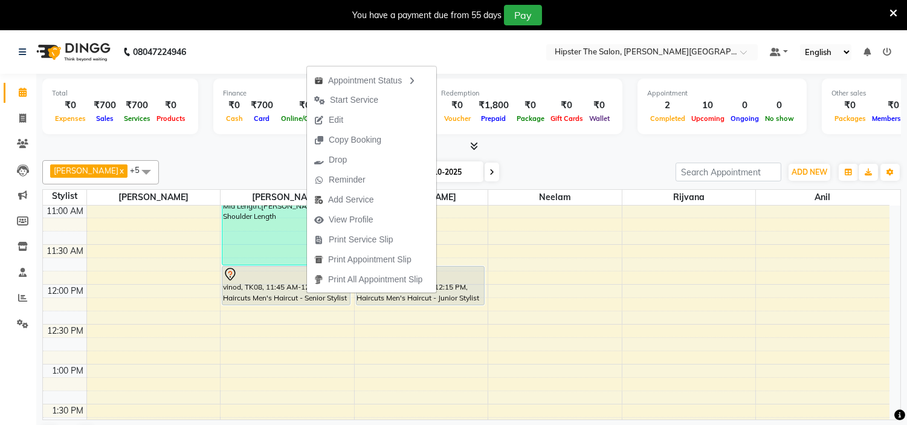
click at [534, 160] on div "[PERSON_NAME] x [PERSON_NAME] x [PERSON_NAME] x rijvana x anil x +5 Select All …" at bounding box center [471, 172] width 858 height 24
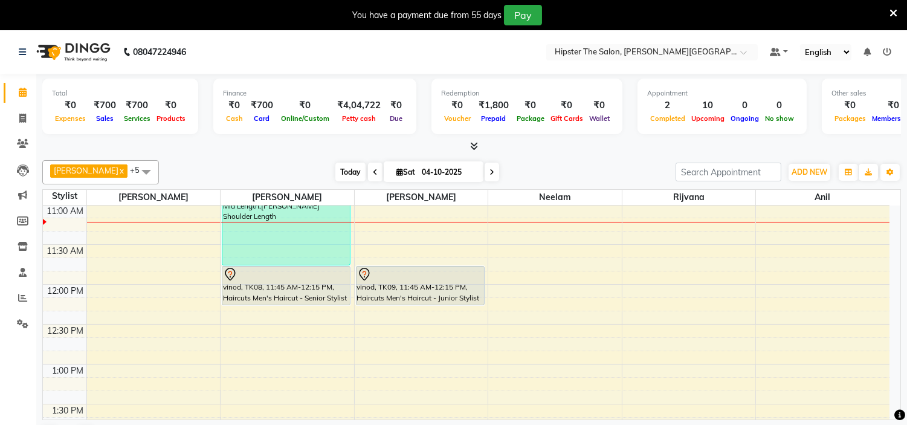
click at [335, 168] on span "Today" at bounding box center [350, 172] width 30 height 19
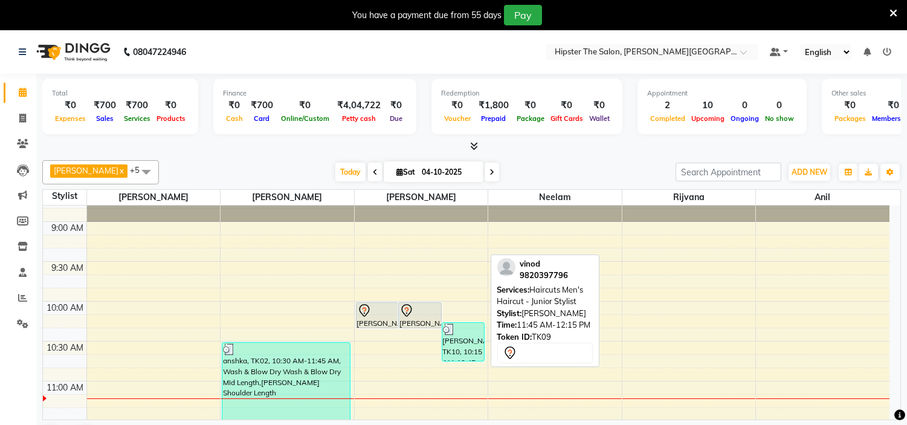
scroll to position [63, 0]
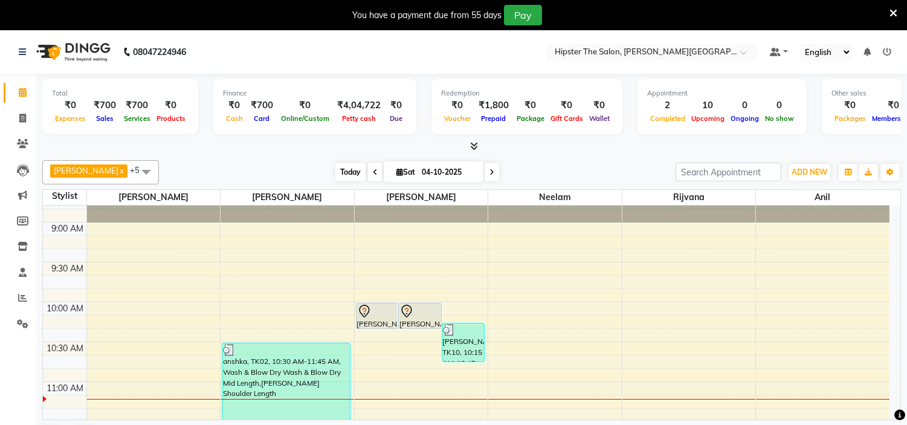
click at [335, 169] on span "Today" at bounding box center [350, 172] width 30 height 19
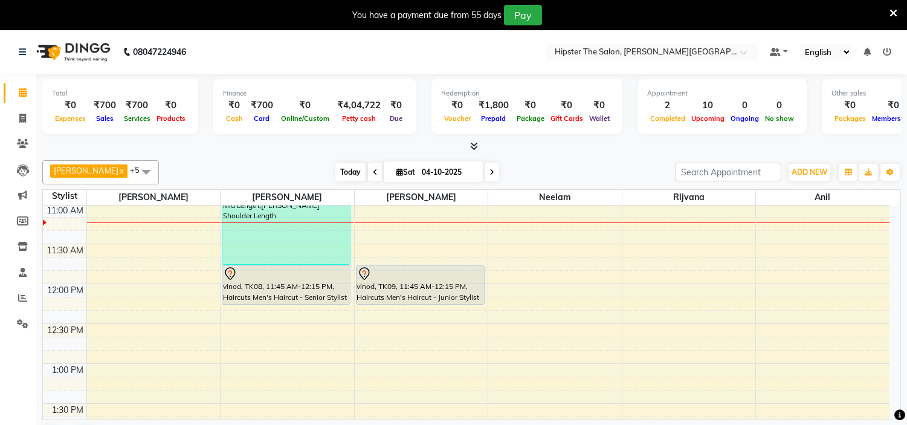
click at [337, 166] on span "Today" at bounding box center [350, 172] width 30 height 19
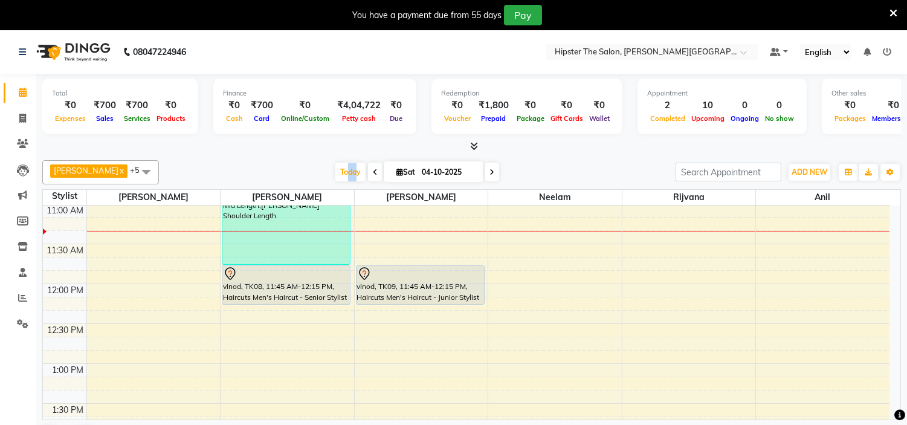
drag, startPoint x: 338, startPoint y: 156, endPoint x: 328, endPoint y: 185, distance: 31.3
click at [328, 185] on div "[PERSON_NAME] x [PERSON_NAME] x [PERSON_NAME] x rijvana x anil x +5 Select All …" at bounding box center [471, 303] width 858 height 297
click at [337, 167] on span "Today" at bounding box center [350, 172] width 30 height 19
click at [22, 117] on icon at bounding box center [22, 118] width 7 height 9
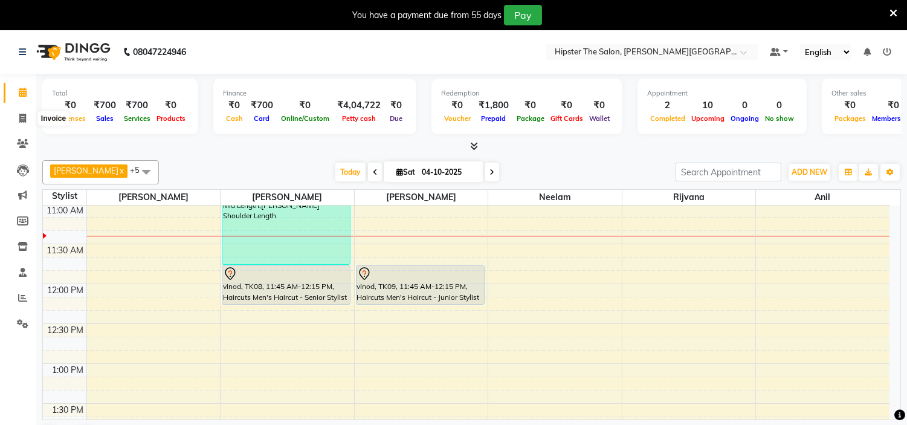
select select "service"
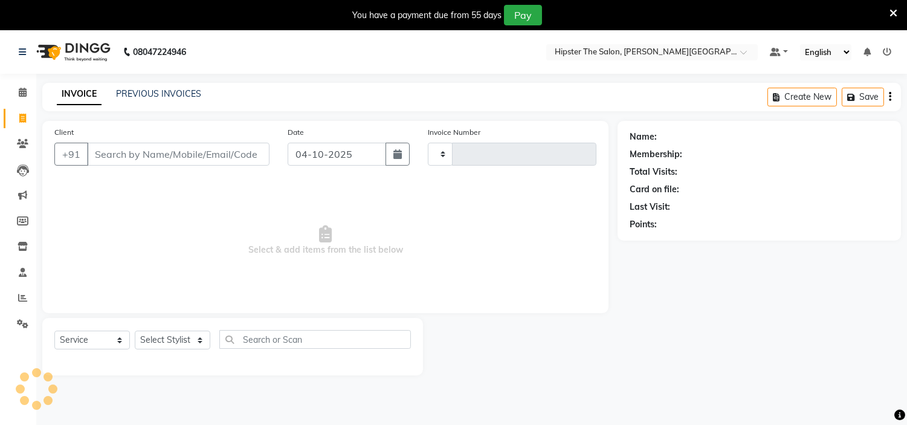
type input "1491"
select select "8592"
click at [149, 153] on input "Client" at bounding box center [178, 154] width 182 height 23
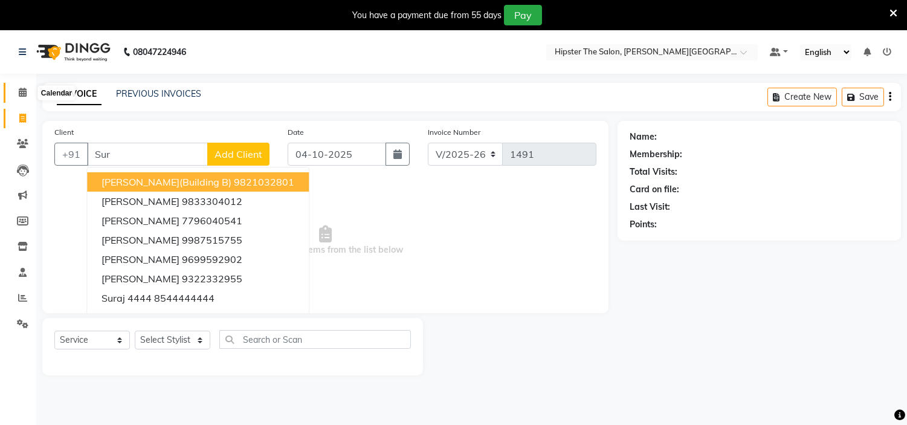
type input "Sur"
click at [26, 97] on span at bounding box center [22, 93] width 21 height 14
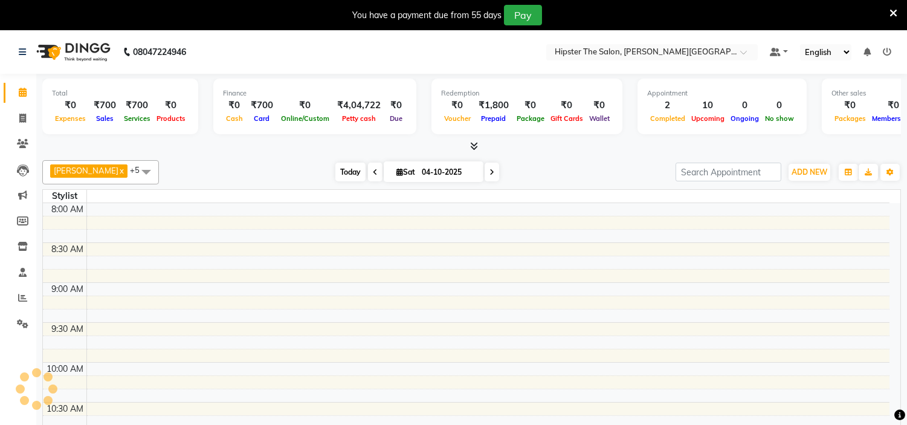
scroll to position [240, 0]
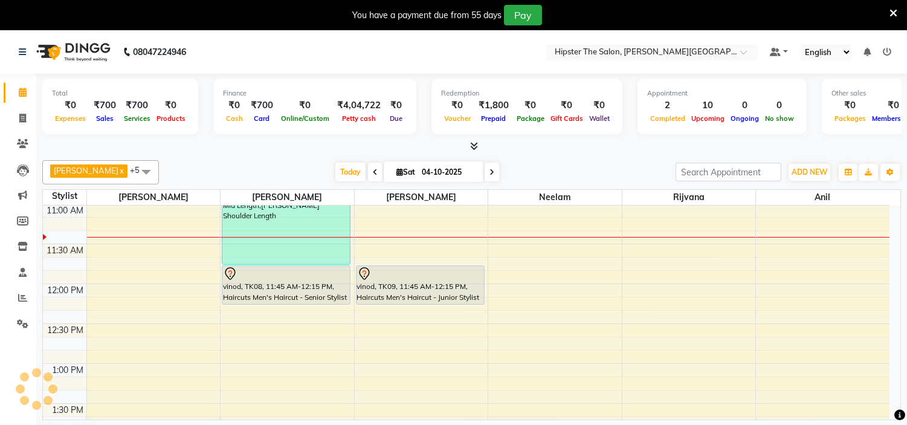
click at [373, 170] on icon at bounding box center [375, 172] width 5 height 7
type input "03-10-2025"
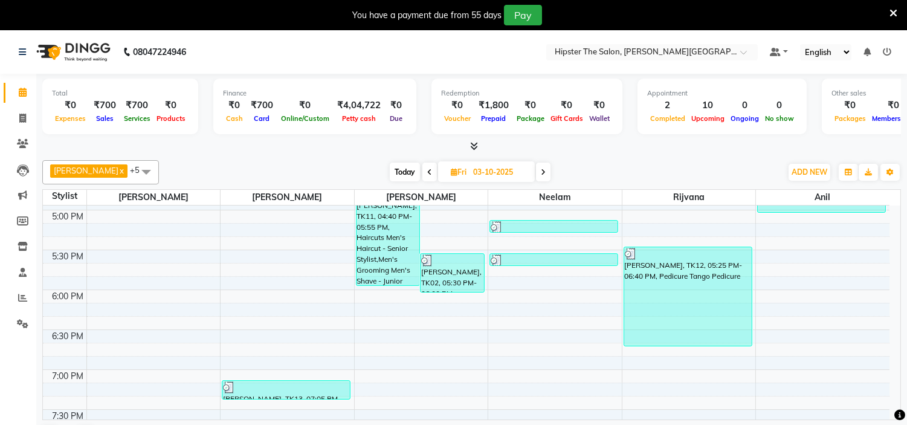
scroll to position [709, 0]
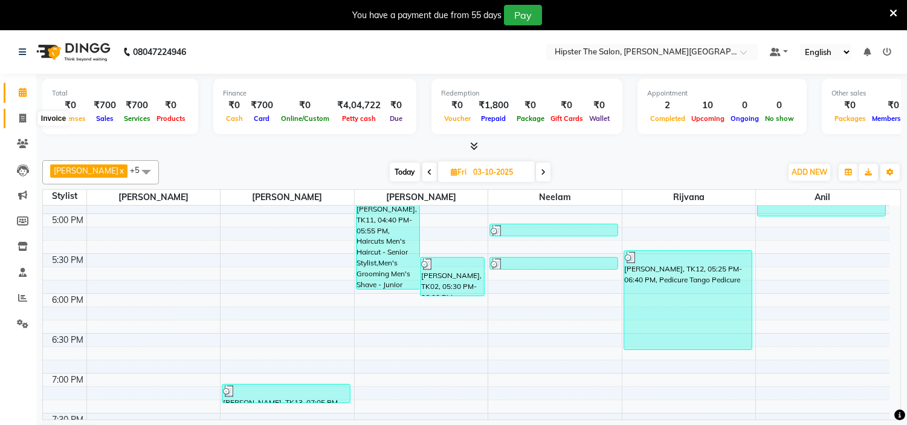
click at [20, 118] on icon at bounding box center [22, 118] width 7 height 9
select select "service"
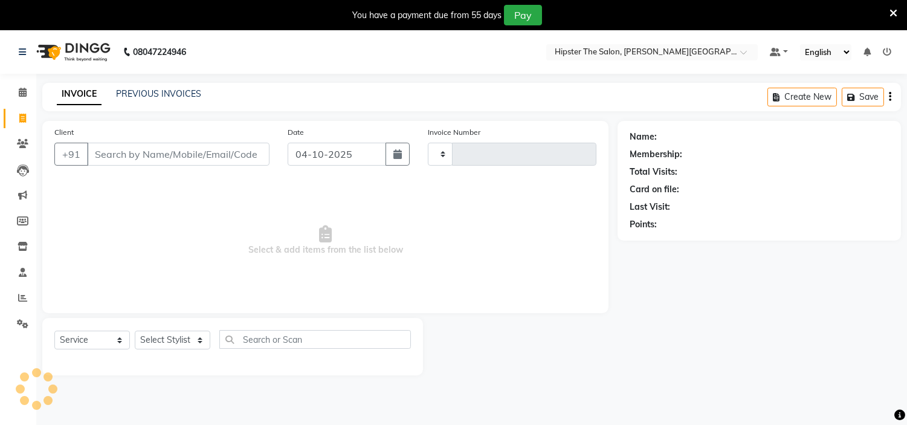
type input "1491"
select select "8592"
click at [147, 161] on input "Client" at bounding box center [178, 154] width 182 height 23
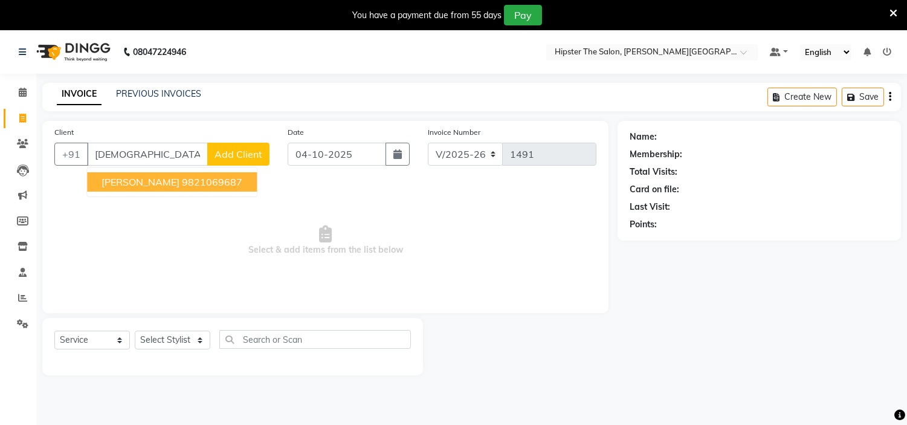
click at [145, 182] on span "[PERSON_NAME]" at bounding box center [140, 182] width 78 height 12
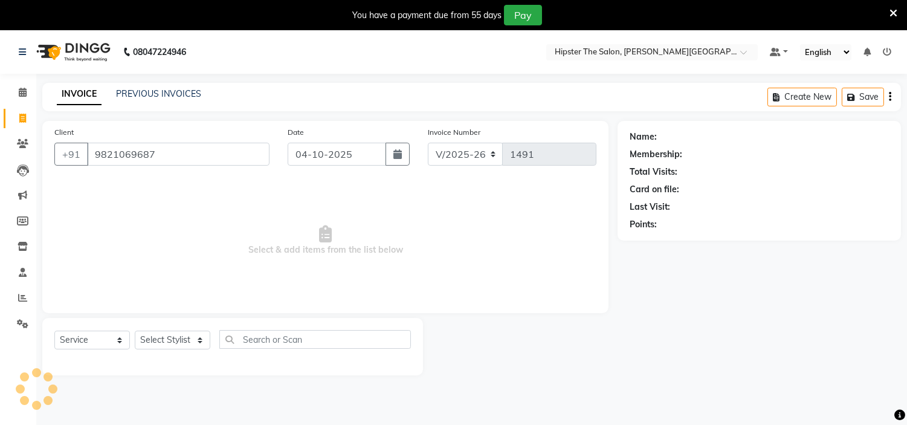
type input "9821069687"
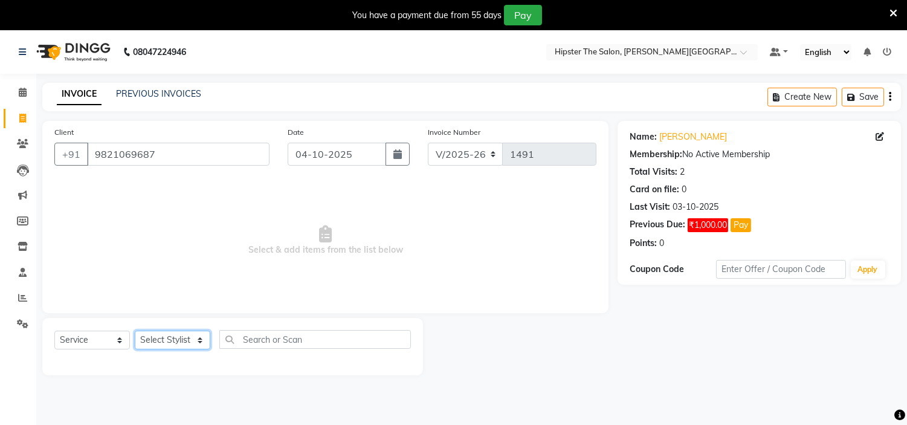
click at [170, 347] on select "Select Stylist [PERSON_NAME] [PERSON_NAME] [PERSON_NAME] Manager id [PERSON_NAM…" at bounding box center [173, 339] width 76 height 19
click at [744, 221] on button "Pay" at bounding box center [740, 225] width 21 height 14
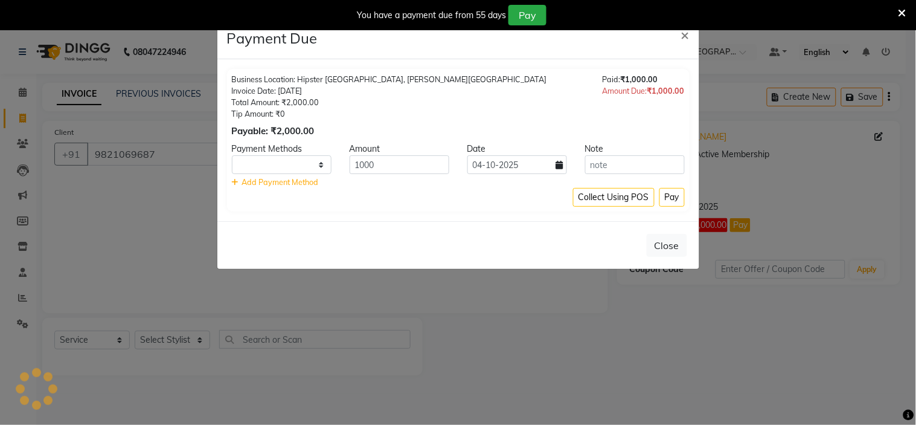
select select "1"
click at [674, 190] on button "Pay" at bounding box center [672, 197] width 25 height 19
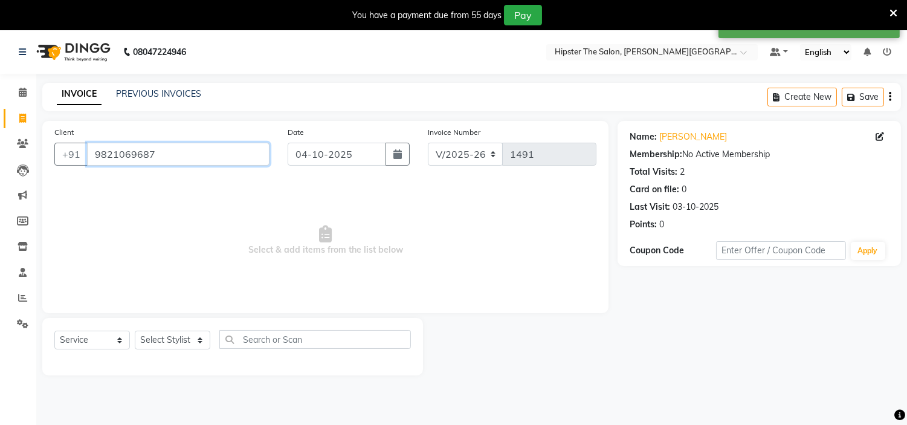
click at [162, 158] on input "9821069687" at bounding box center [178, 154] width 182 height 23
click at [25, 95] on icon at bounding box center [23, 92] width 8 height 9
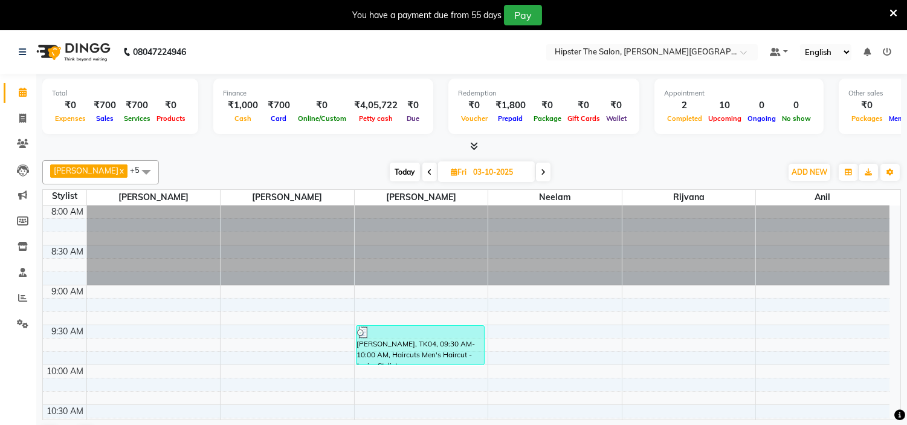
click at [492, 169] on input "03-10-2025" at bounding box center [499, 172] width 60 height 18
select select "10"
select select "2025"
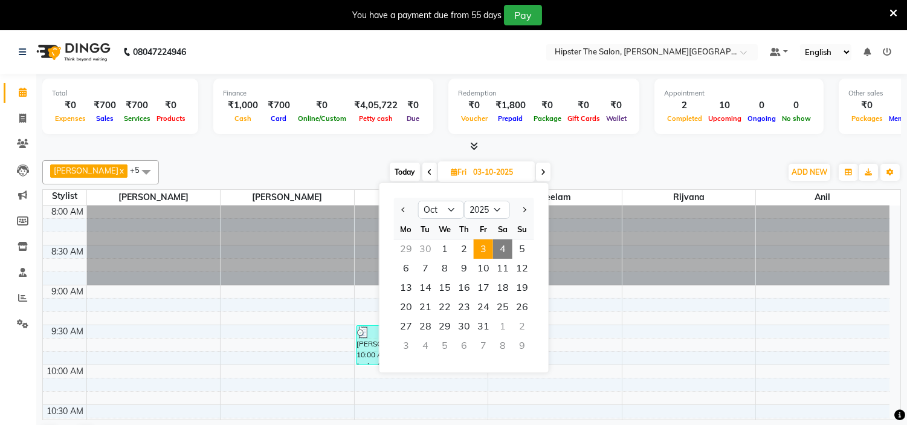
click at [498, 250] on span "4" at bounding box center [502, 248] width 19 height 19
type input "04-10-2025"
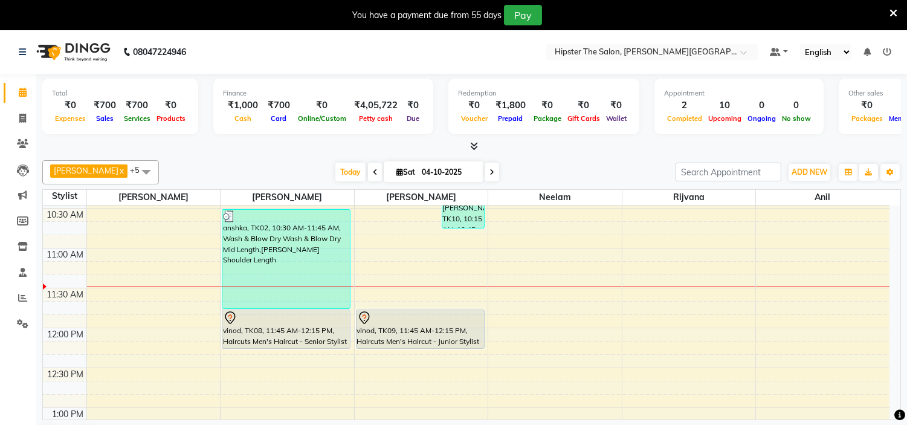
scroll to position [208, 0]
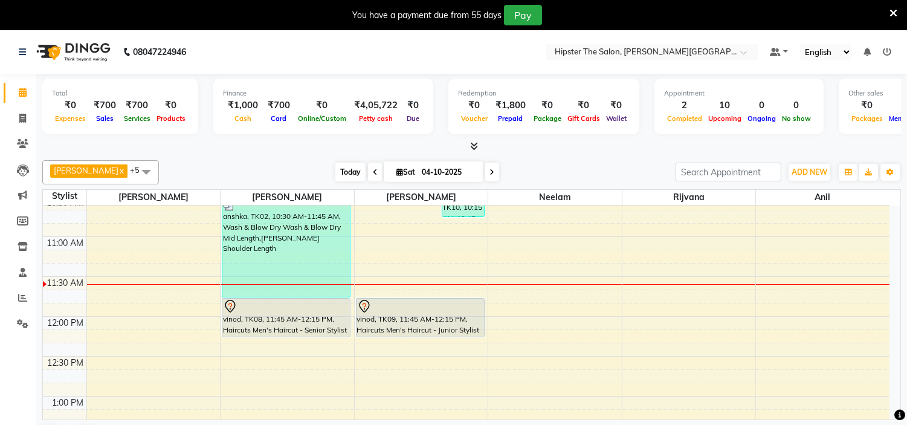
click at [336, 172] on span "Today" at bounding box center [350, 172] width 30 height 19
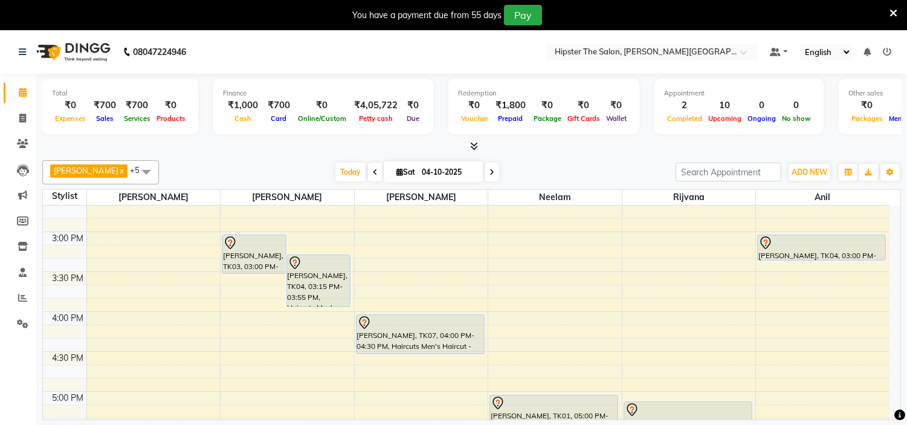
scroll to position [535, 0]
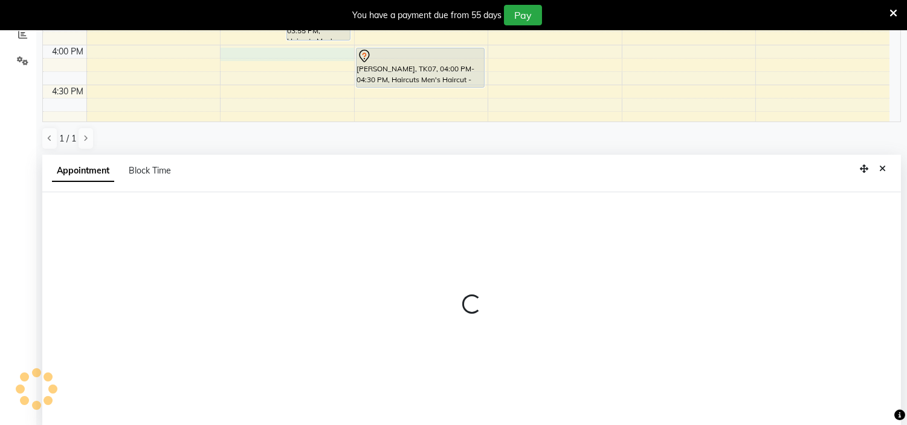
select select "85979"
select select "tentative"
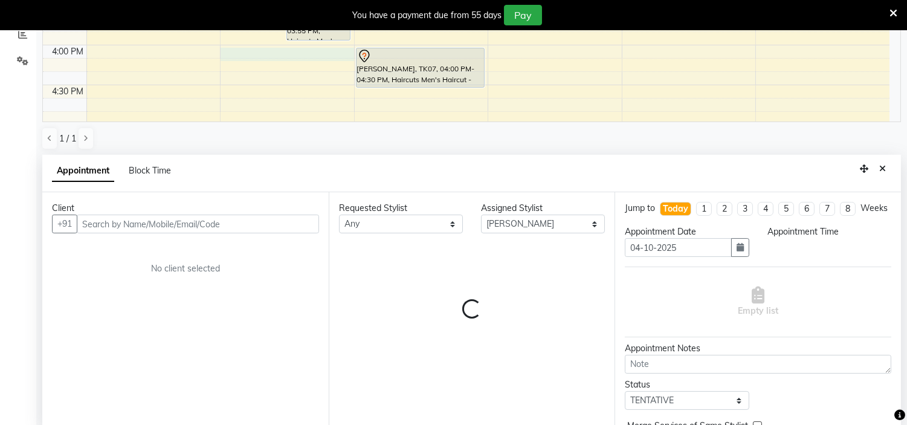
scroll to position [267, 0]
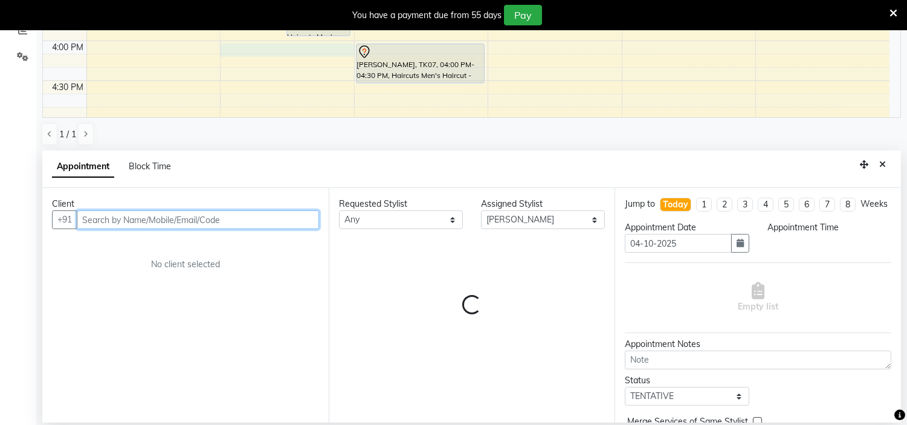
select select "960"
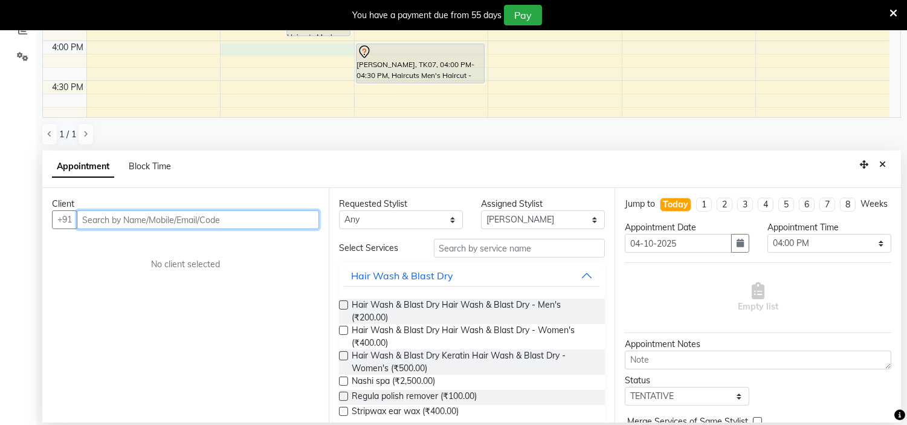
click at [238, 219] on input "text" at bounding box center [198, 219] width 242 height 19
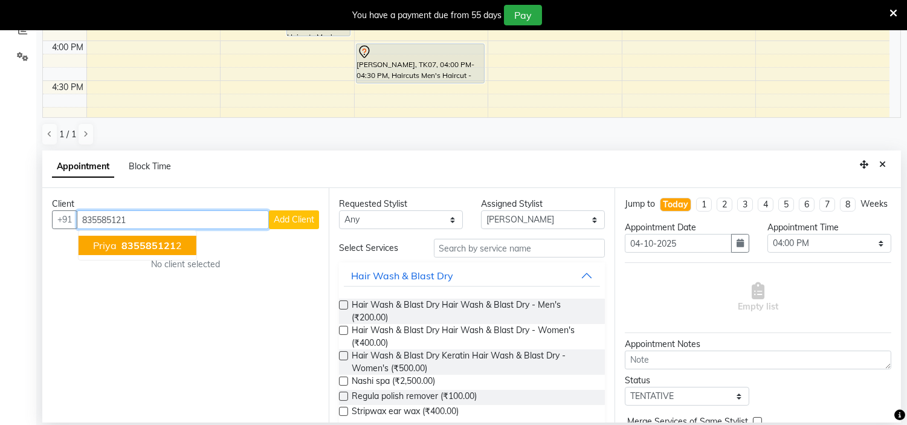
click at [112, 242] on span "priya" at bounding box center [105, 245] width 24 height 12
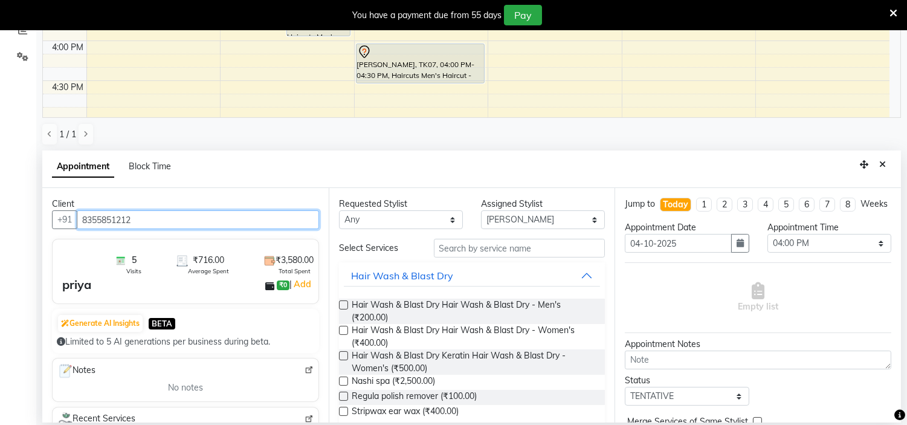
type input "8355851212"
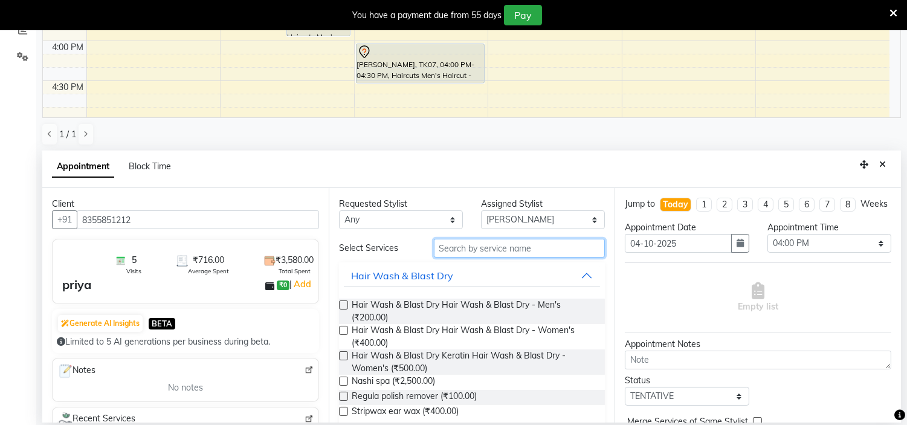
click at [445, 256] on input "text" at bounding box center [520, 248] width 172 height 19
click at [453, 253] on input "text" at bounding box center [520, 248] width 172 height 19
click at [472, 248] on input "text" at bounding box center [520, 248] width 172 height 19
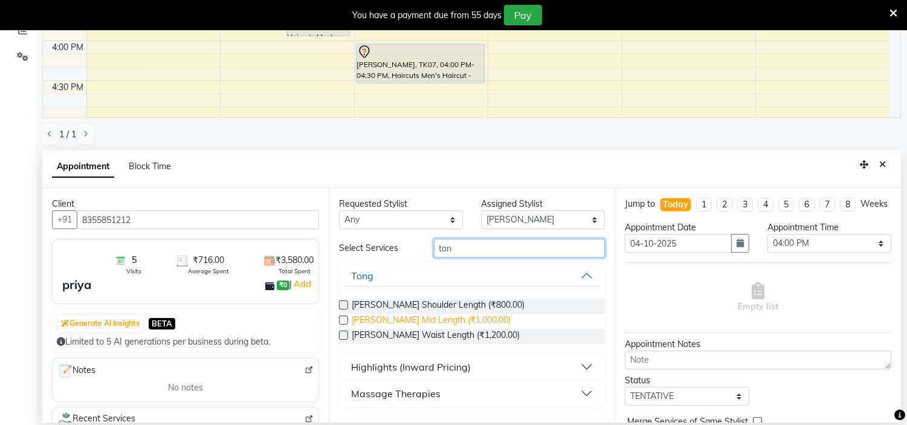
type input "ton"
click at [447, 324] on span "[PERSON_NAME] Mid Length (₹1,000.00)" at bounding box center [431, 321] width 159 height 15
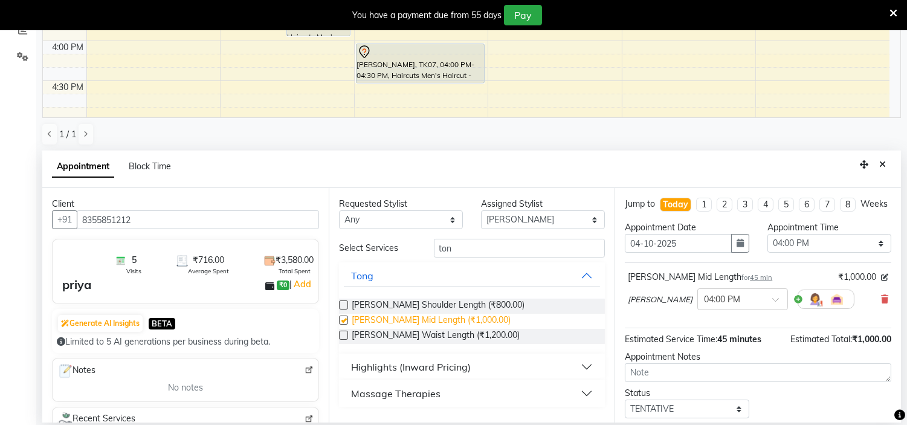
checkbox input "false"
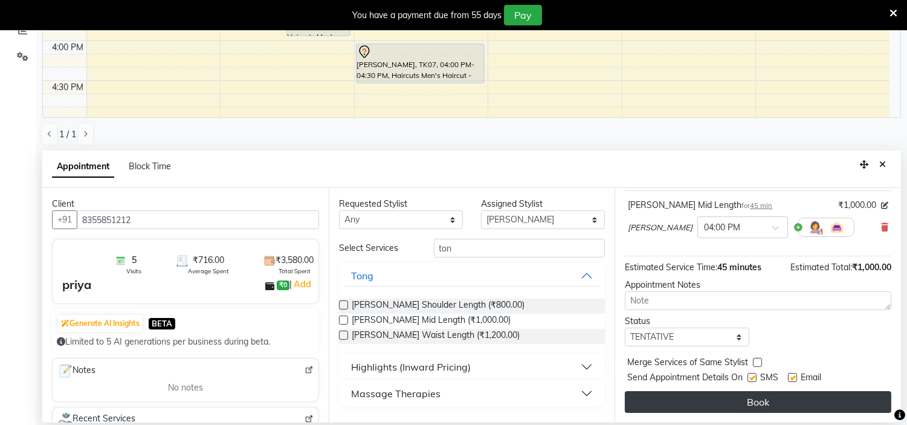
click at [758, 399] on button "Book" at bounding box center [758, 402] width 266 height 22
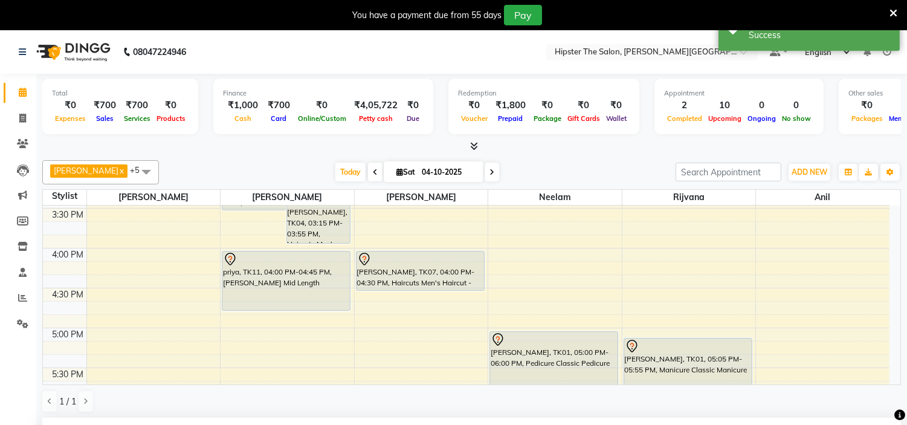
scroll to position [596, 0]
drag, startPoint x: 266, startPoint y: 311, endPoint x: 264, endPoint y: 339, distance: 28.5
click at [264, 339] on div "8:00 AM 8:30 AM 9:00 AM 9:30 AM 10:00 AM 10:30 AM 11:00 AM 11:30 AM 12:00 PM 12…" at bounding box center [466, 128] width 846 height 1036
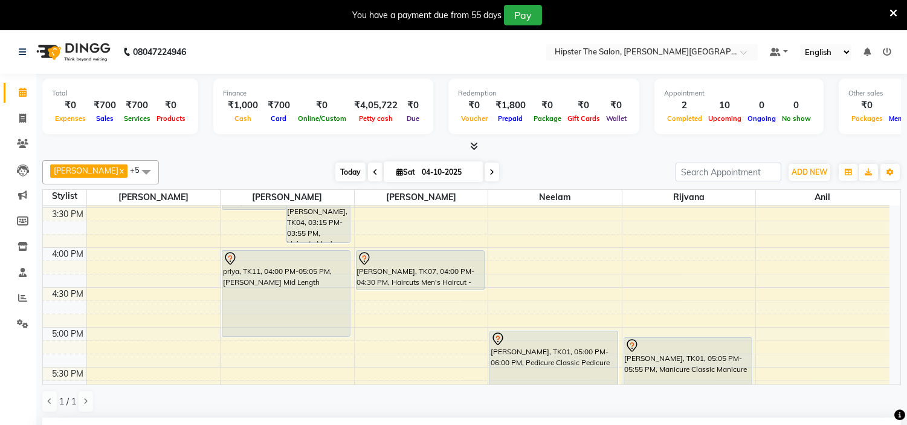
click at [342, 165] on span "Today" at bounding box center [350, 172] width 30 height 19
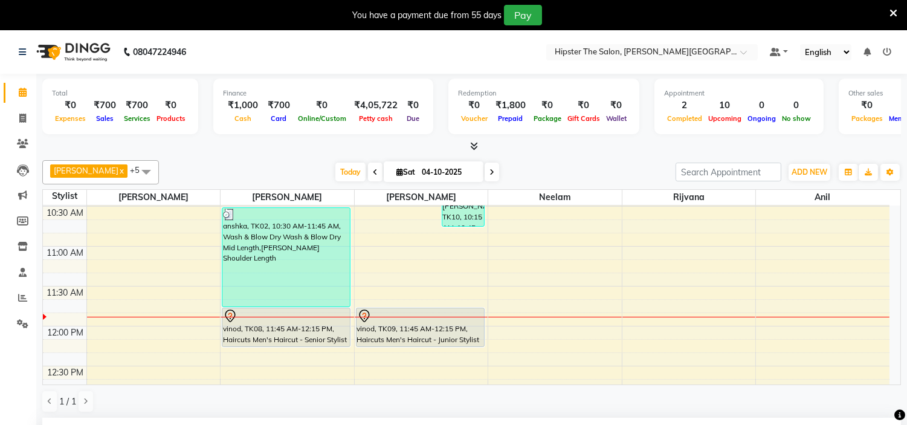
scroll to position [0, 0]
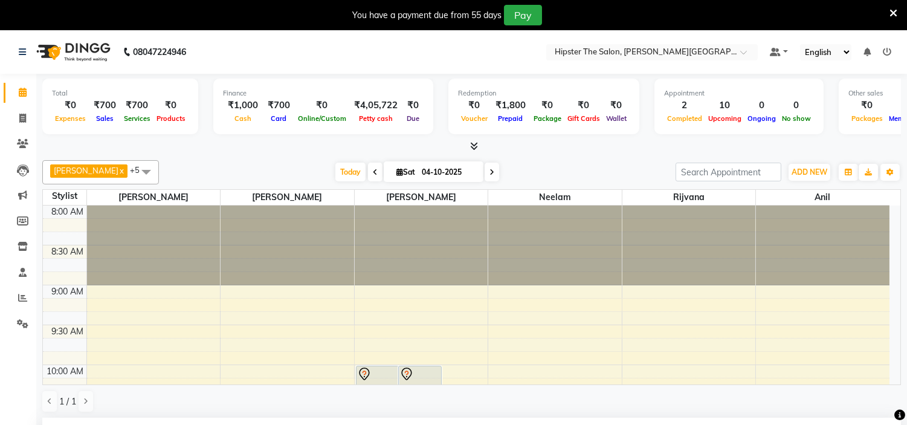
click at [373, 173] on icon at bounding box center [375, 172] width 5 height 7
type input "03-10-2025"
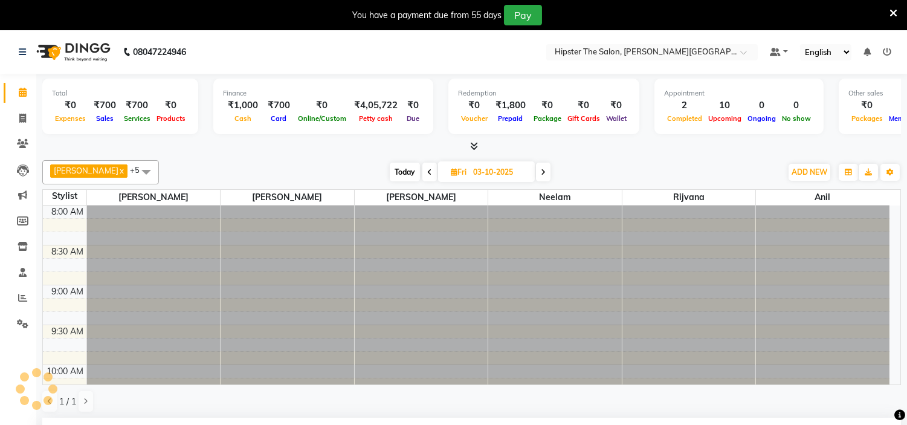
select select "960"
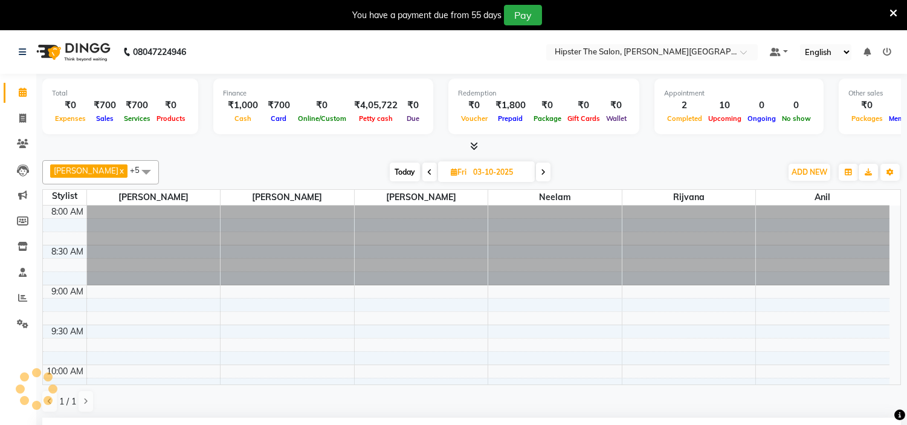
scroll to position [240, 0]
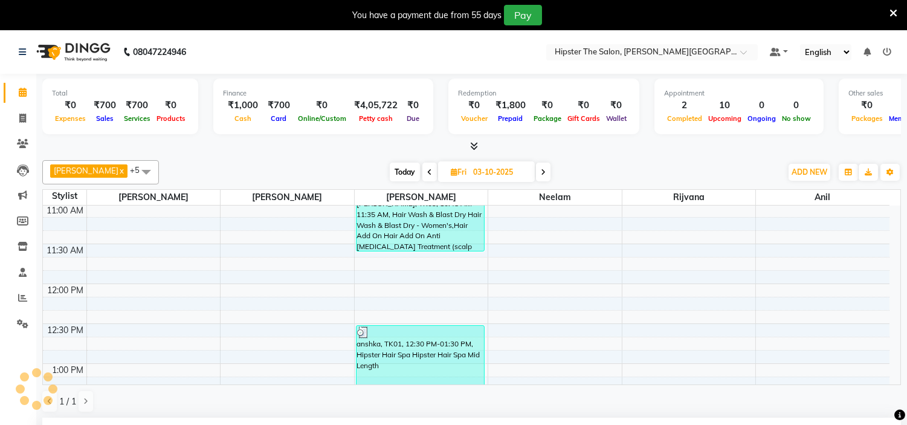
click at [422, 172] on span at bounding box center [429, 172] width 14 height 19
type input "02-10-2025"
select select "960"
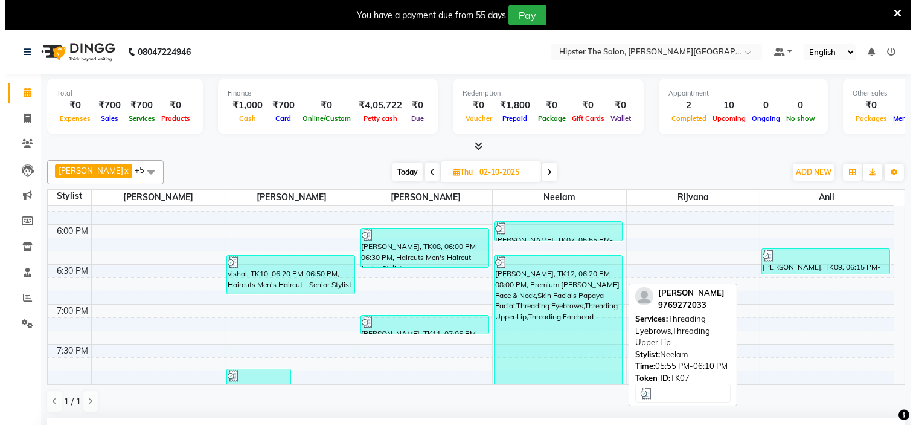
scroll to position [773, 0]
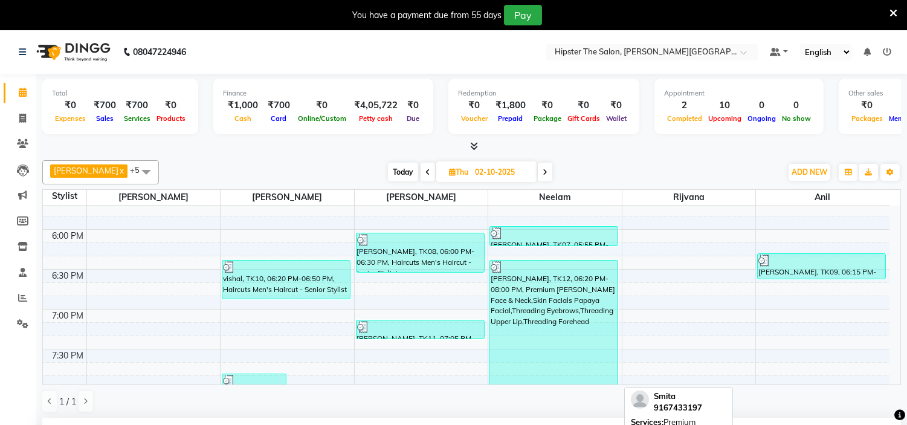
click at [543, 315] on div "[PERSON_NAME], TK12, 06:20 PM-08:00 PM, Premium [PERSON_NAME] Face & Neck,Skin …" at bounding box center [553, 326] width 127 height 132
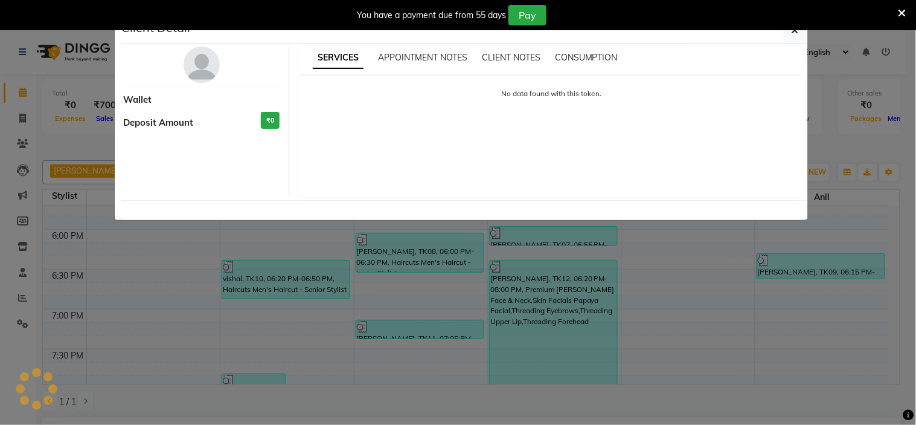
select select "3"
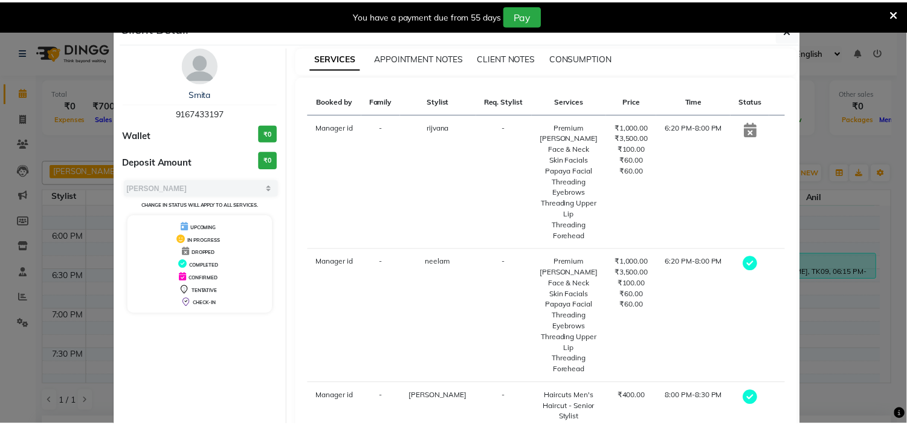
scroll to position [71, 0]
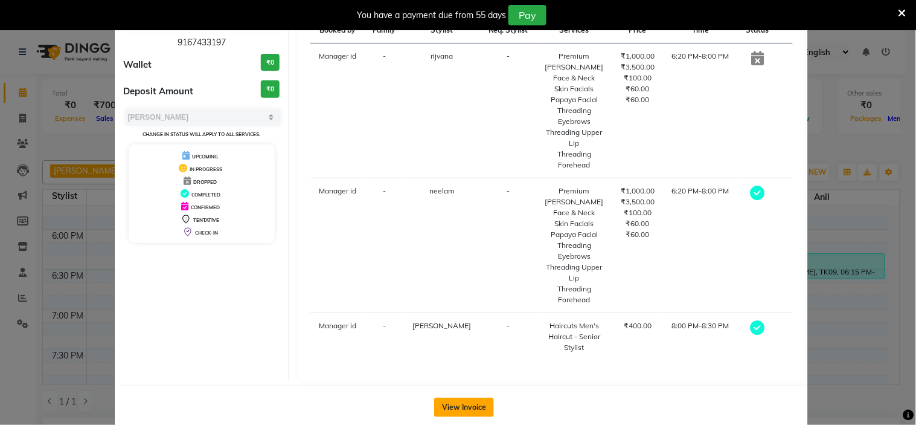
click at [462, 398] on button "View Invoice" at bounding box center [464, 407] width 60 height 19
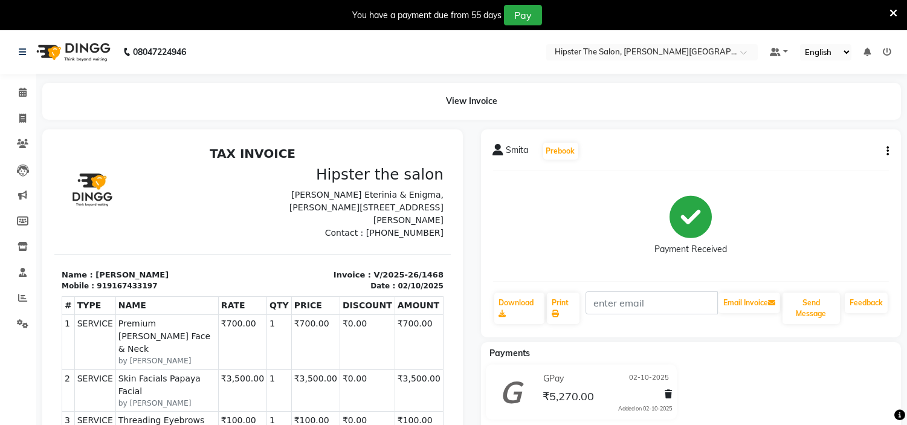
click at [888, 151] on icon "button" at bounding box center [887, 151] width 2 height 1
click at [843, 143] on div "Edit Item Staff" at bounding box center [827, 143] width 83 height 15
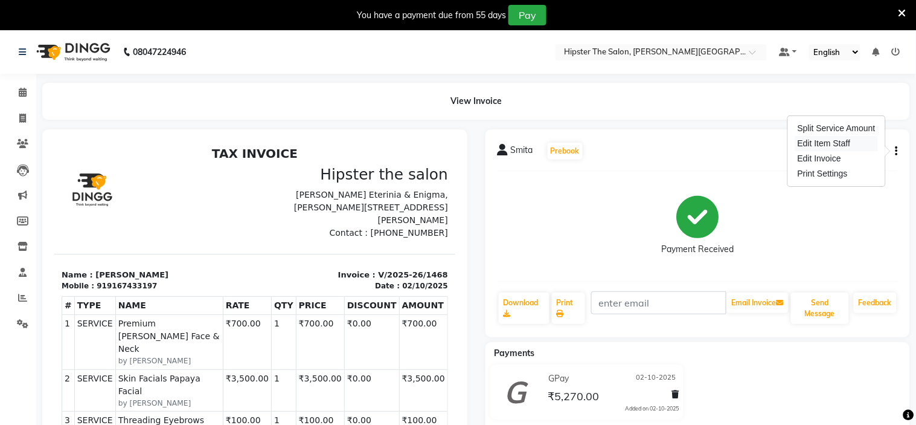
select select "85977"
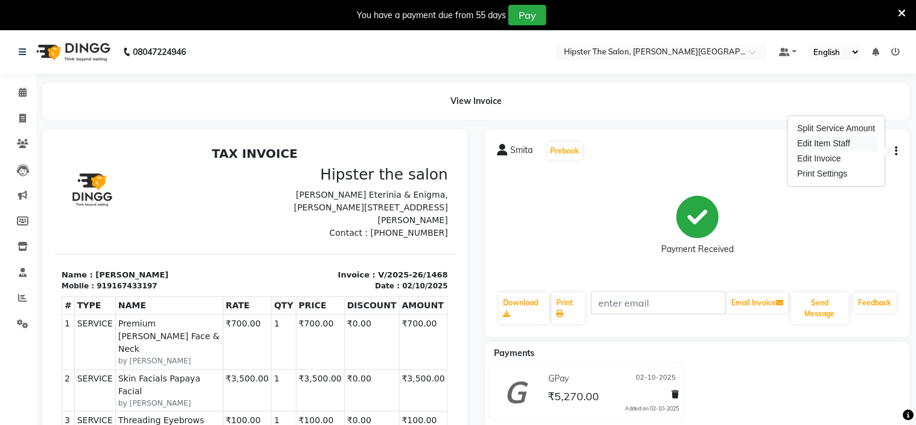
select select "85979"
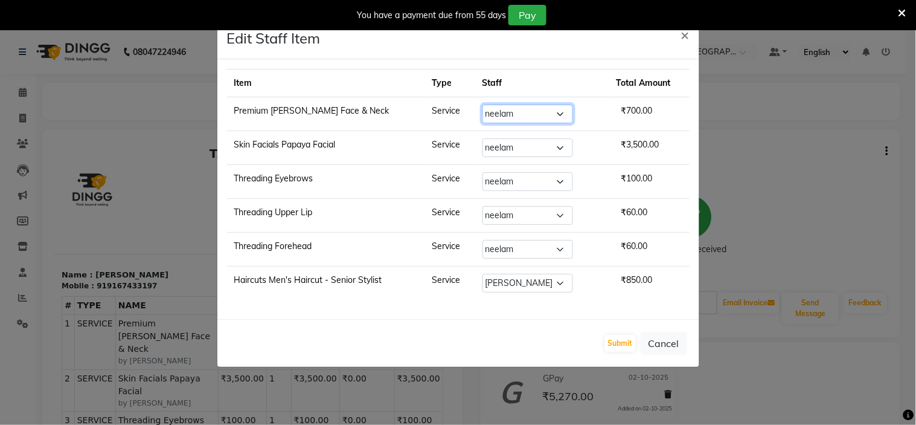
click at [570, 114] on select "Select [PERSON_NAME] [PERSON_NAME] [PERSON_NAME] Manager id [PERSON_NAME] [PERS…" at bounding box center [528, 114] width 91 height 19
select select "85981"
click at [484, 105] on select "Select [PERSON_NAME] [PERSON_NAME] [PERSON_NAME] Manager id [PERSON_NAME] [PERS…" at bounding box center [528, 114] width 91 height 19
click at [563, 144] on select "Select [PERSON_NAME] [PERSON_NAME] [PERSON_NAME] Manager id [PERSON_NAME] [PERS…" at bounding box center [528, 147] width 91 height 19
select select "85981"
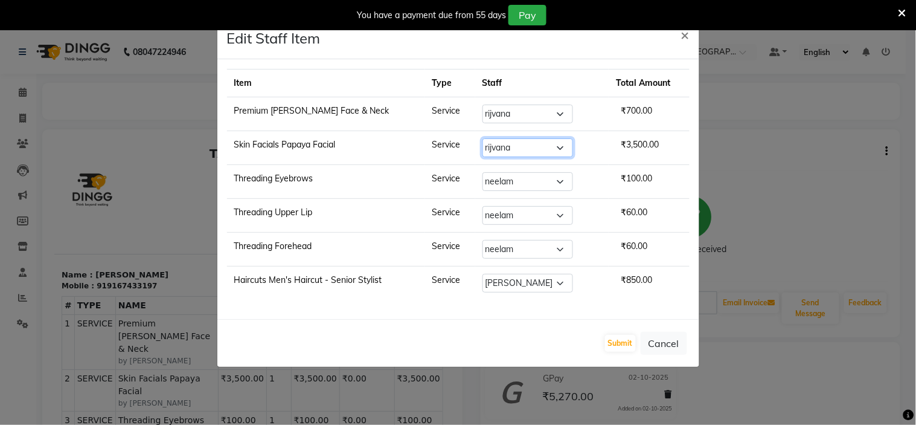
click at [484, 138] on select "Select [PERSON_NAME] [PERSON_NAME] [PERSON_NAME] Manager id [PERSON_NAME] [PERS…" at bounding box center [528, 147] width 91 height 19
click at [562, 185] on select "Select [PERSON_NAME] [PERSON_NAME] [PERSON_NAME] Manager id [PERSON_NAME] [PERS…" at bounding box center [528, 181] width 91 height 19
select select "85981"
click at [484, 172] on select "Select [PERSON_NAME] [PERSON_NAME] [PERSON_NAME] Manager id [PERSON_NAME] [PERS…" at bounding box center [528, 181] width 91 height 19
click at [561, 215] on select "Select [PERSON_NAME] [PERSON_NAME] [PERSON_NAME] Manager id [PERSON_NAME] [PERS…" at bounding box center [528, 215] width 91 height 19
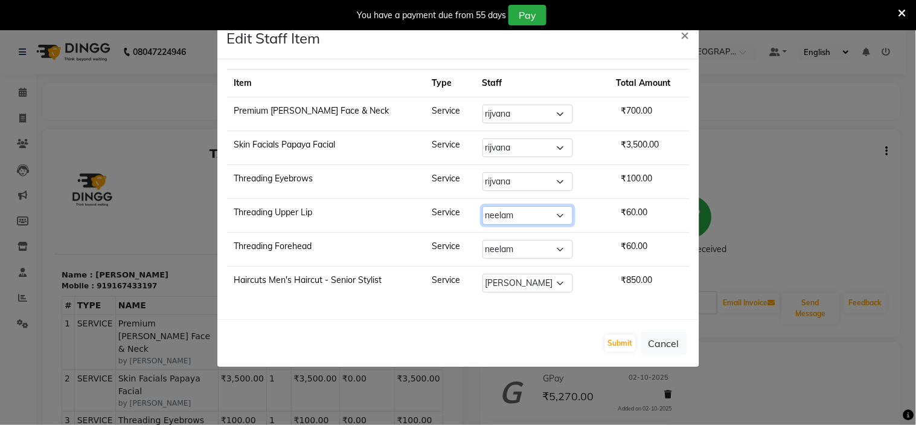
select select "85981"
click at [484, 207] on select "Select [PERSON_NAME] [PERSON_NAME] [PERSON_NAME] Manager id [PERSON_NAME] [PERS…" at bounding box center [528, 215] width 91 height 19
click at [559, 251] on select "Select [PERSON_NAME] [PERSON_NAME] [PERSON_NAME] Manager id [PERSON_NAME] [PERS…" at bounding box center [528, 249] width 91 height 19
select select "85981"
click at [484, 240] on select "Select [PERSON_NAME] [PERSON_NAME] [PERSON_NAME] Manager id [PERSON_NAME] [PERS…" at bounding box center [528, 249] width 91 height 19
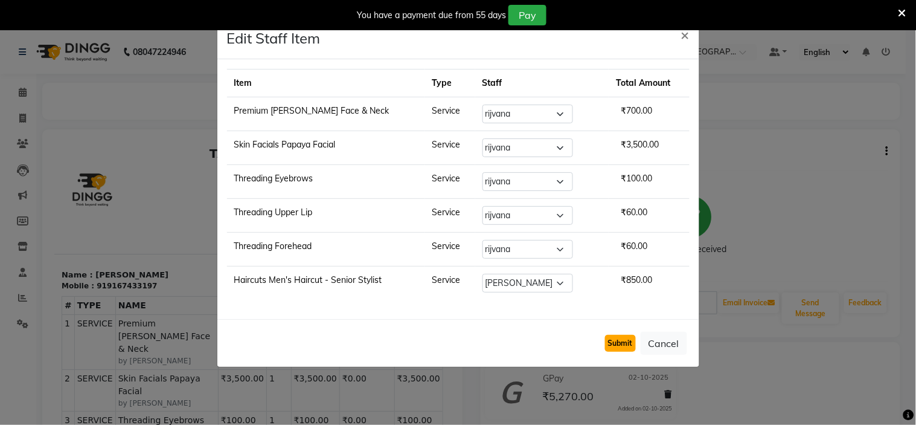
click at [618, 340] on button "Submit" at bounding box center [620, 343] width 31 height 17
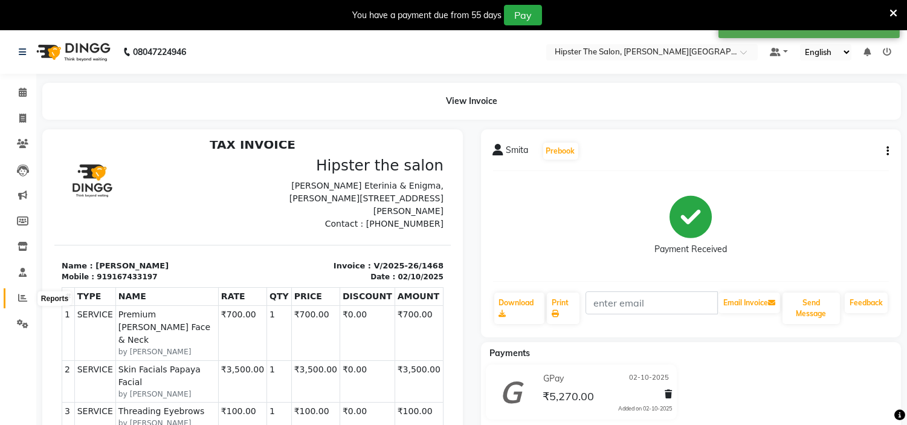
click at [21, 293] on icon at bounding box center [22, 297] width 9 height 9
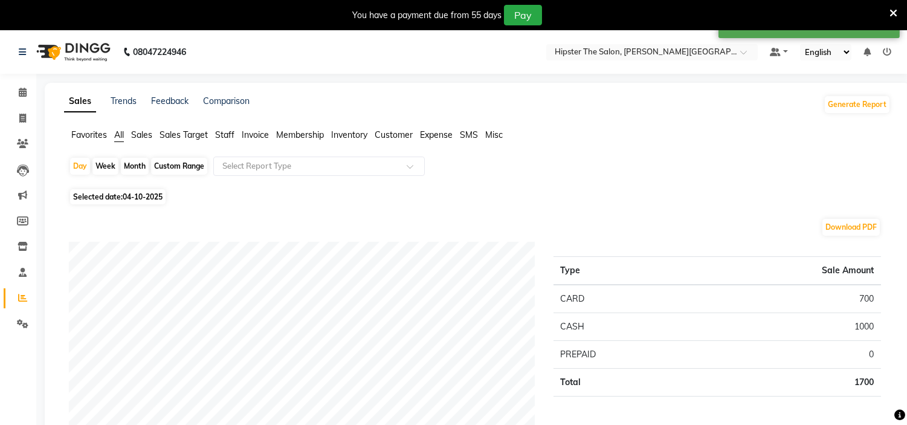
click at [222, 135] on span "Staff" at bounding box center [224, 134] width 19 height 11
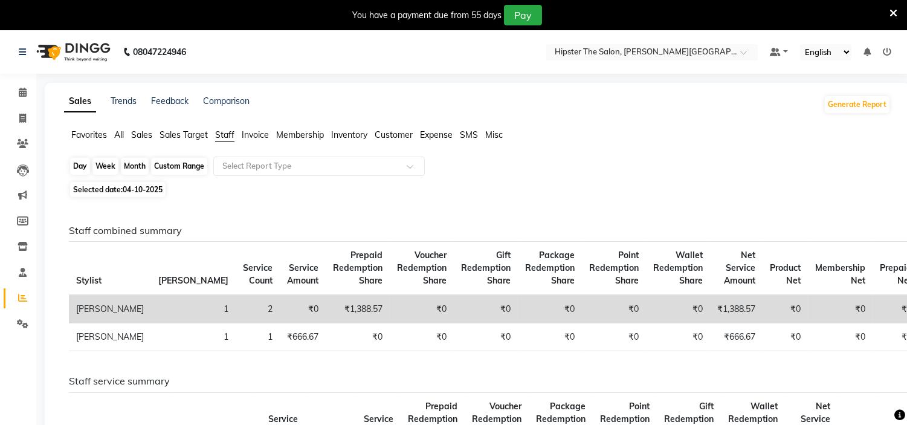
click at [80, 168] on div "Day" at bounding box center [80, 166] width 20 height 17
select select "10"
select select "2025"
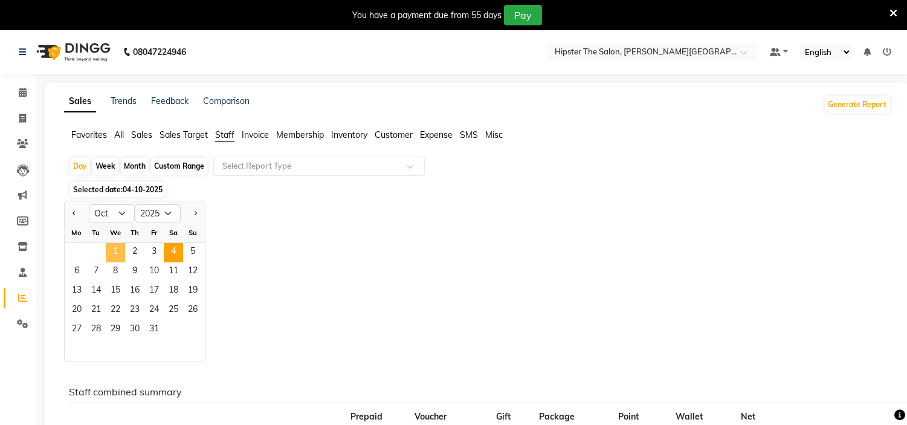
click at [109, 249] on span "1" at bounding box center [115, 252] width 19 height 19
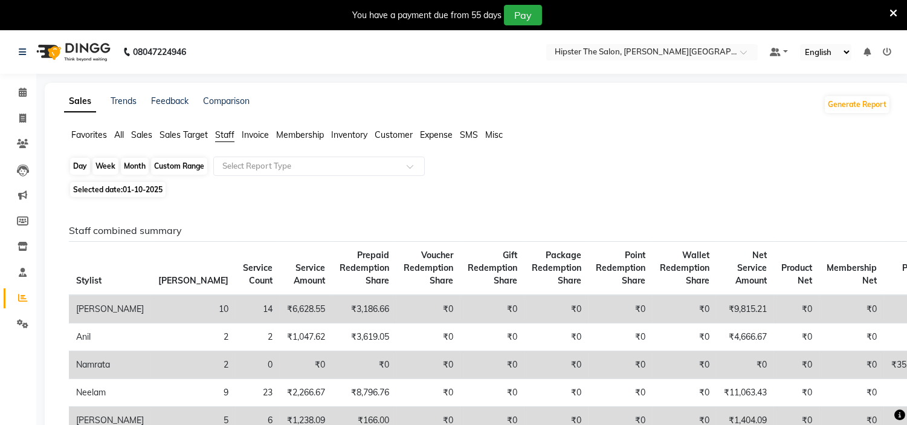
click at [83, 166] on div "Day" at bounding box center [80, 166] width 20 height 17
select select "10"
select select "2025"
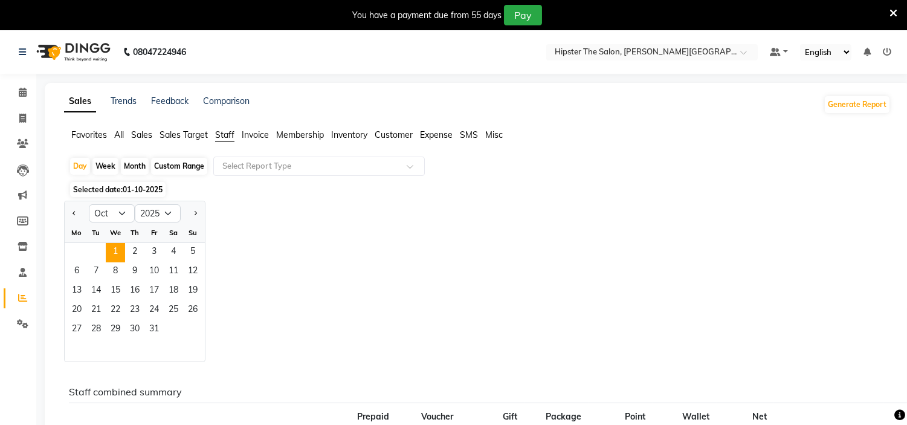
click at [134, 166] on div "Month" at bounding box center [135, 166] width 28 height 17
select select "10"
select select "2025"
click at [112, 254] on span "1" at bounding box center [115, 252] width 19 height 19
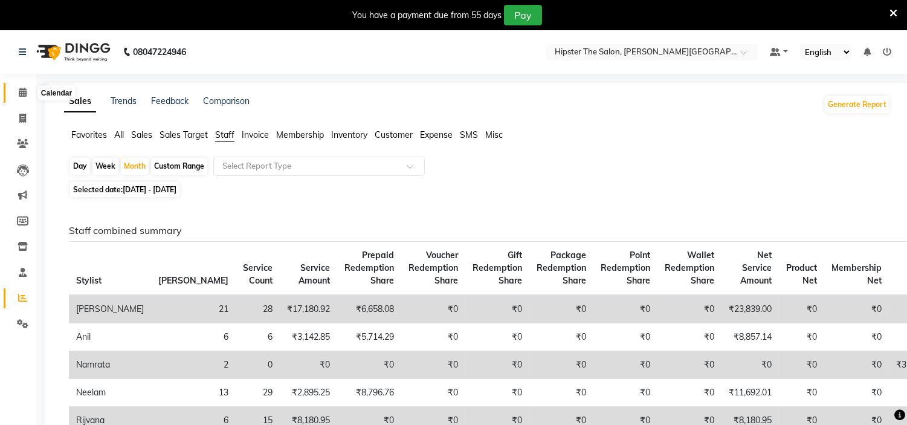
click at [19, 95] on icon at bounding box center [23, 92] width 8 height 9
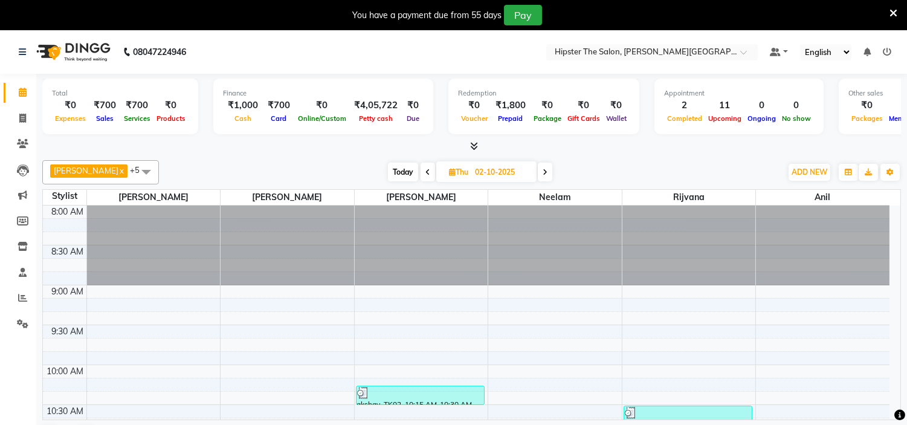
click at [393, 171] on span "Today" at bounding box center [403, 172] width 30 height 19
type input "04-10-2025"
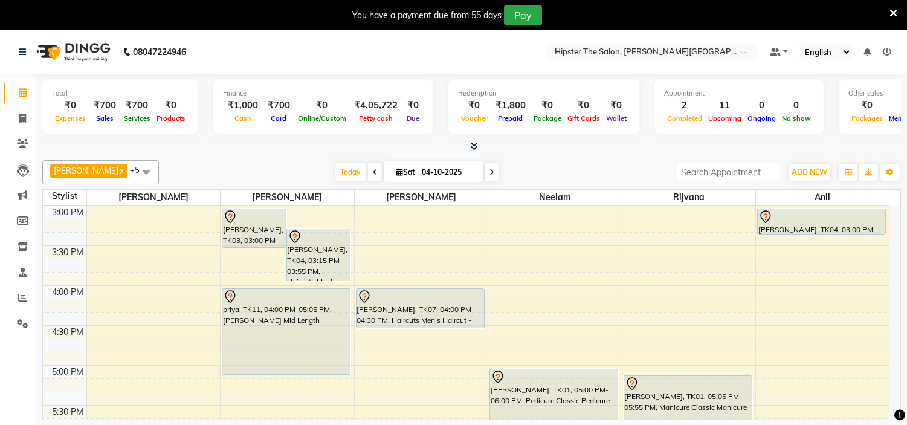
scroll to position [558, 0]
click at [323, 161] on div "[PERSON_NAME] x [PERSON_NAME] x [PERSON_NAME] x rijvana x anil x +5 Select All …" at bounding box center [471, 172] width 858 height 24
click at [335, 180] on span "Today" at bounding box center [350, 172] width 30 height 19
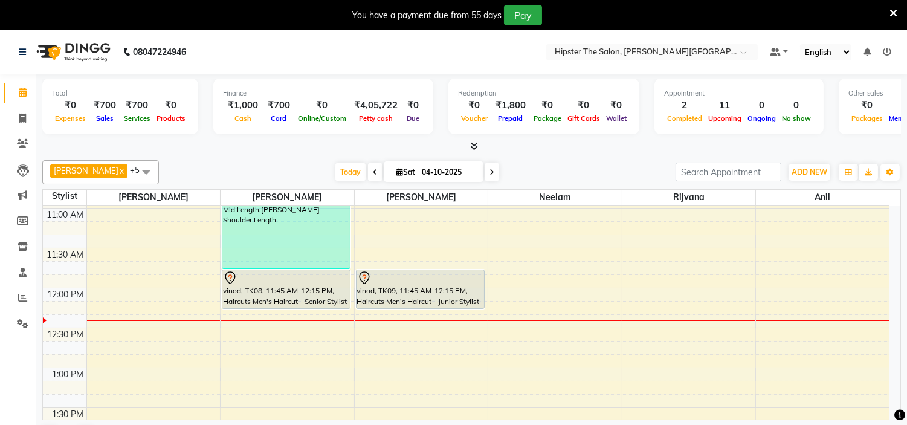
scroll to position [236, 0]
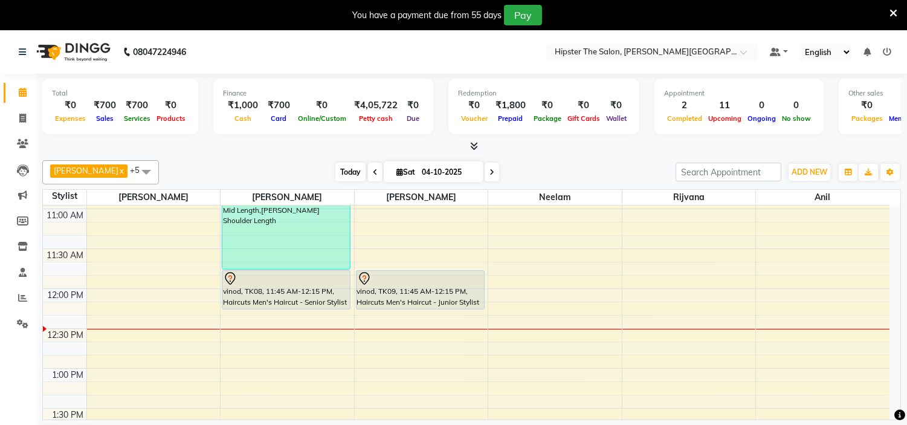
click at [335, 170] on span "Today" at bounding box center [350, 172] width 30 height 19
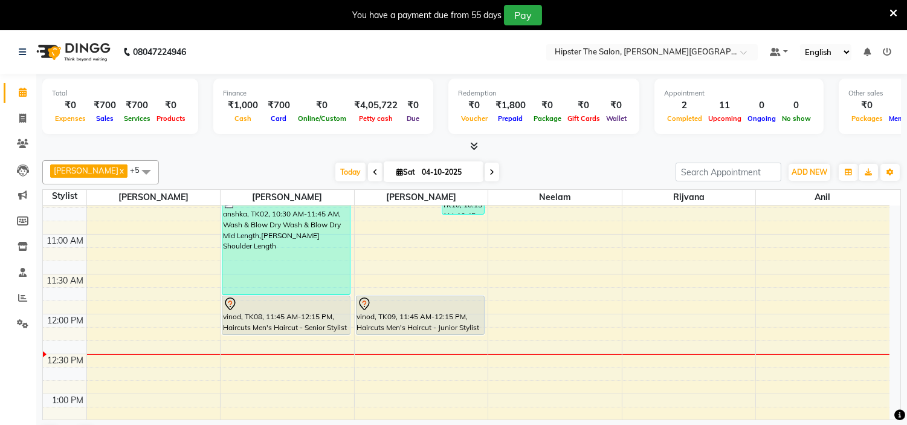
scroll to position [193, 0]
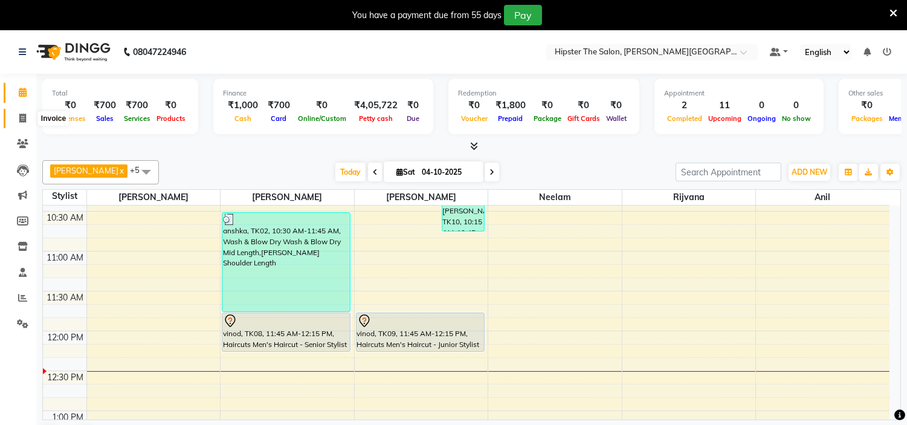
click at [19, 118] on icon at bounding box center [22, 118] width 7 height 9
select select "service"
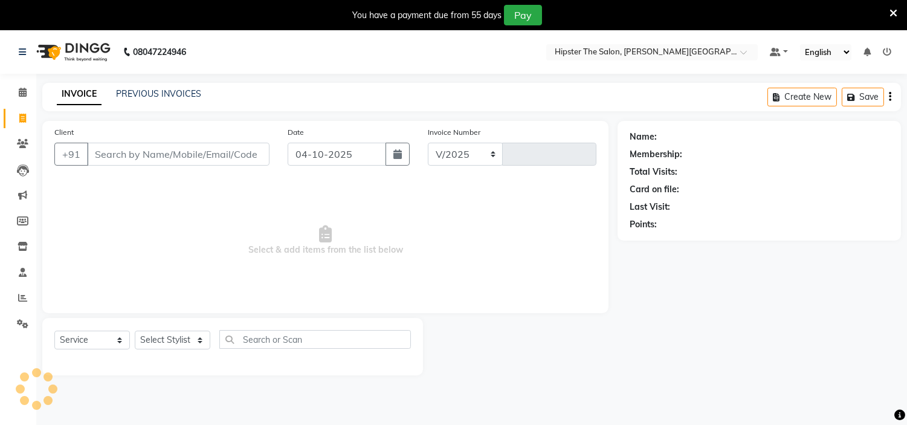
select select "8592"
type input "1491"
click at [119, 155] on input "Client" at bounding box center [178, 154] width 182 height 23
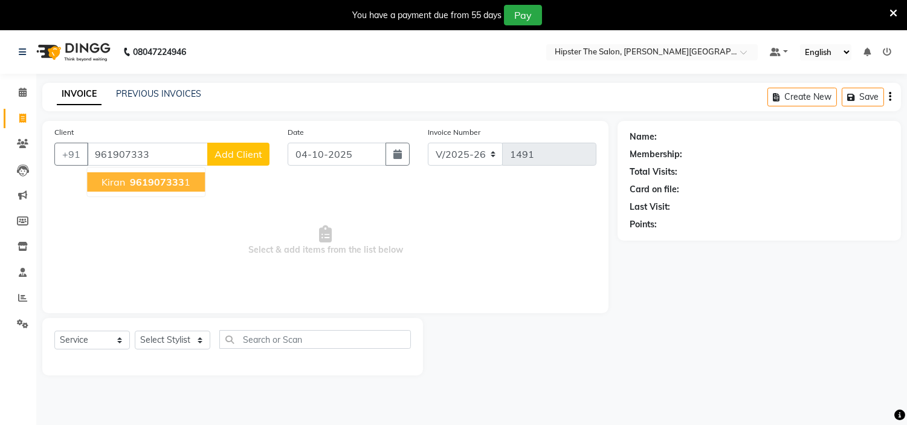
click at [133, 176] on span "961907333" at bounding box center [157, 182] width 54 height 12
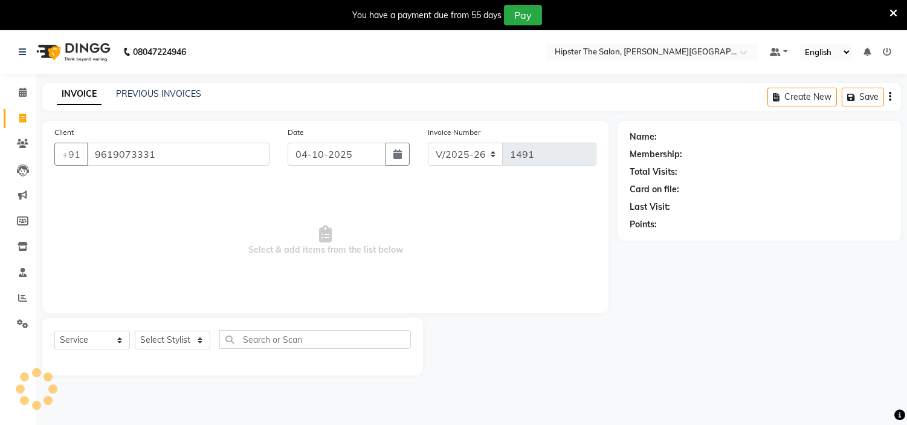
type input "9619073331"
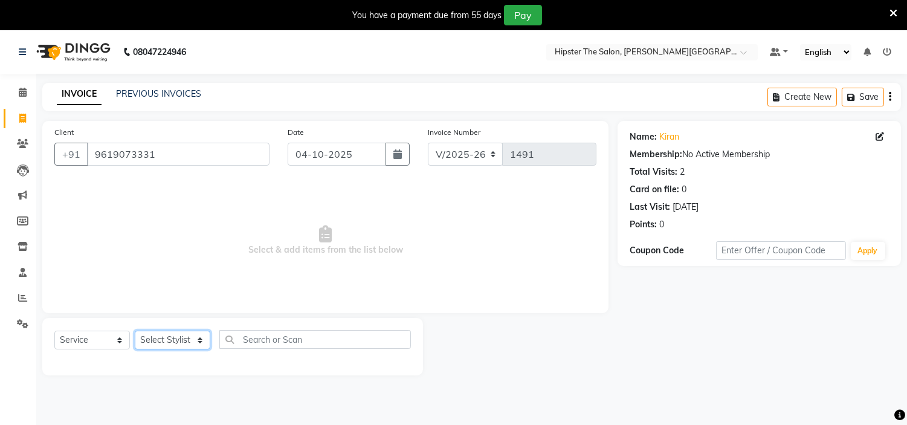
click at [166, 341] on select "Select Stylist [PERSON_NAME] [PERSON_NAME] [PERSON_NAME] Manager id [PERSON_NAM…" at bounding box center [173, 339] width 76 height 19
select select "85977"
click at [135, 331] on select "Select Stylist [PERSON_NAME] [PERSON_NAME] [PERSON_NAME] Manager id [PERSON_NAM…" at bounding box center [173, 339] width 76 height 19
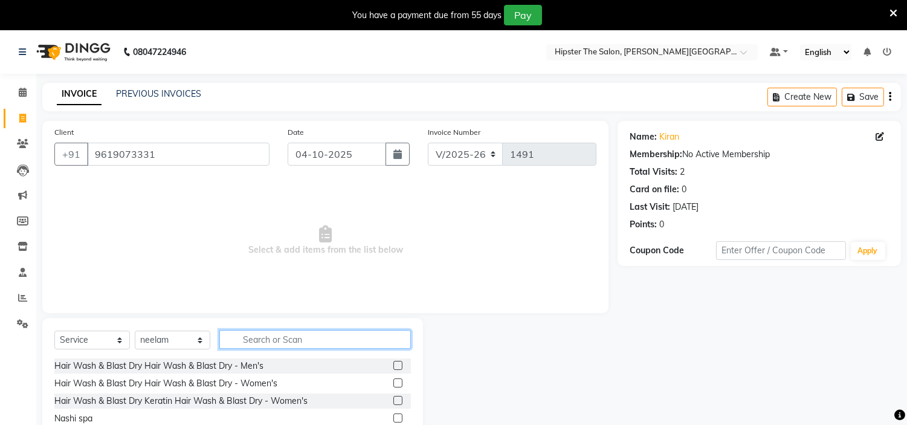
click at [271, 340] on input "text" at bounding box center [315, 339] width 192 height 19
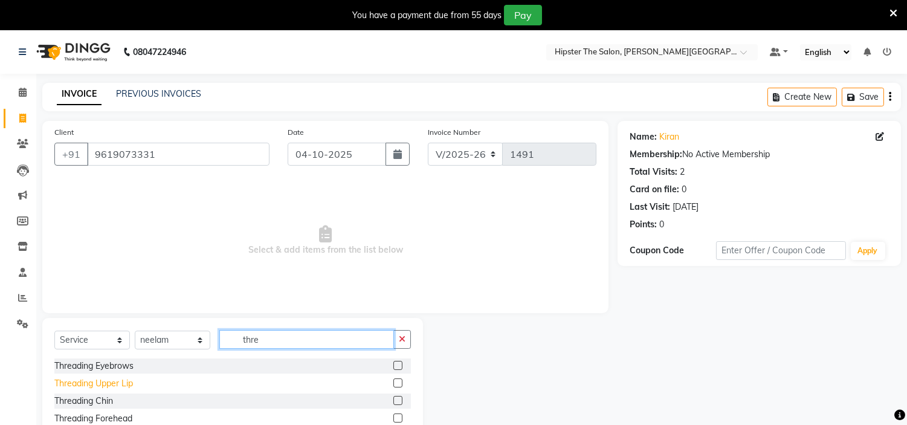
type input "thre"
click at [124, 378] on div "Threading Upper Lip" at bounding box center [93, 383] width 79 height 13
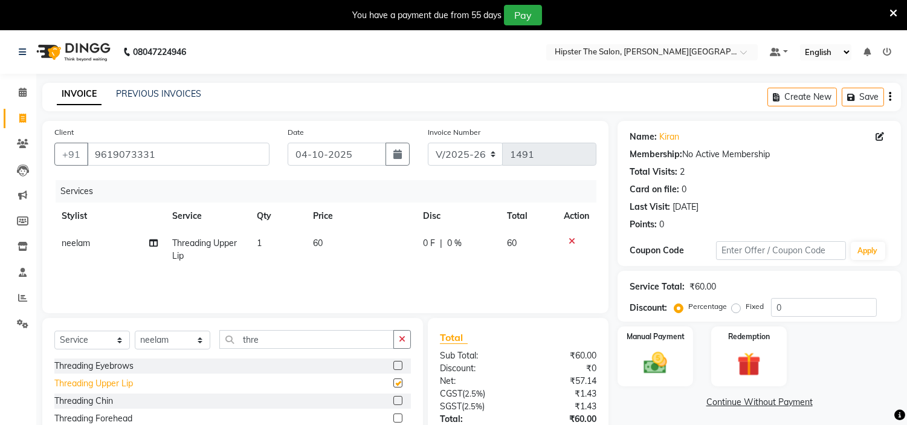
checkbox input "false"
click at [643, 357] on img at bounding box center [656, 363] width 40 height 28
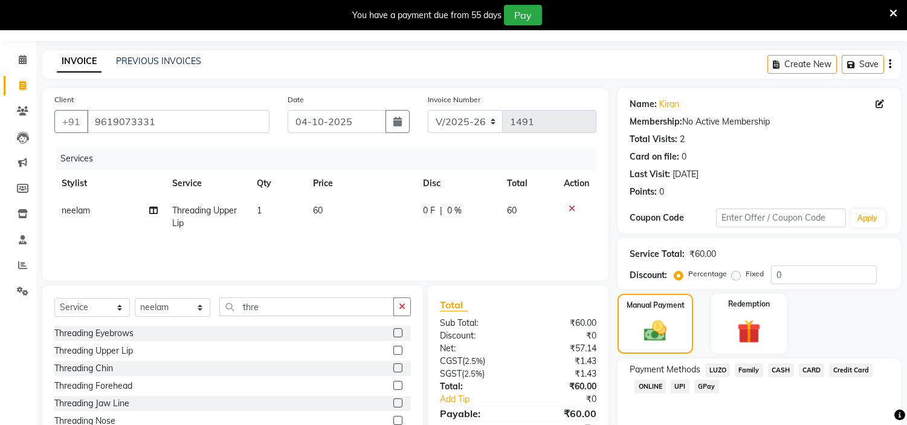
scroll to position [89, 0]
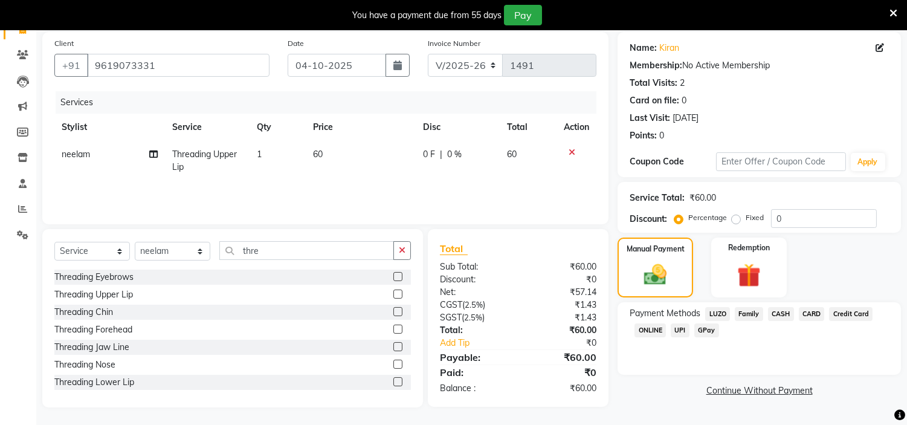
click at [707, 330] on span "GPay" at bounding box center [706, 330] width 25 height 14
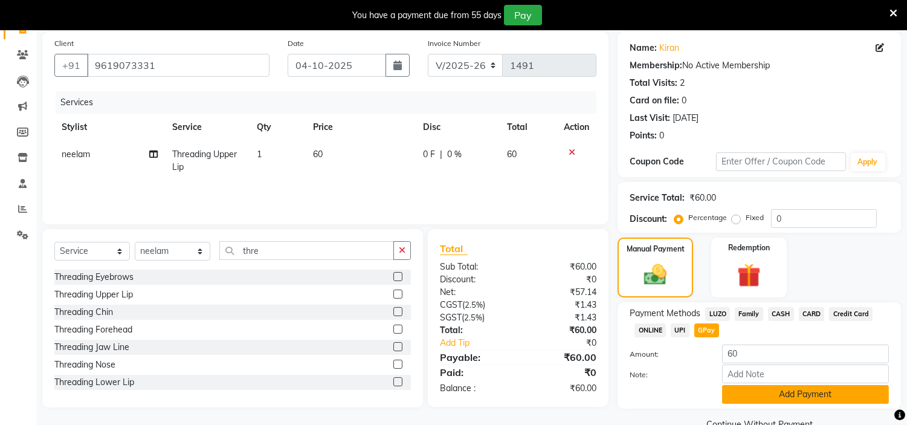
click at [744, 393] on button "Add Payment" at bounding box center [805, 394] width 167 height 19
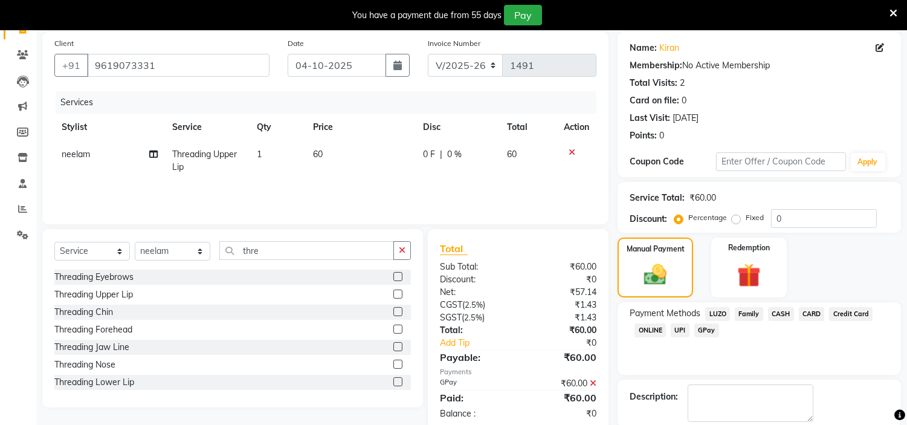
scroll to position [149, 0]
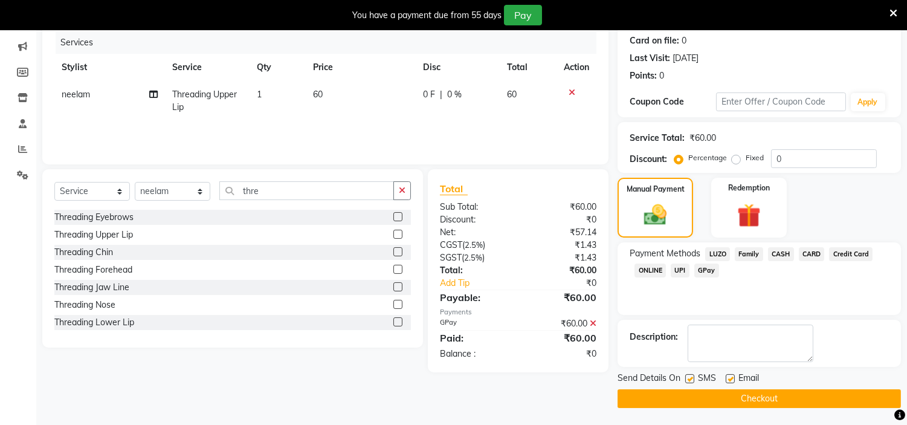
click at [744, 393] on button "Checkout" at bounding box center [758, 398] width 283 height 19
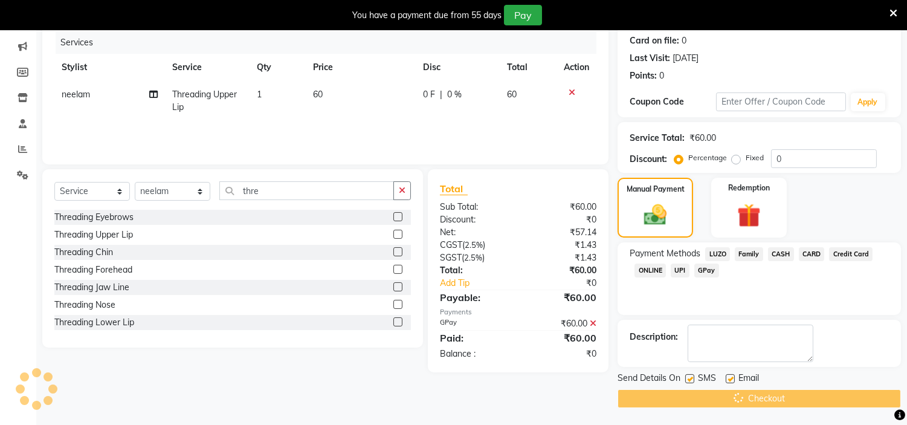
scroll to position [30, 0]
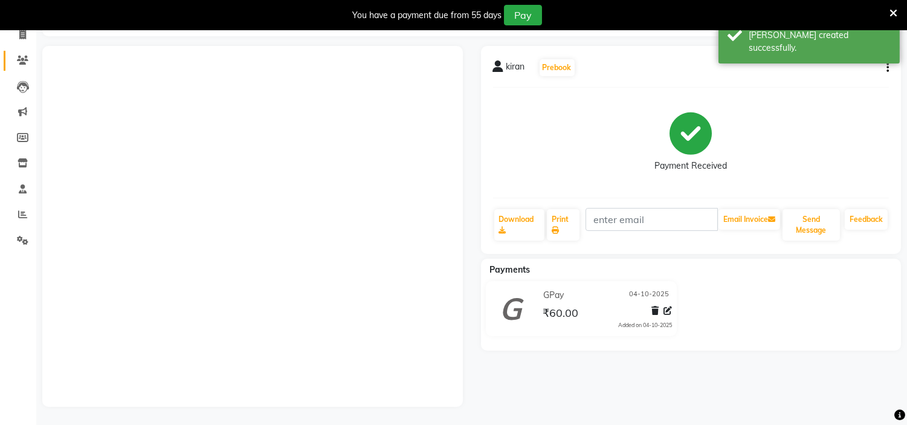
click at [20, 59] on link "Clients" at bounding box center [18, 61] width 29 height 20
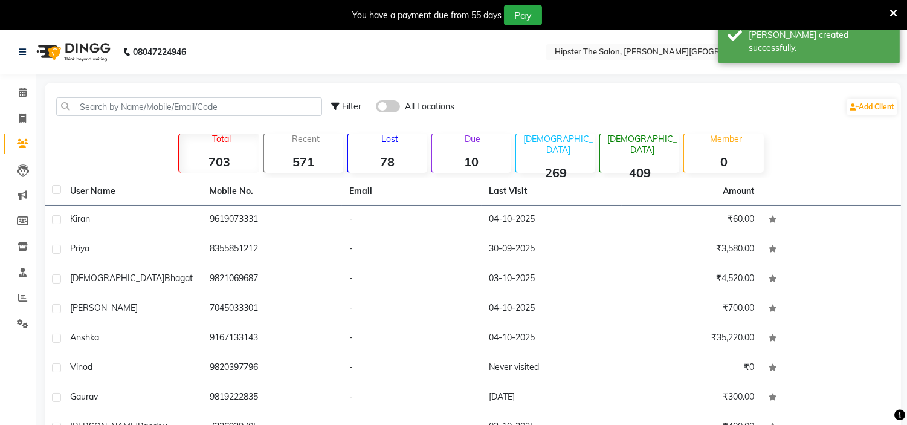
click at [19, 103] on li "Calendar" at bounding box center [18, 93] width 36 height 26
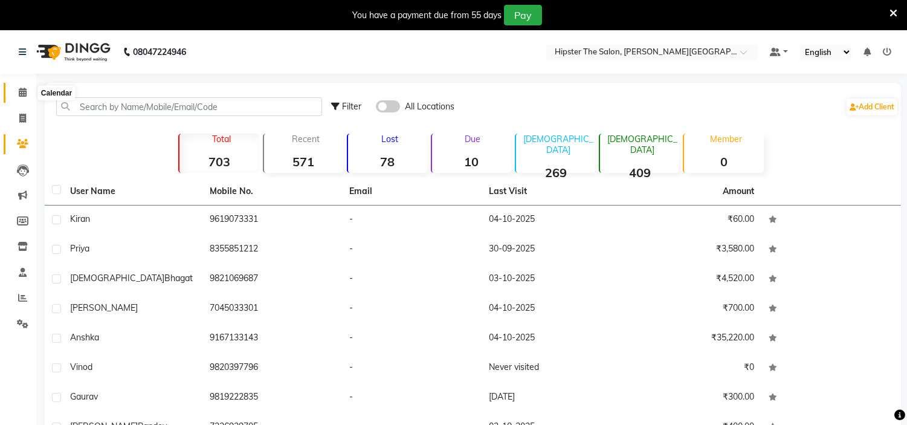
click at [22, 89] on icon at bounding box center [23, 92] width 8 height 9
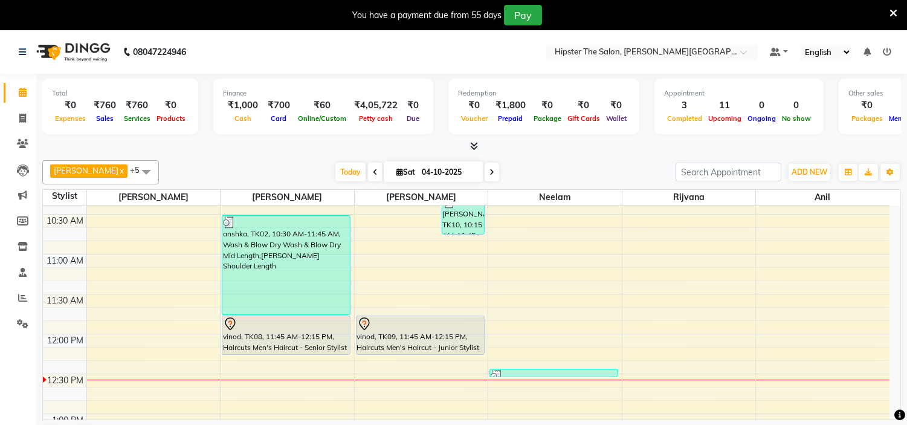
scroll to position [191, 0]
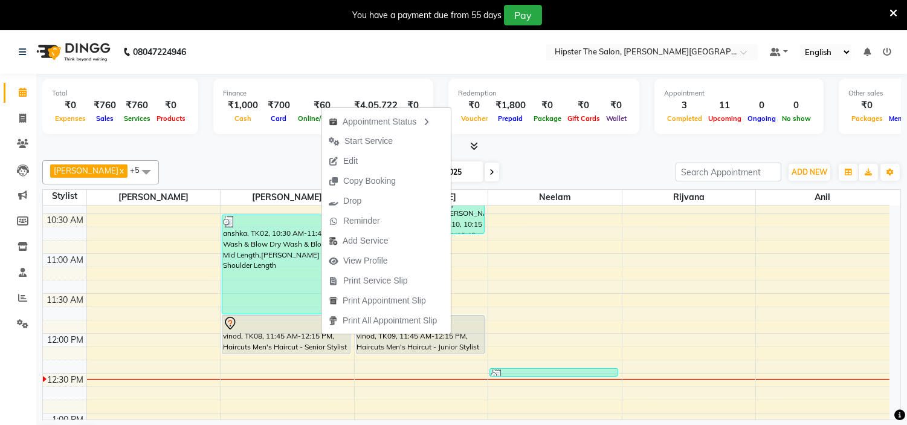
click at [562, 171] on div "[DATE] [DATE]" at bounding box center [417, 172] width 504 height 18
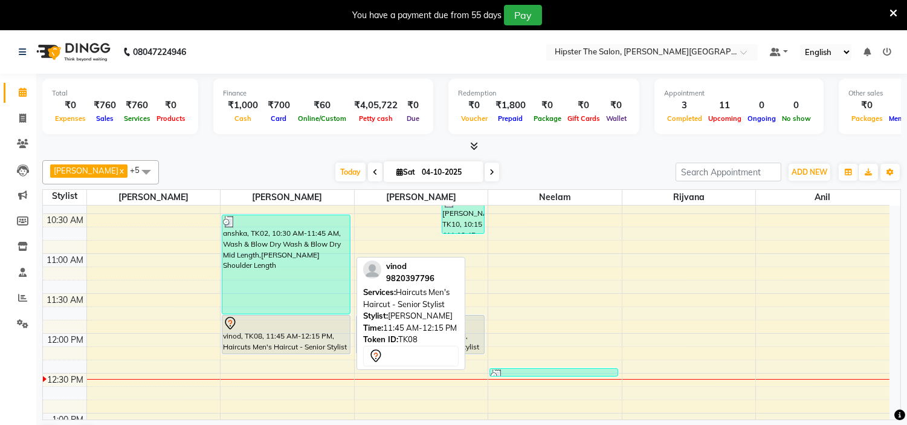
click at [300, 340] on div "vinod, TK08, 11:45 AM-12:15 PM, Haircuts Men's Haircut - Senior Stylist" at bounding box center [285, 334] width 127 height 38
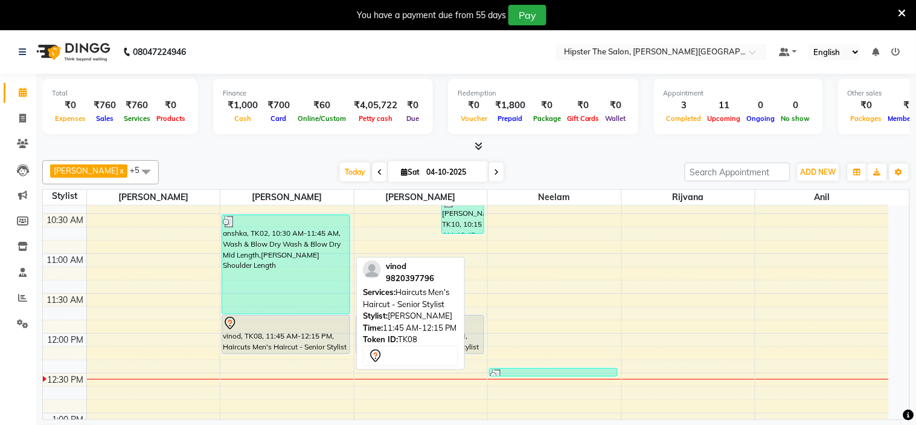
select select "7"
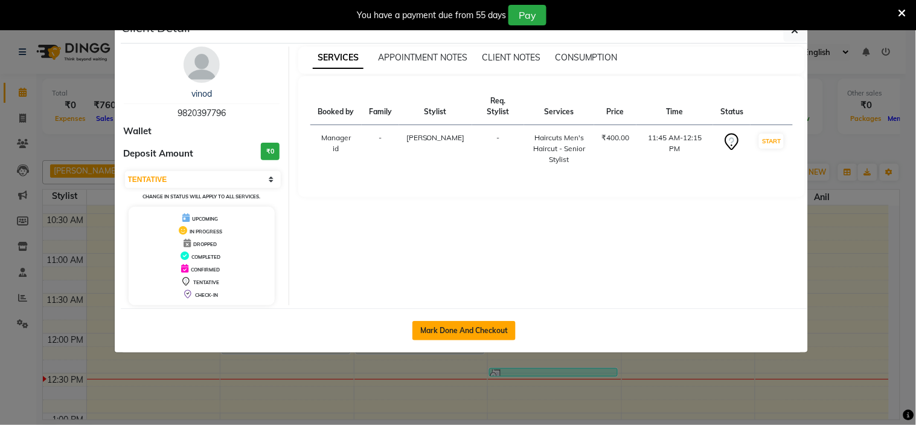
click at [469, 327] on button "Mark Done And Checkout" at bounding box center [464, 330] width 103 height 19
select select "service"
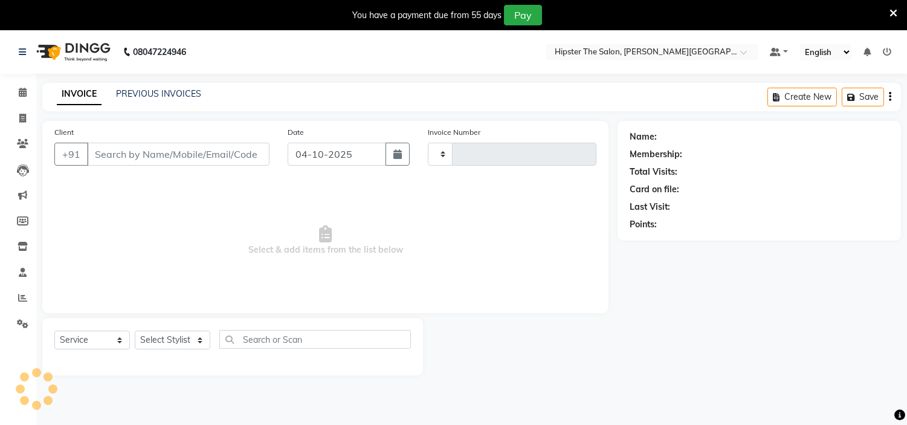
type input "1492"
select select "8592"
type input "9820397796"
select select "85979"
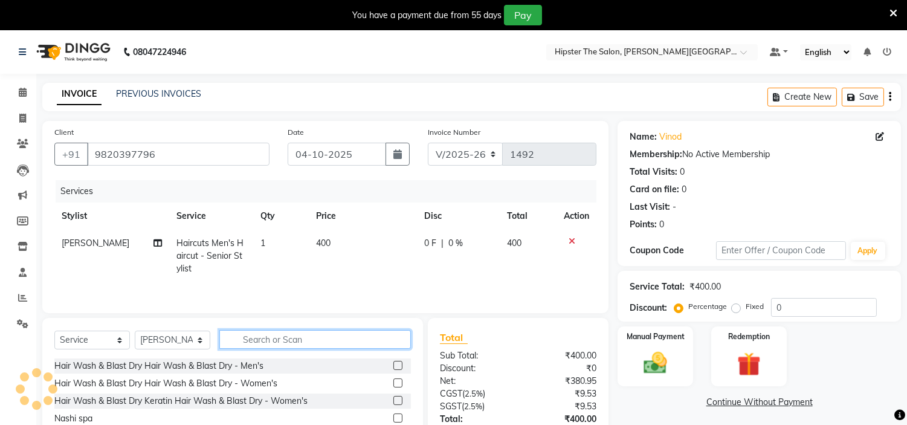
click at [281, 339] on input "text" at bounding box center [315, 339] width 192 height 19
click at [279, 346] on input "text" at bounding box center [315, 339] width 192 height 19
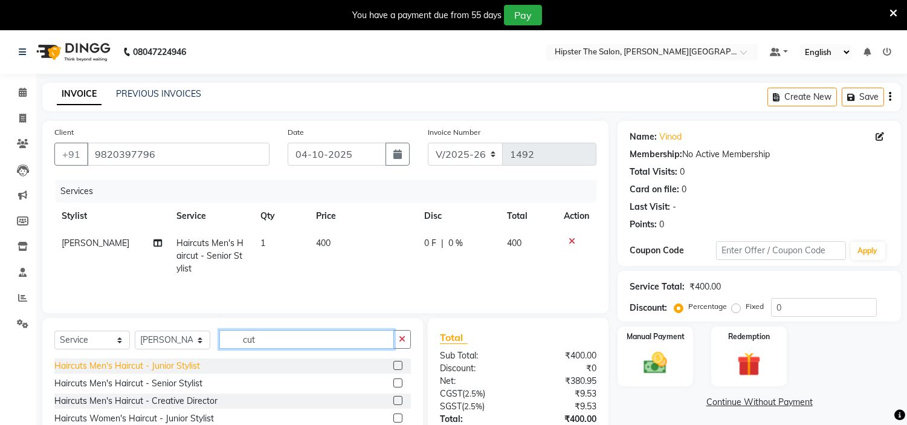
type input "cut"
click at [154, 369] on div "Haircuts Men's Haircut - Junior Stylist" at bounding box center [127, 365] width 146 height 13
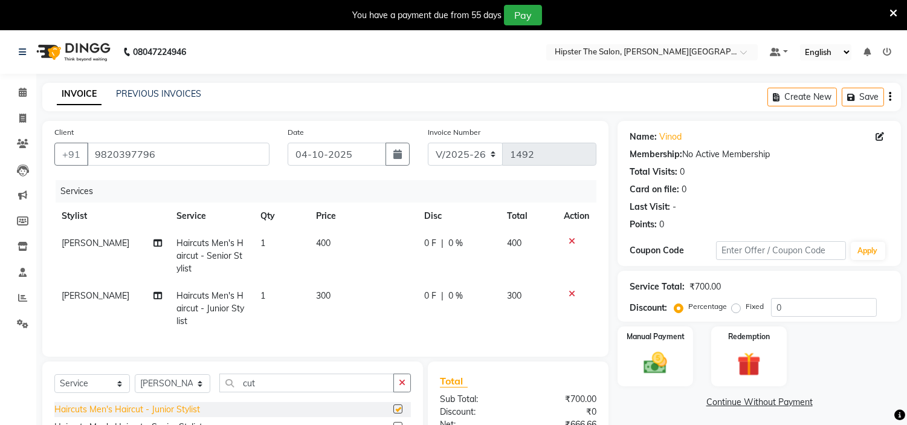
checkbox input "false"
click at [46, 297] on div "Client [PHONE_NUMBER] Date [DATE] Invoice Number V/2025 V/[PHONE_NUMBER] Servic…" at bounding box center [325, 239] width 566 height 236
click at [76, 296] on span "[PERSON_NAME]" at bounding box center [96, 295] width 68 height 11
select select "85979"
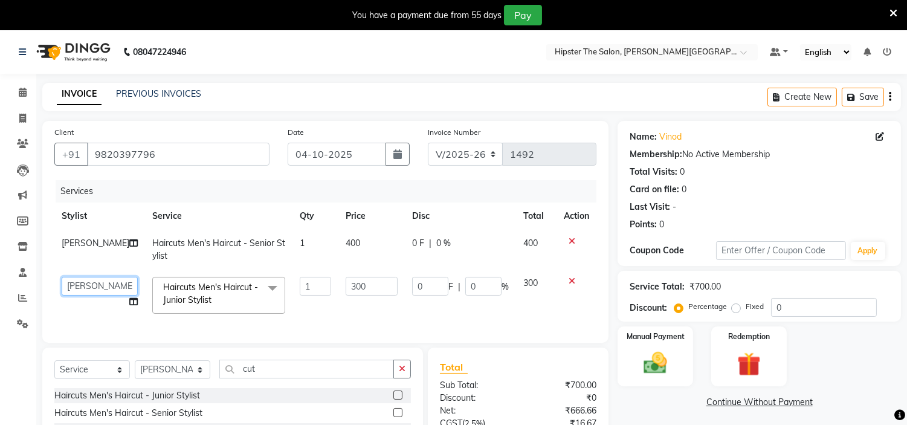
click at [81, 285] on select "[PERSON_NAME] [PERSON_NAME] [PERSON_NAME] Manager id [PERSON_NAME] [PERSON_NAME…" at bounding box center [100, 286] width 76 height 19
select select "85980"
click at [668, 358] on img at bounding box center [656, 363] width 40 height 28
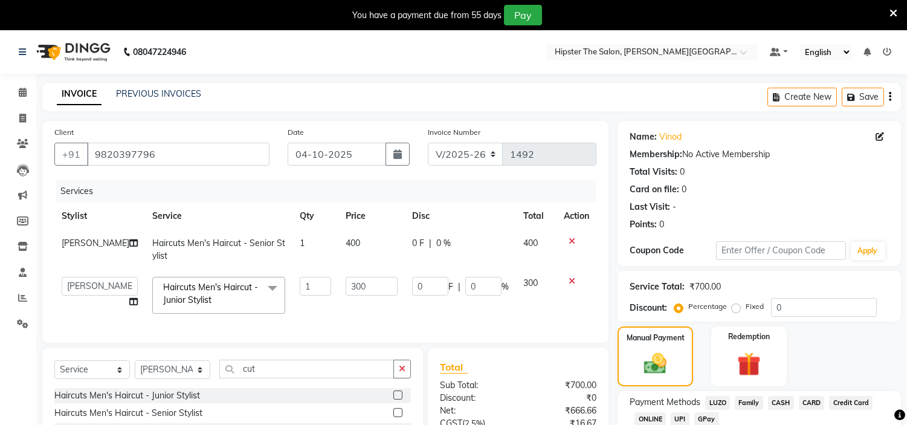
scroll to position [123, 0]
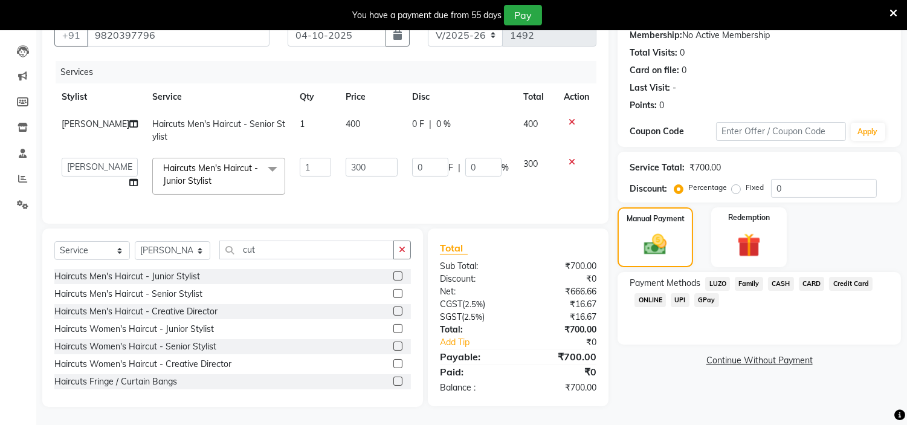
click at [704, 294] on span "GPay" at bounding box center [706, 300] width 25 height 14
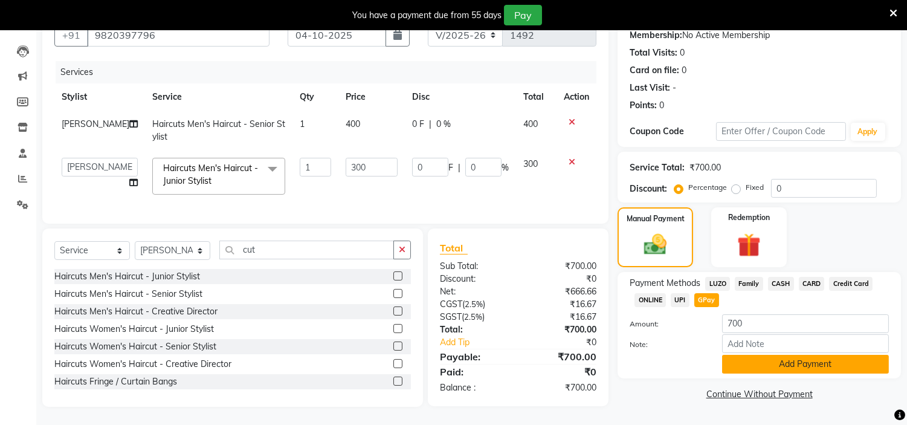
click at [762, 360] on button "Add Payment" at bounding box center [805, 364] width 167 height 19
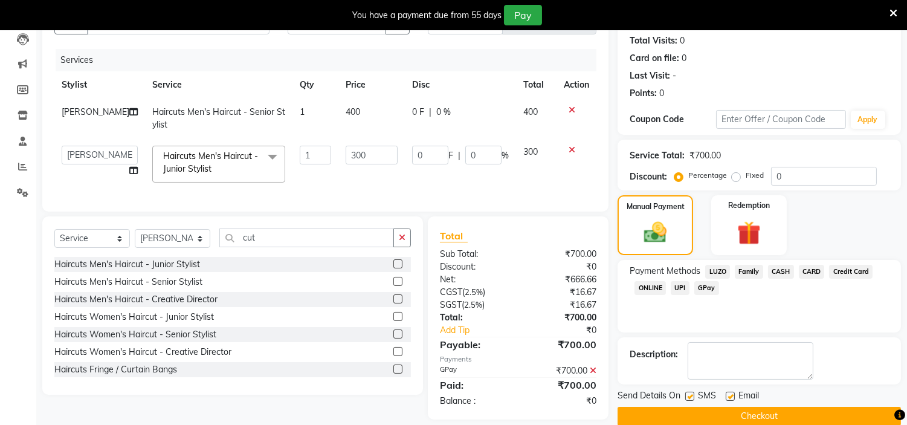
scroll to position [153, 0]
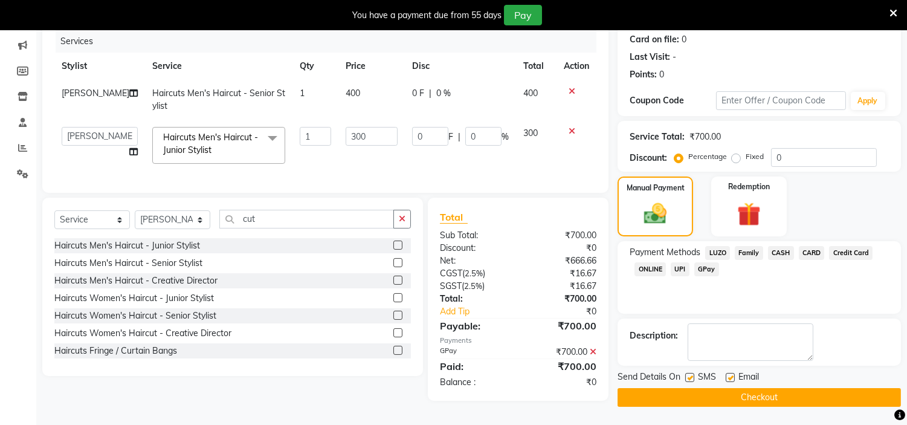
click at [742, 397] on button "Checkout" at bounding box center [758, 397] width 283 height 19
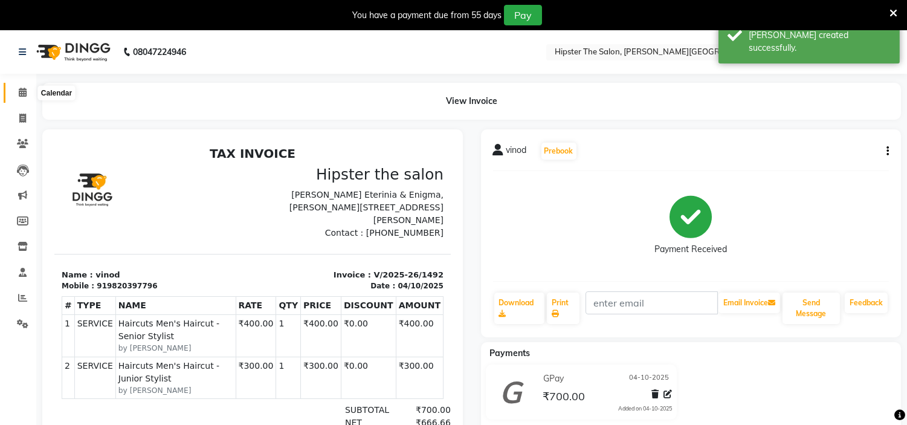
click at [21, 91] on icon at bounding box center [23, 92] width 8 height 9
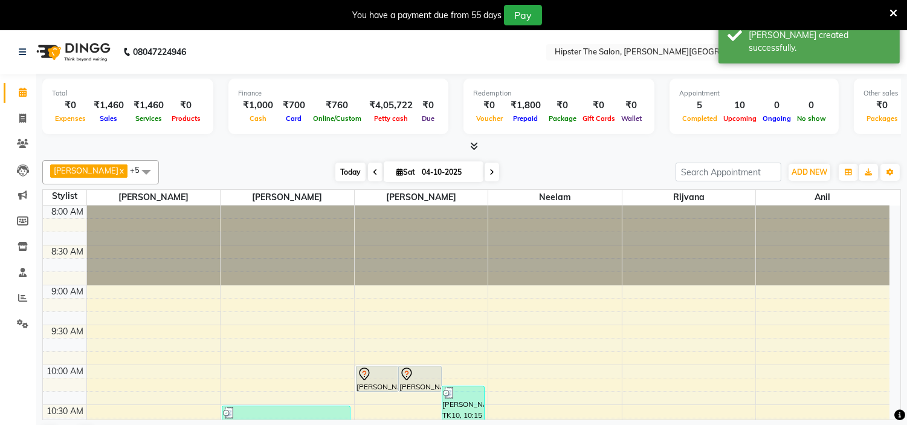
click at [335, 172] on span "Today" at bounding box center [350, 172] width 30 height 19
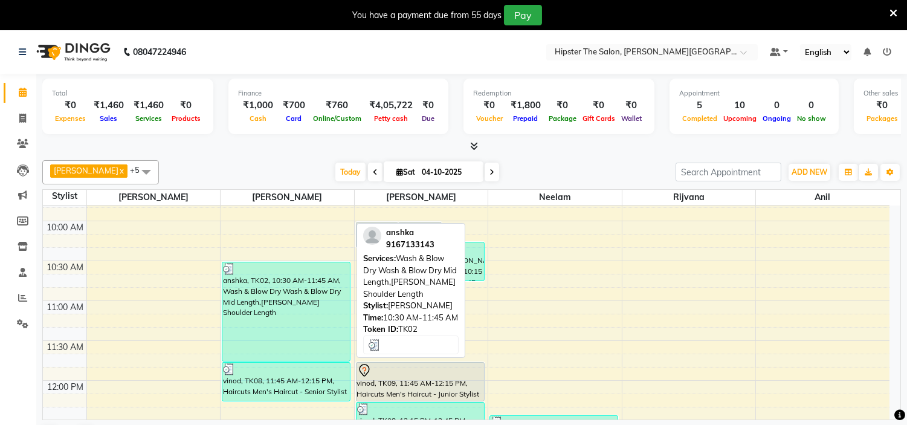
scroll to position [142, 0]
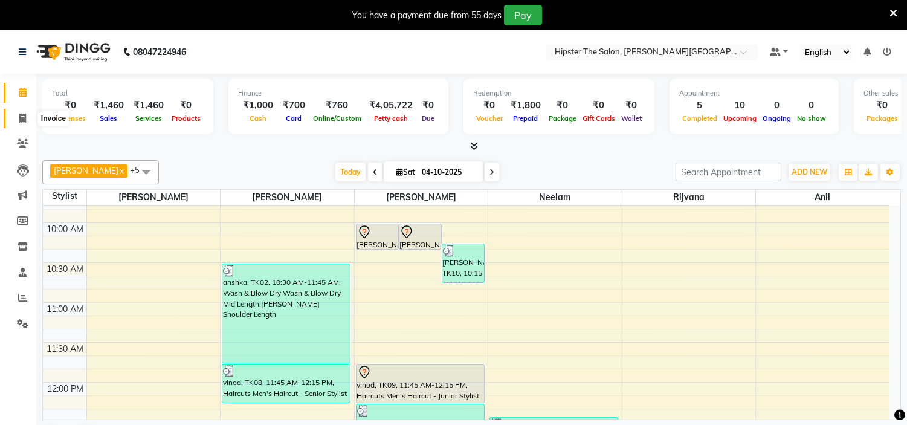
click at [22, 112] on span at bounding box center [22, 119] width 21 height 14
select select "service"
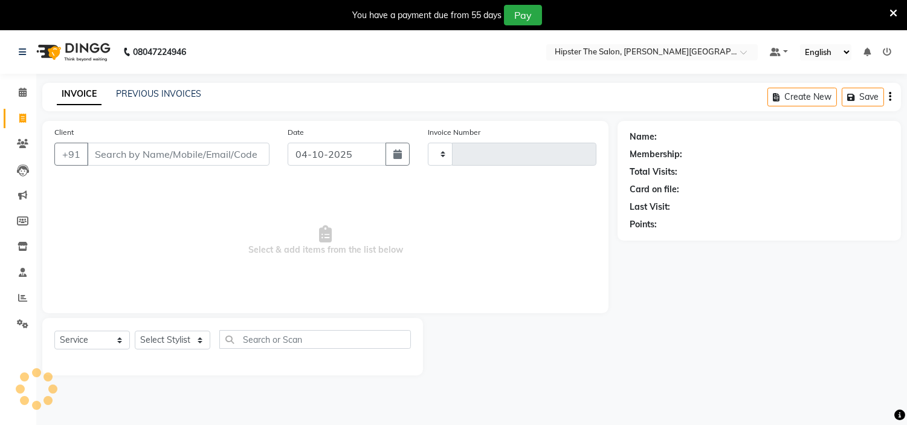
click at [143, 85] on div "INVOICE PREVIOUS INVOICES Create New Save" at bounding box center [471, 97] width 858 height 28
type input "1493"
select select "8592"
click at [146, 89] on link "PREVIOUS INVOICES" at bounding box center [158, 93] width 85 height 11
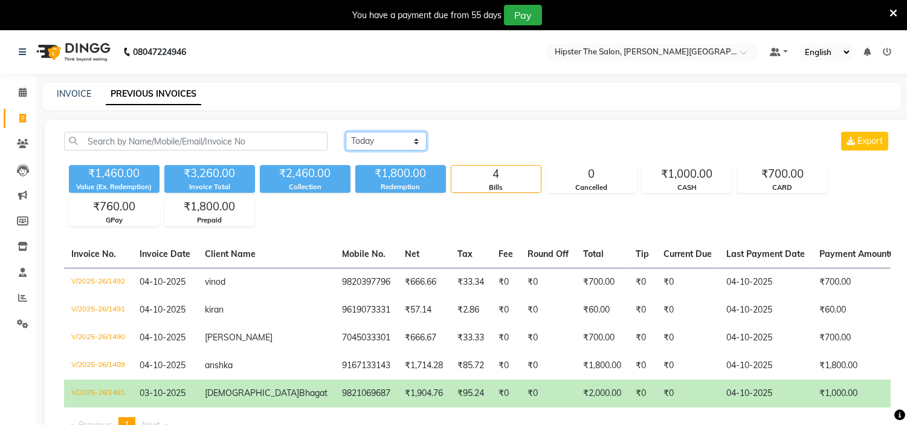
click at [393, 147] on select "[DATE] [DATE] Custom Range" at bounding box center [386, 141] width 81 height 19
click at [413, 97] on div "INVOICE PREVIOUS INVOICES" at bounding box center [464, 94] width 844 height 13
click at [25, 89] on icon at bounding box center [23, 92] width 8 height 9
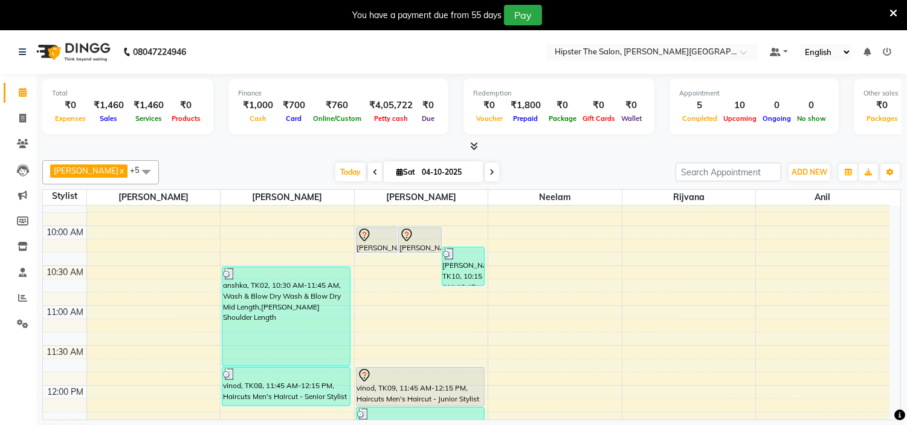
scroll to position [118, 0]
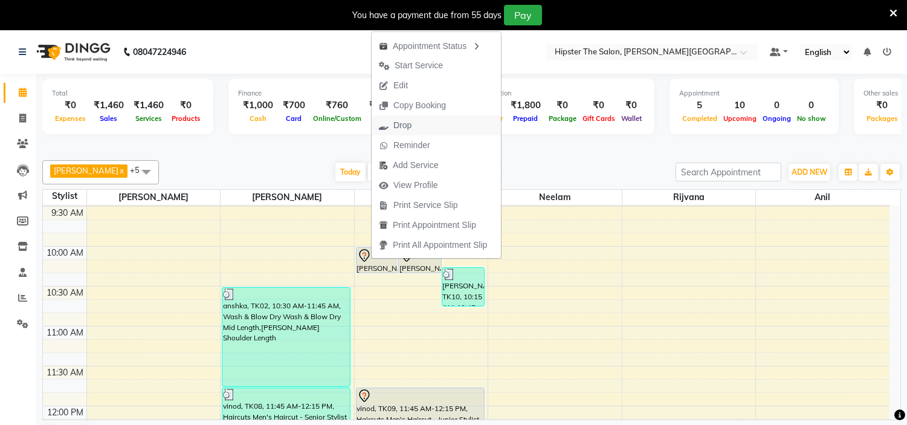
click at [407, 123] on span "Drop" at bounding box center [402, 125] width 18 height 13
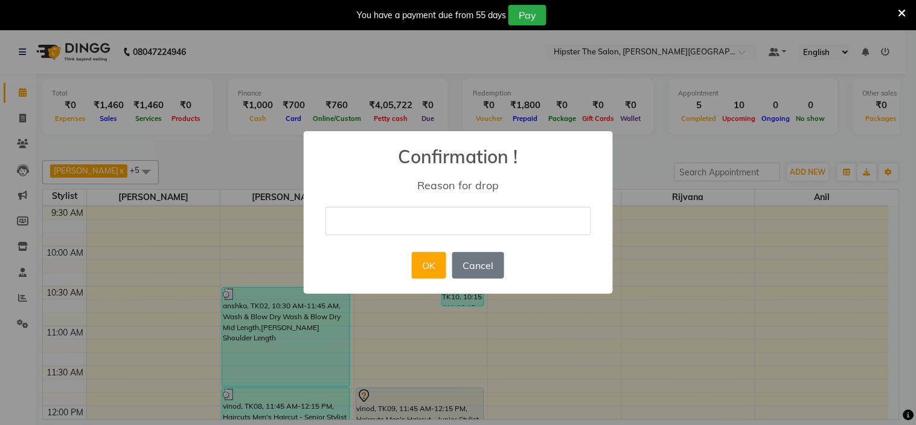
click at [417, 221] on input "text" at bounding box center [459, 221] width 266 height 28
type input "cancel"
click at [423, 266] on button "OK" at bounding box center [429, 265] width 34 height 27
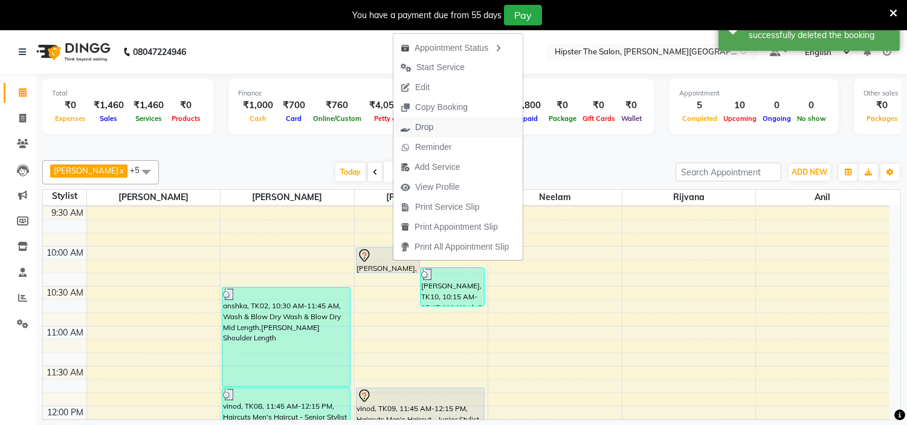
click at [419, 132] on span "Drop" at bounding box center [424, 127] width 18 height 13
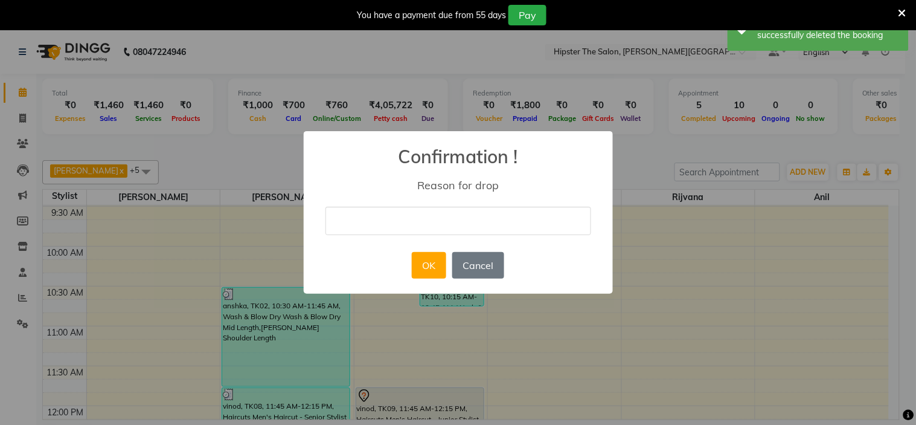
click at [426, 222] on input "text" at bounding box center [459, 221] width 266 height 28
type input "cancel"
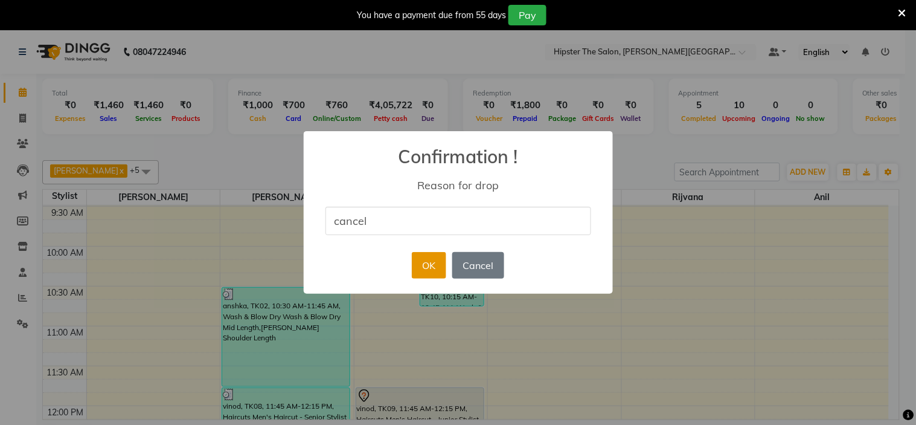
click at [417, 260] on button "OK" at bounding box center [429, 265] width 34 height 27
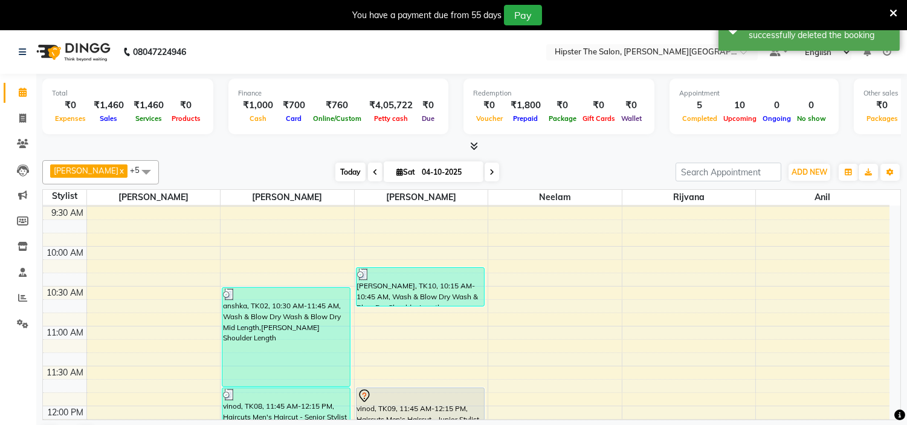
click at [335, 167] on span "Today" at bounding box center [350, 172] width 30 height 19
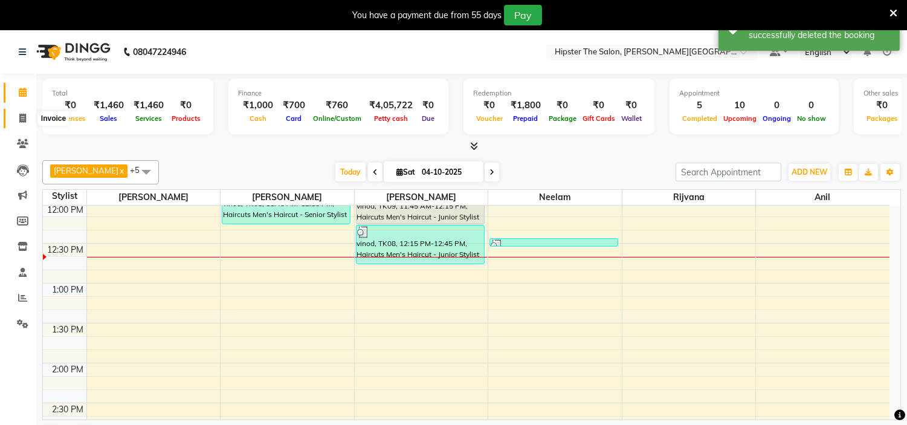
click at [22, 114] on icon at bounding box center [22, 118] width 7 height 9
select select "8592"
select select "service"
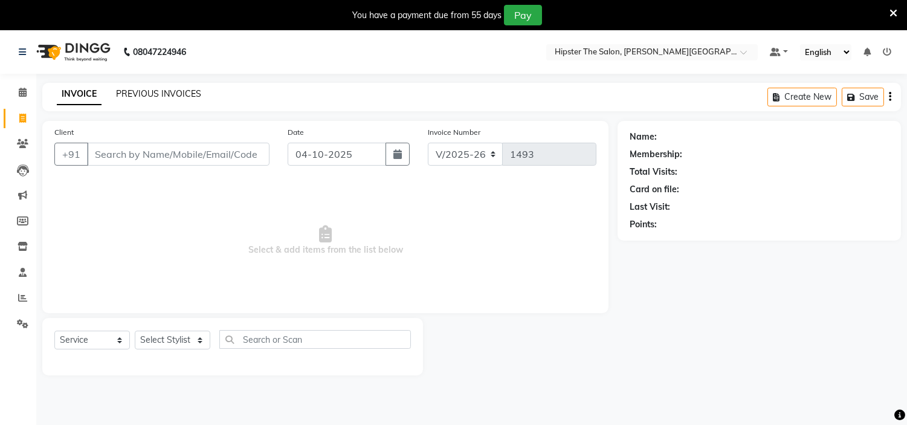
click at [160, 94] on link "PREVIOUS INVOICES" at bounding box center [158, 93] width 85 height 11
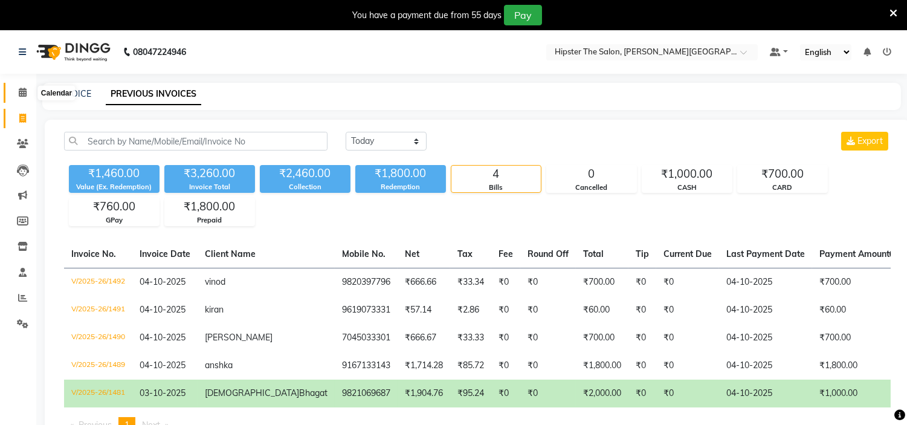
click at [22, 94] on icon at bounding box center [23, 92] width 8 height 9
